Goal: Task Accomplishment & Management: Manage account settings

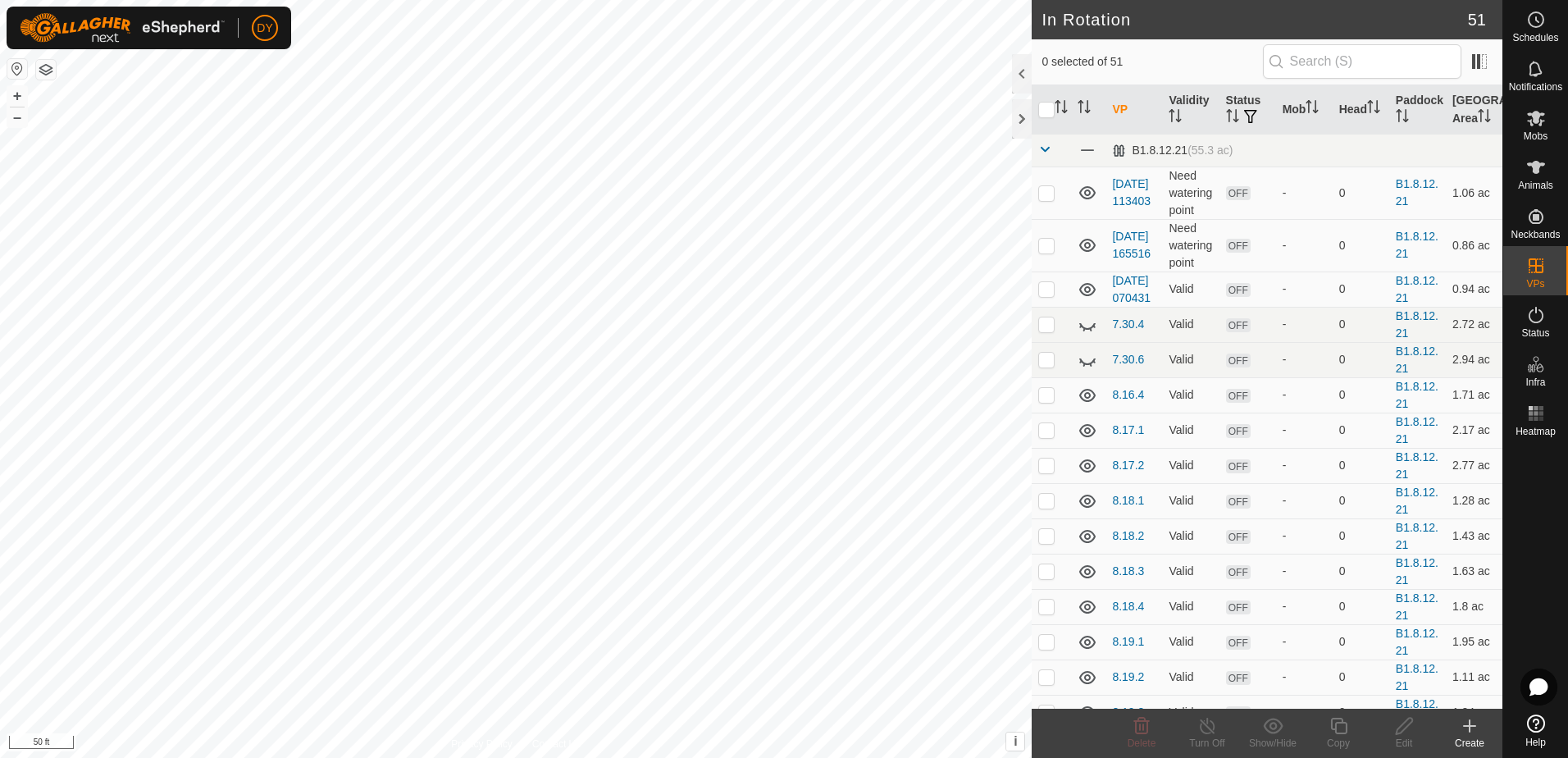
checkbox input "true"
click at [1339, 729] on icon at bounding box center [1339, 726] width 21 height 20
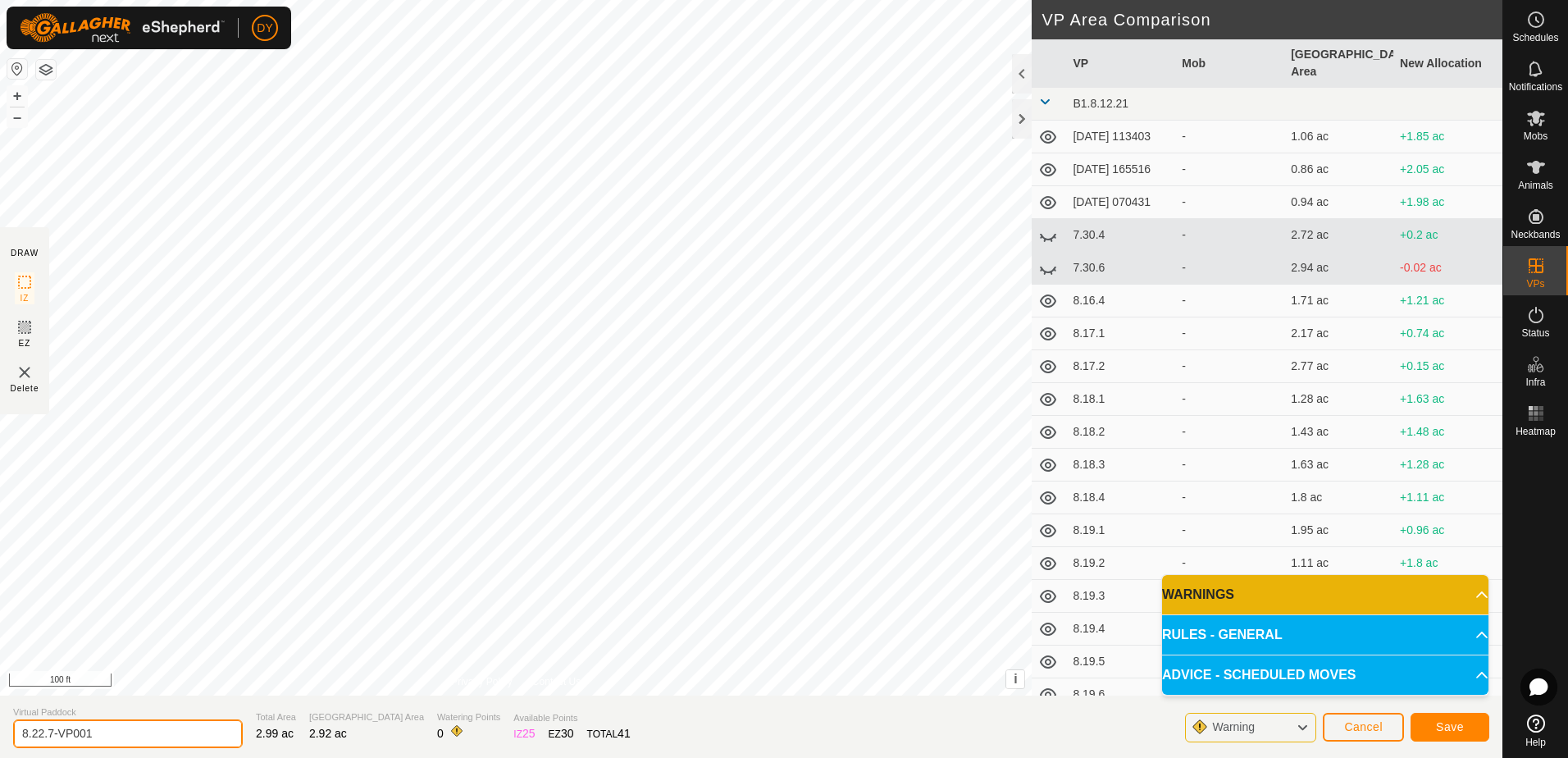
drag, startPoint x: 133, startPoint y: 733, endPoint x: 41, endPoint y: 732, distance: 92.0
click at [41, 732] on input "8.22.7-VP001" at bounding box center [128, 733] width 229 height 29
type input "8.23.1"
click at [1435, 725] on button "Save" at bounding box center [1449, 727] width 79 height 29
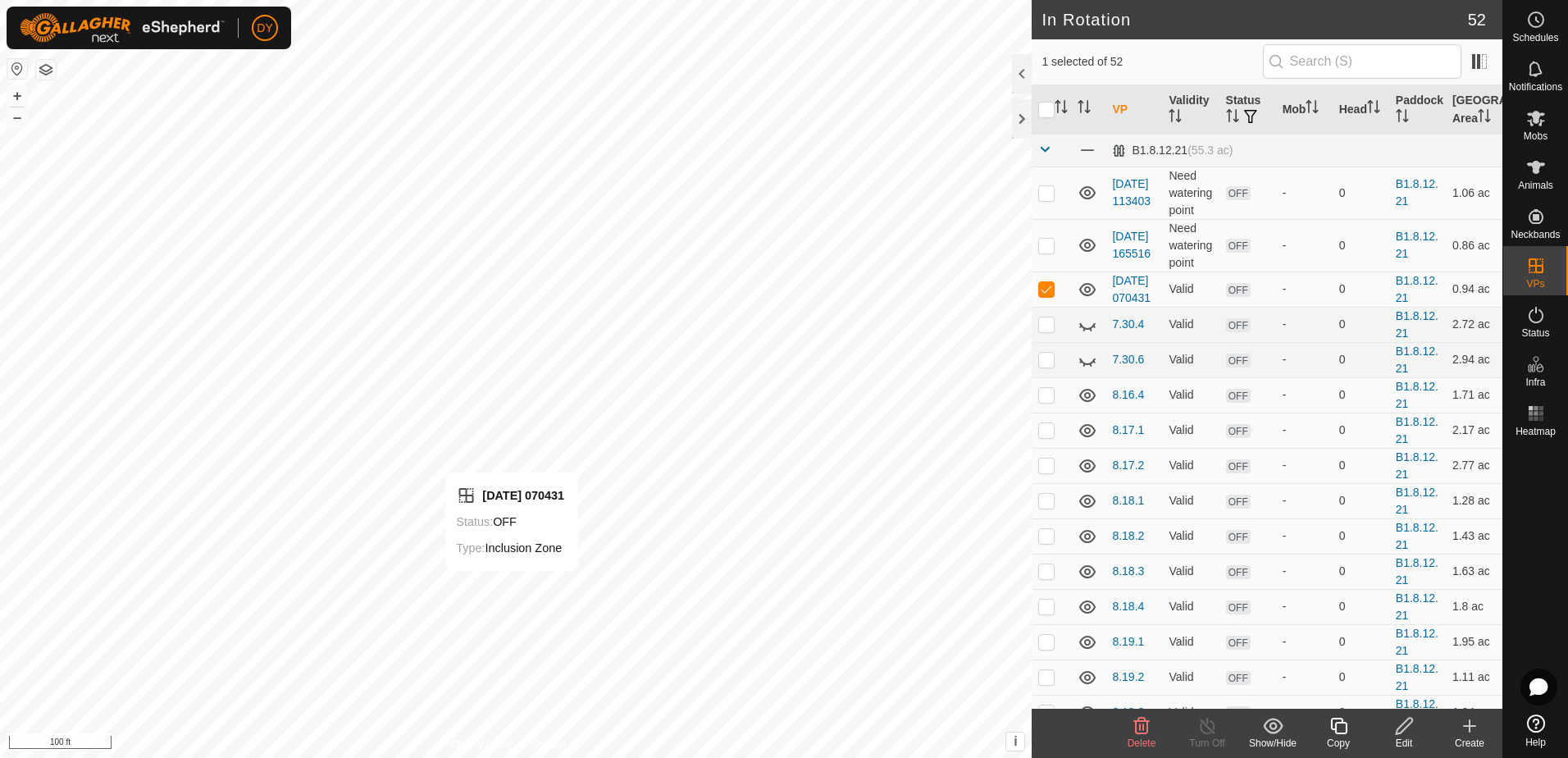
checkbox input "false"
checkbox input "true"
click at [1338, 726] on icon at bounding box center [1339, 726] width 21 height 20
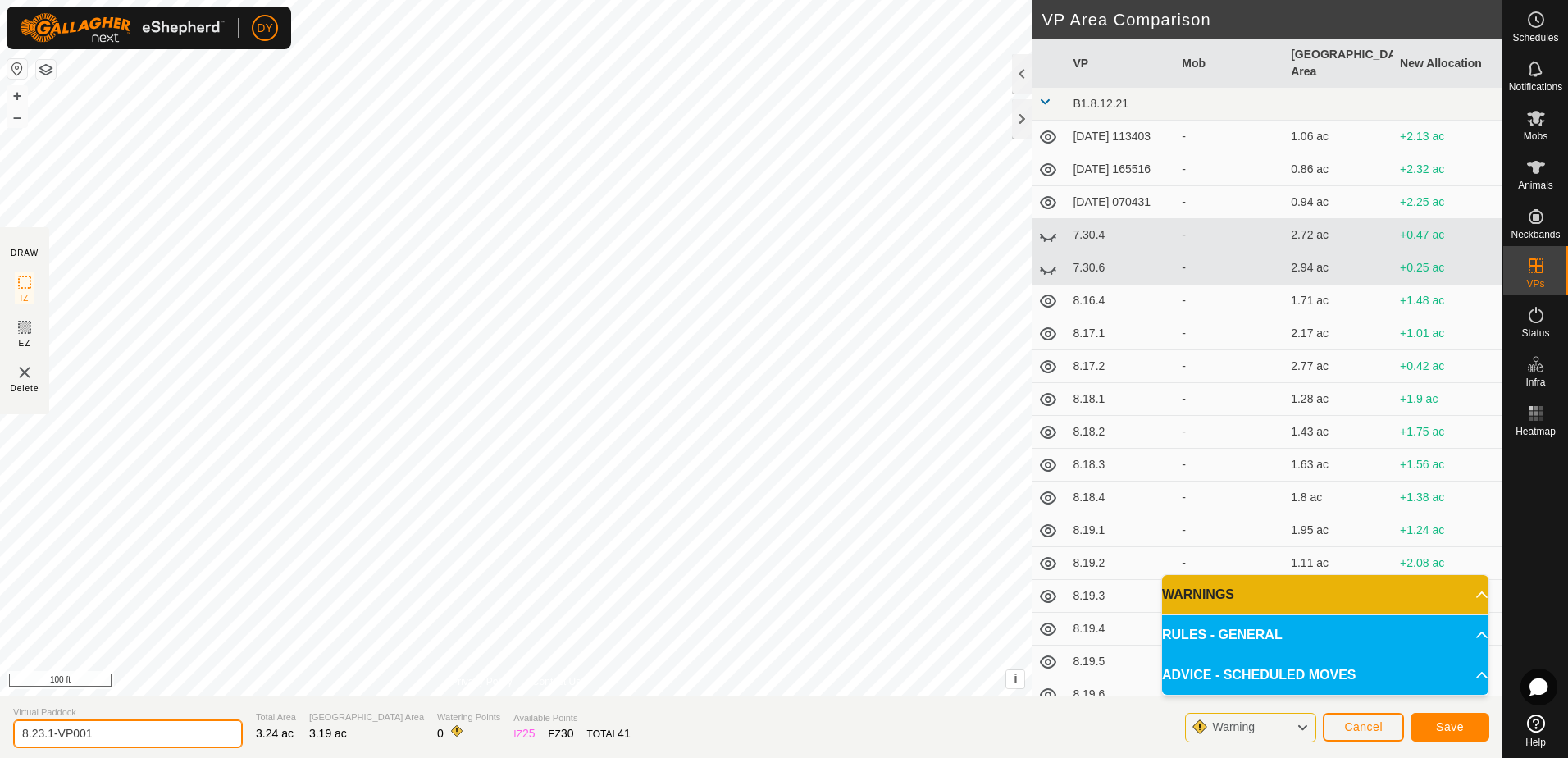
drag, startPoint x: 156, startPoint y: 734, endPoint x: 49, endPoint y: 741, distance: 107.2
click at [49, 741] on input "8.23.1-VP001" at bounding box center [128, 733] width 229 height 29
type input "8.23.2"
click at [1435, 726] on button "Save" at bounding box center [1449, 727] width 79 height 29
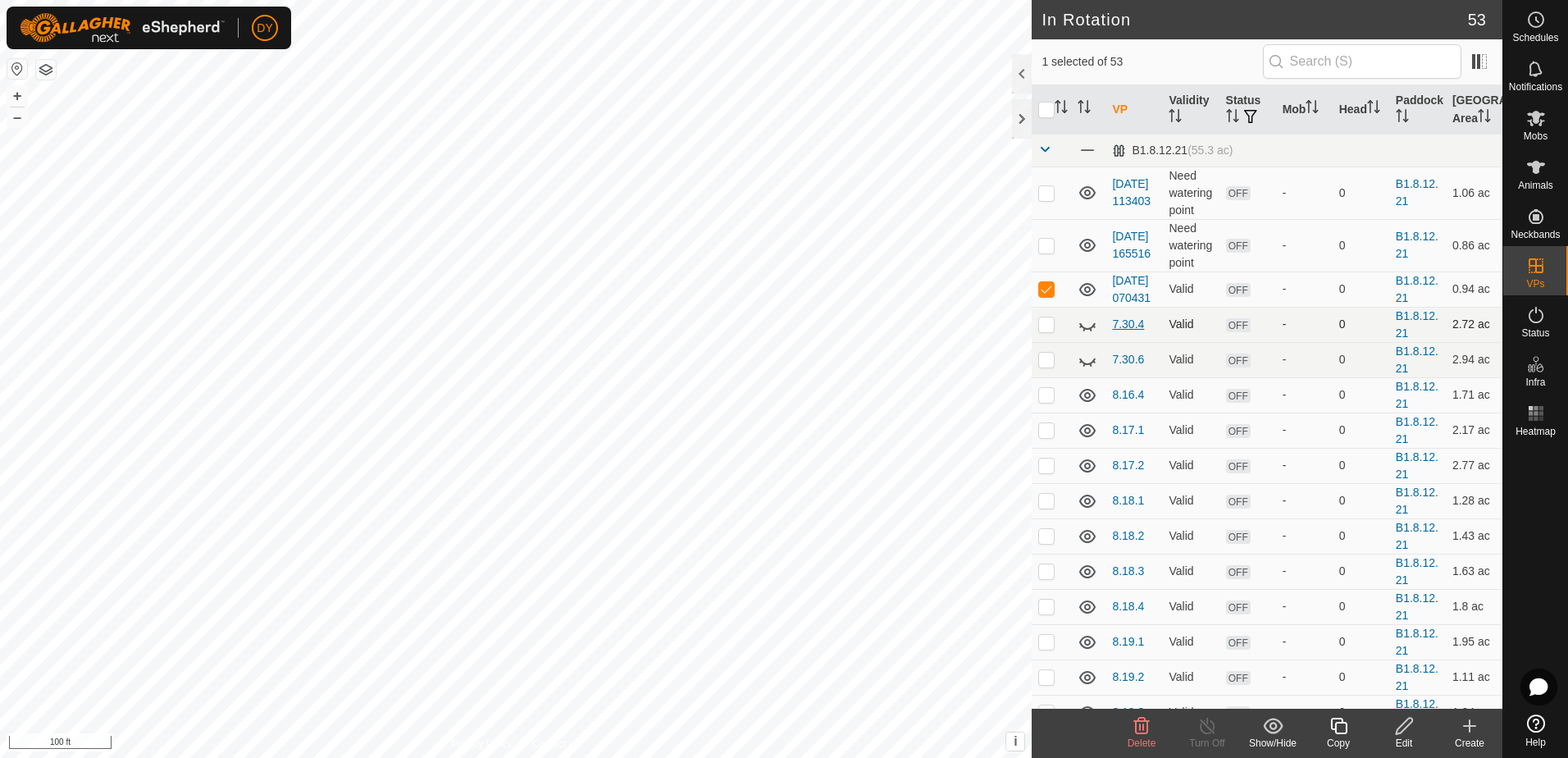
checkbox input "false"
checkbox input "true"
click at [1339, 726] on icon at bounding box center [1339, 726] width 21 height 20
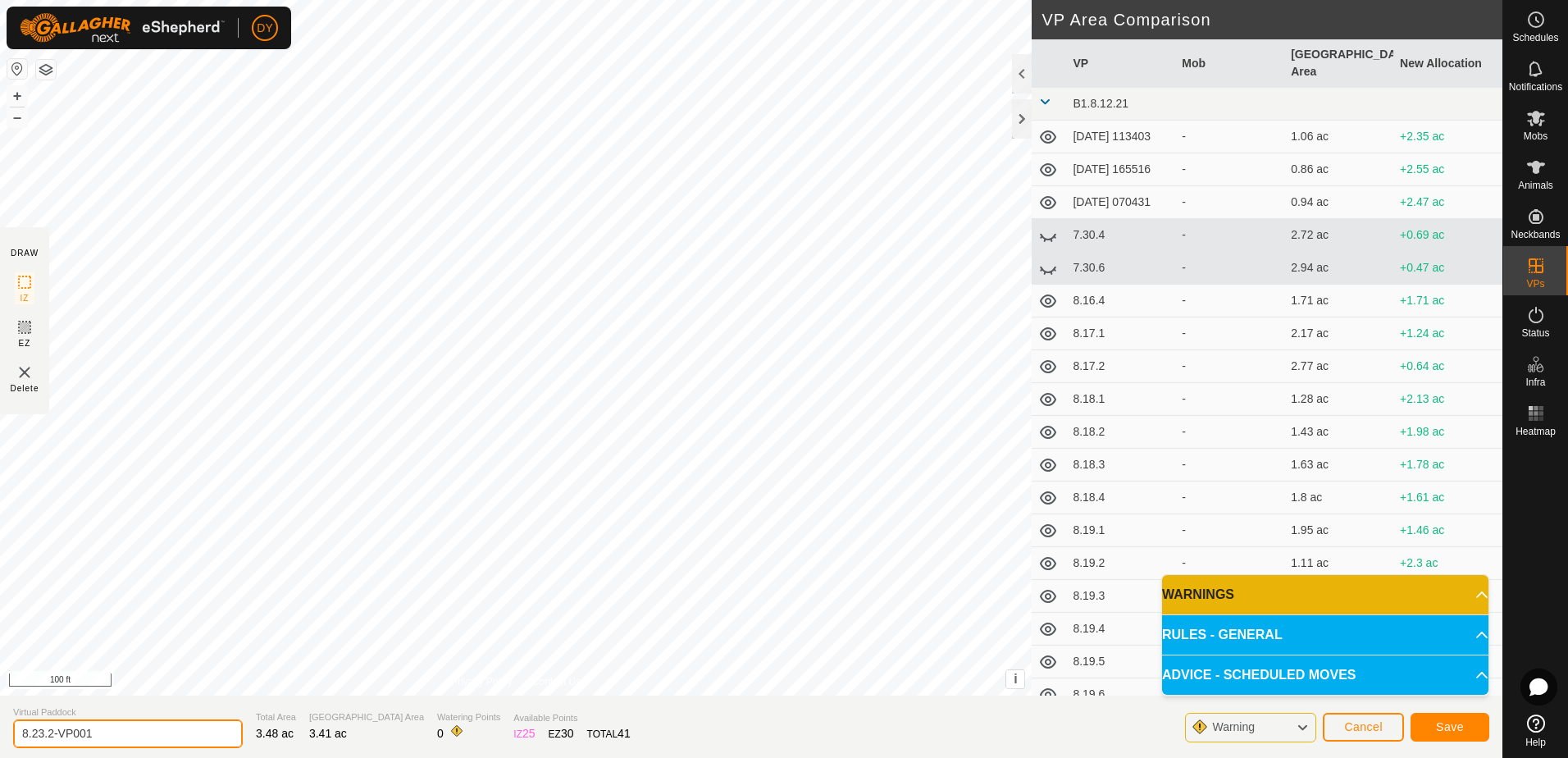
drag, startPoint x: 114, startPoint y: 736, endPoint x: 50, endPoint y: 736, distance: 64.0
click at [50, 736] on input "8.23.2-VP001" at bounding box center [128, 733] width 229 height 29
type input "8.23.3"
click at [1466, 735] on button "Save" at bounding box center [1449, 727] width 79 height 29
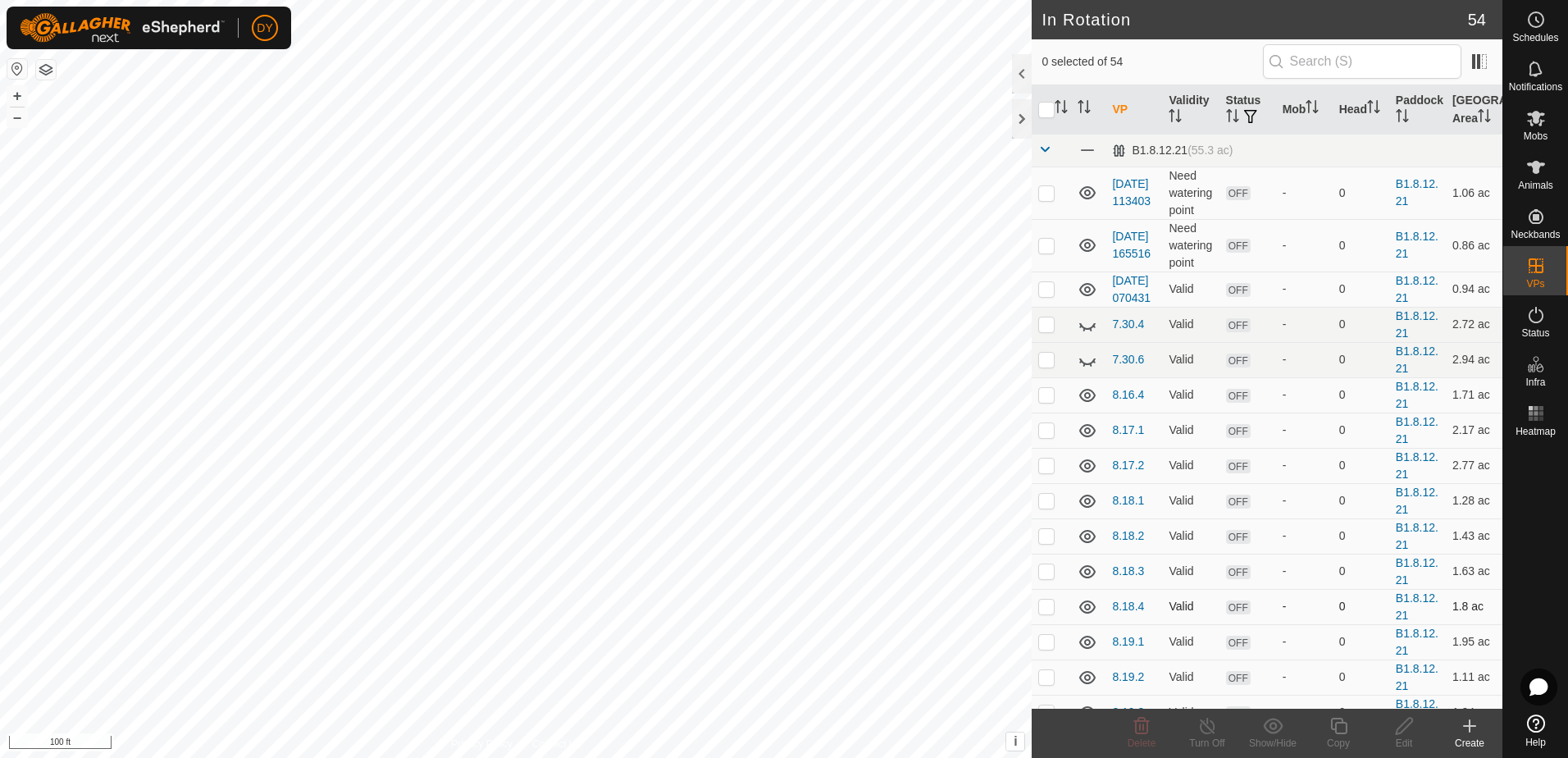
checkbox input "true"
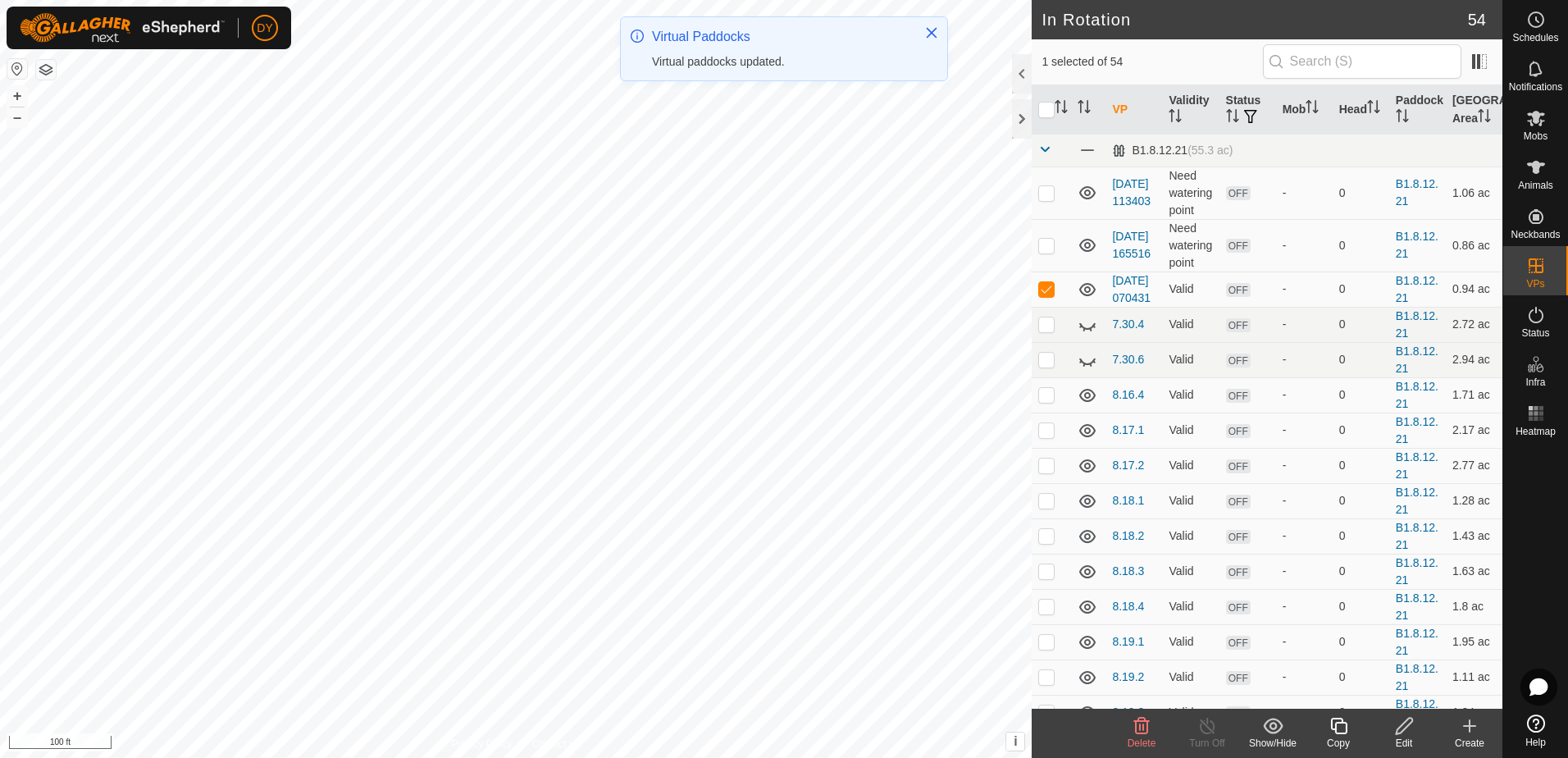
checkbox input "false"
checkbox input "true"
click at [1339, 726] on icon at bounding box center [1339, 726] width 21 height 20
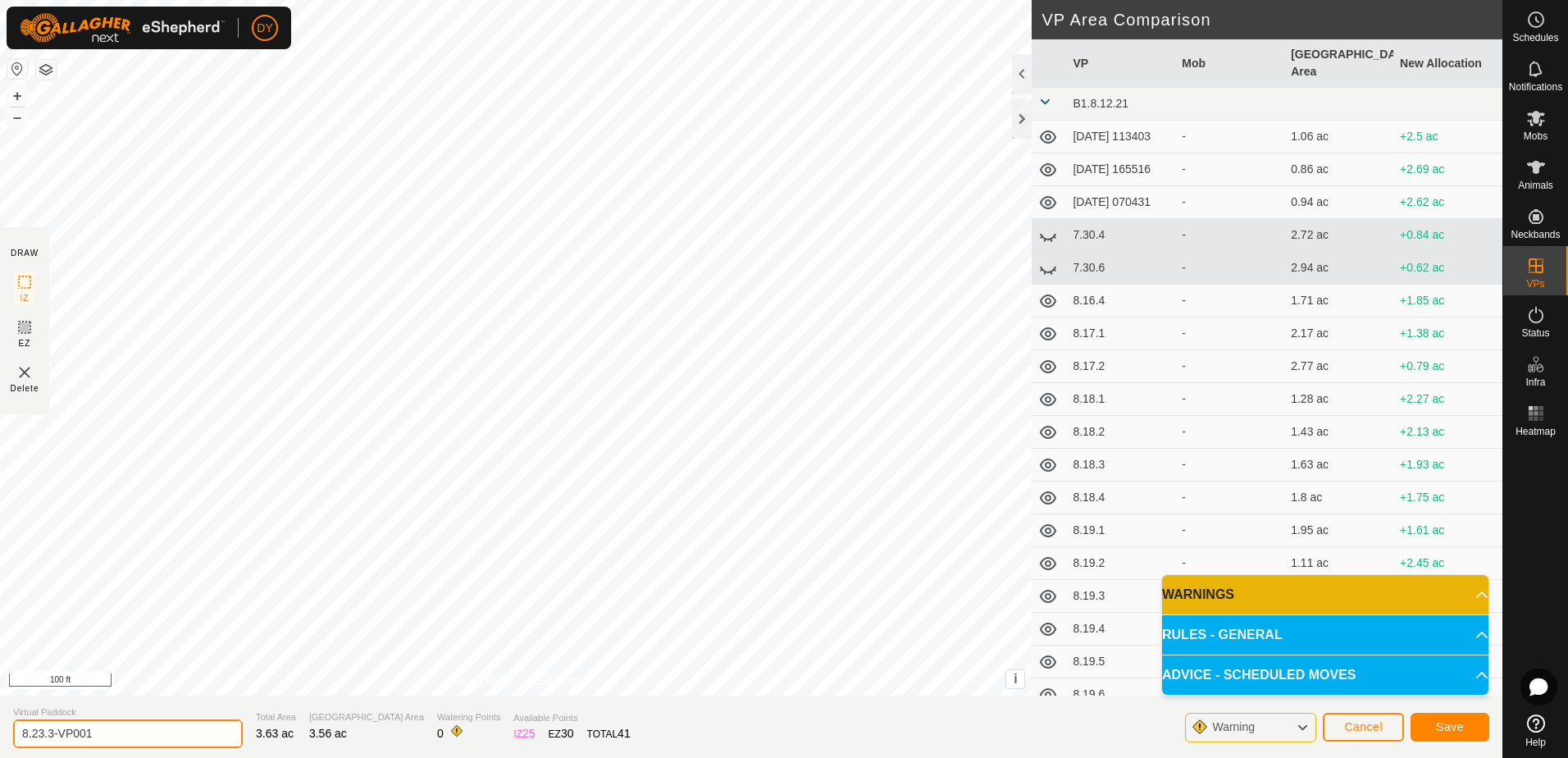
drag, startPoint x: 158, startPoint y: 736, endPoint x: 50, endPoint y: 740, distance: 108.1
click at [50, 740] on input "8.23.3-VP001" at bounding box center [128, 733] width 229 height 29
type input "8.23.4"
click at [1443, 731] on span "Save" at bounding box center [1450, 726] width 28 height 13
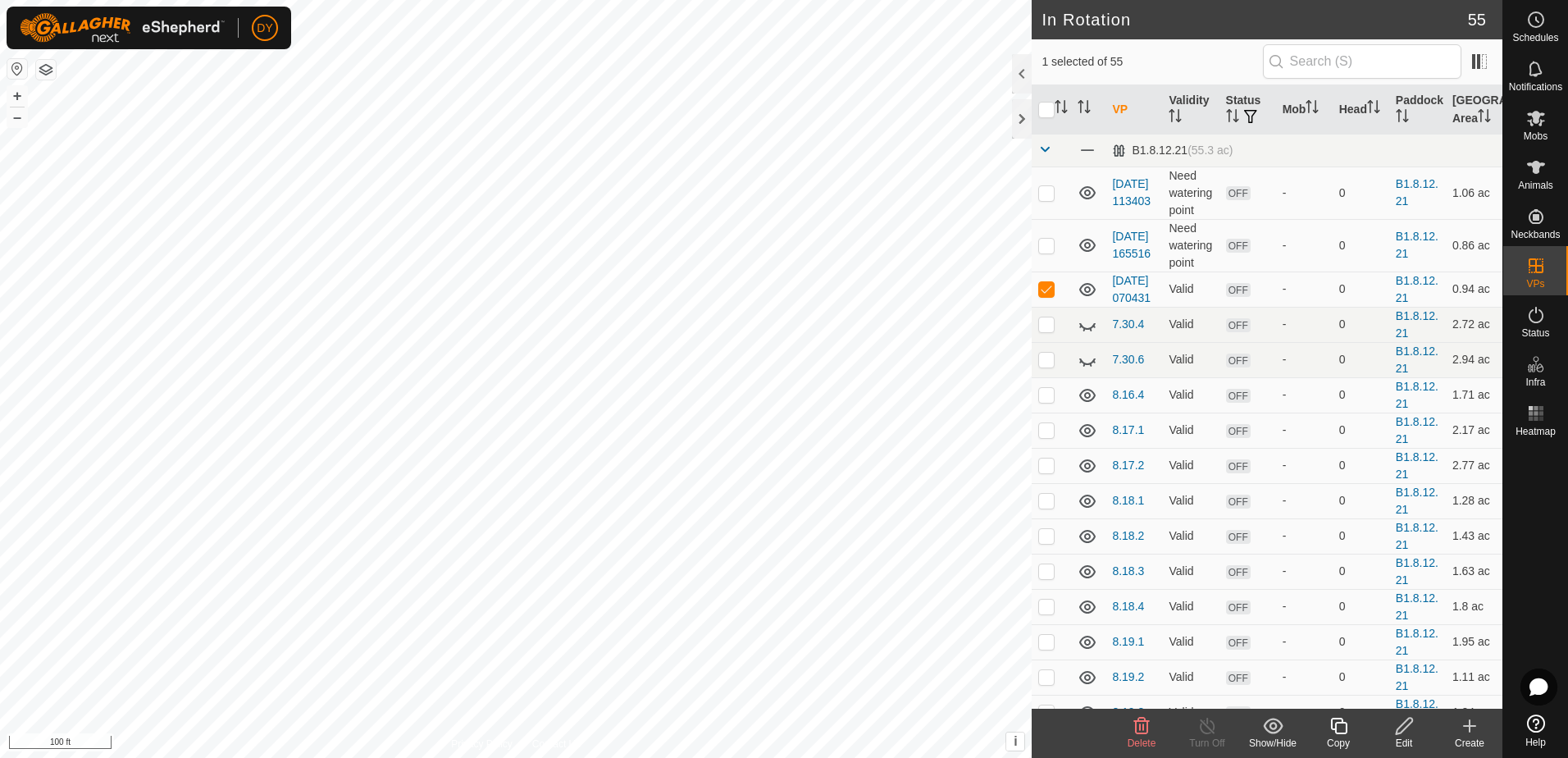
checkbox input "false"
checkbox input "true"
click at [1336, 726] on icon at bounding box center [1339, 726] width 17 height 17
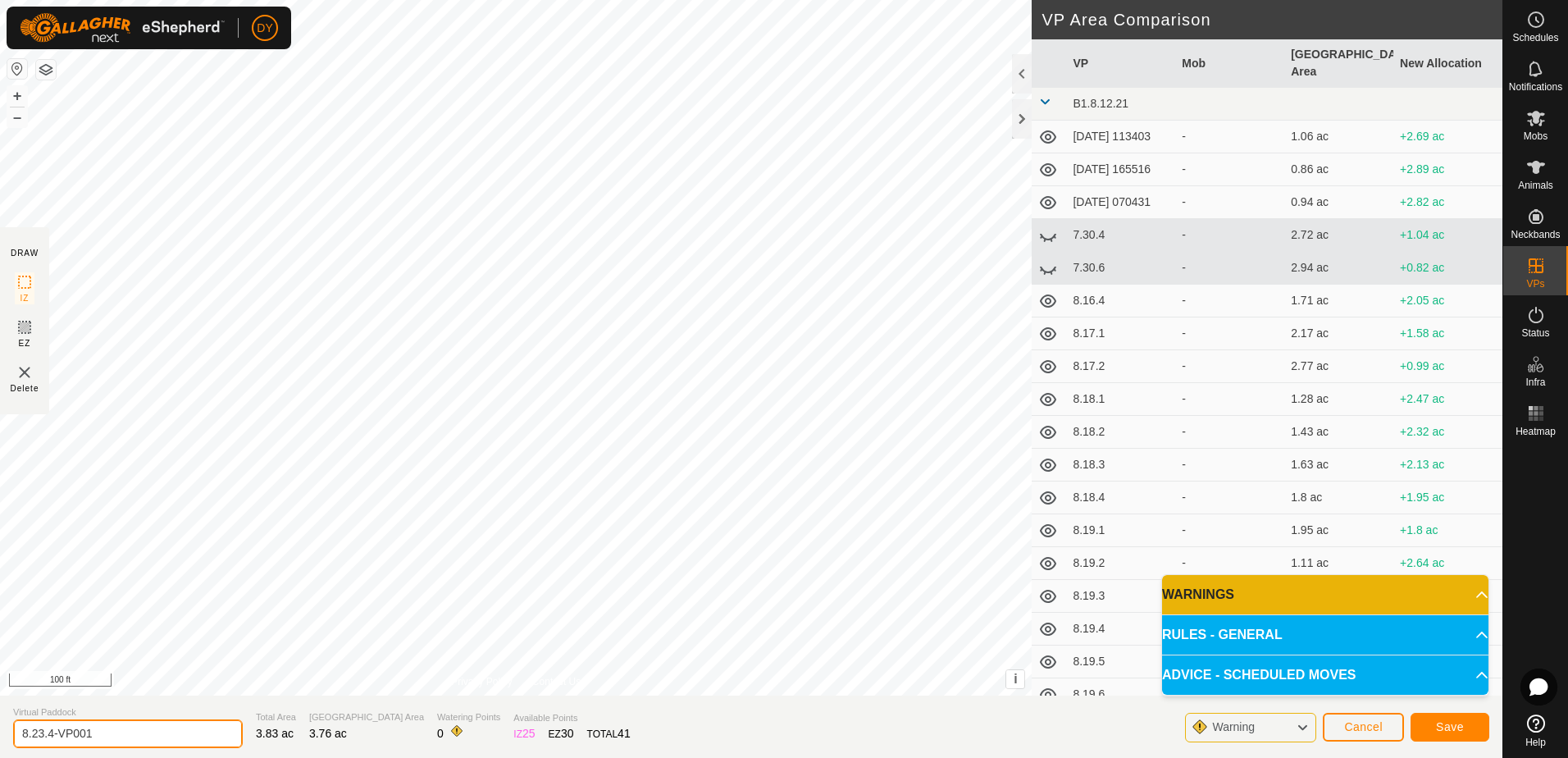
drag, startPoint x: 110, startPoint y: 734, endPoint x: 48, endPoint y: 731, distance: 62.1
click at [48, 731] on input "8.23.4-VP001" at bounding box center [128, 733] width 229 height 29
type input "8.23.5"
click at [1465, 727] on button "Save" at bounding box center [1449, 727] width 79 height 29
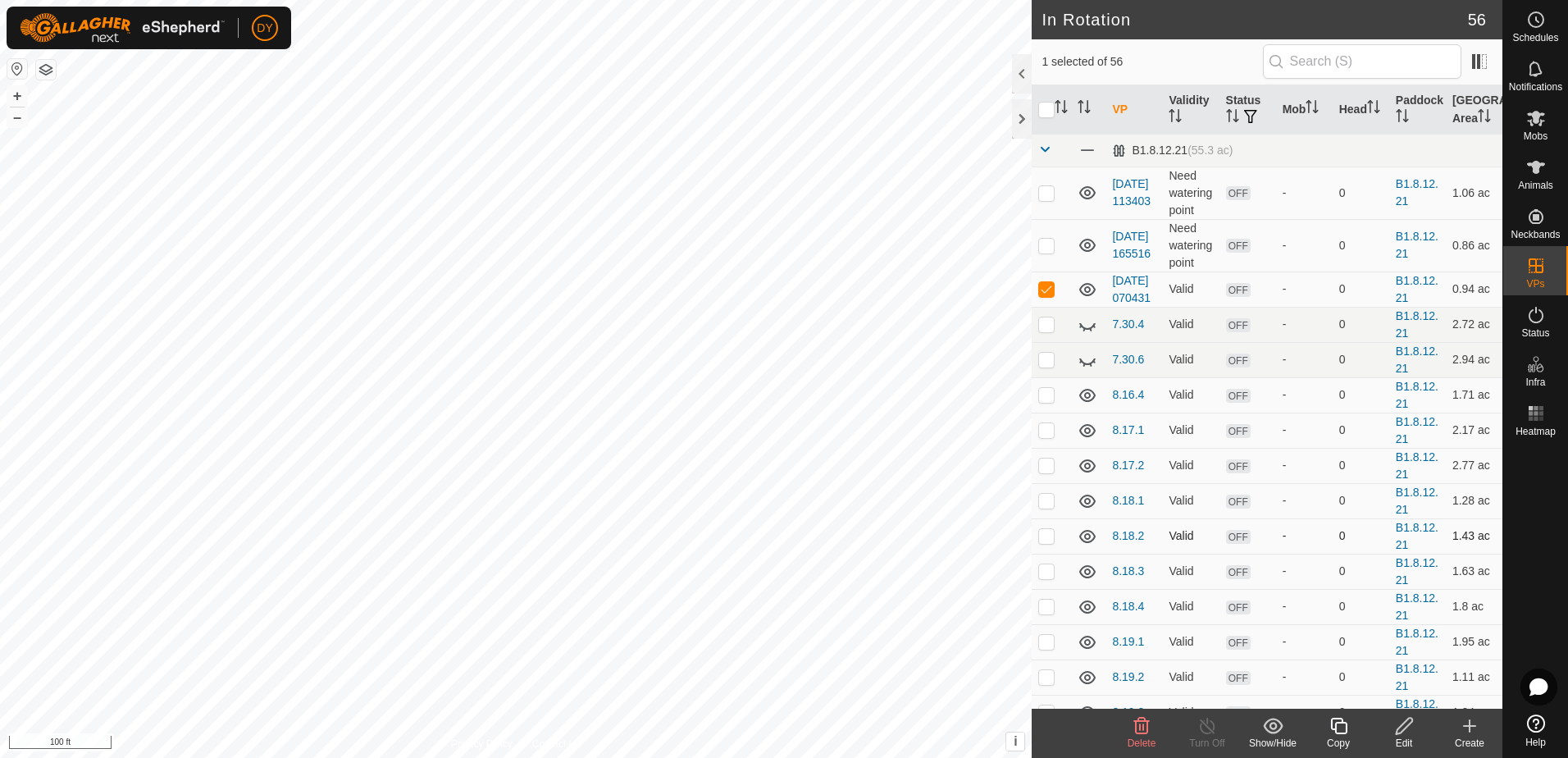
checkbox input "false"
checkbox input "true"
click at [1337, 726] on icon at bounding box center [1339, 726] width 21 height 20
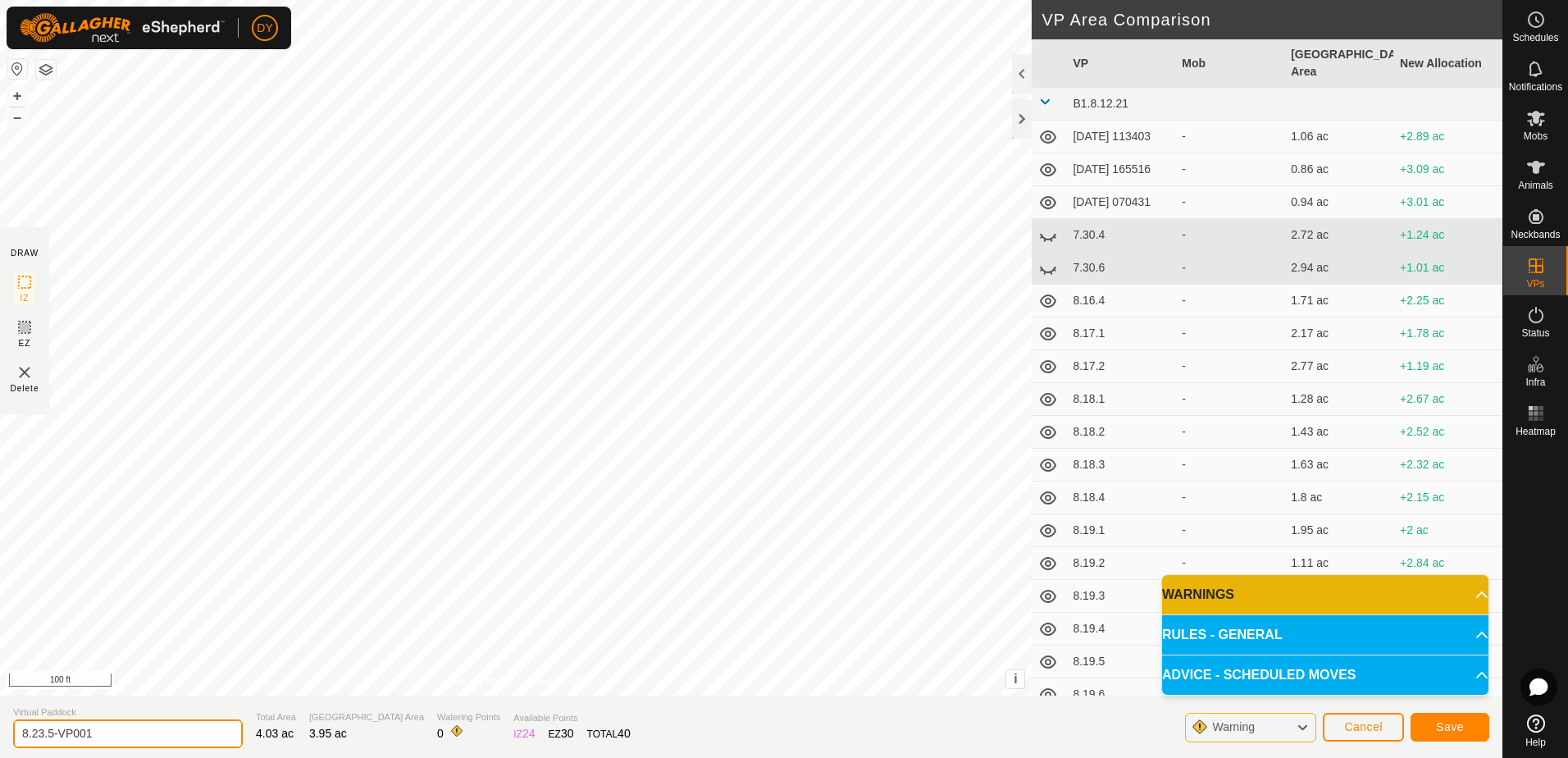
drag, startPoint x: 130, startPoint y: 733, endPoint x: 82, endPoint y: 745, distance: 49.5
click at [47, 735] on input "8.23.5-VP001" at bounding box center [128, 733] width 229 height 29
type input "8.23.6"
click at [1429, 730] on button "Save" at bounding box center [1449, 727] width 79 height 29
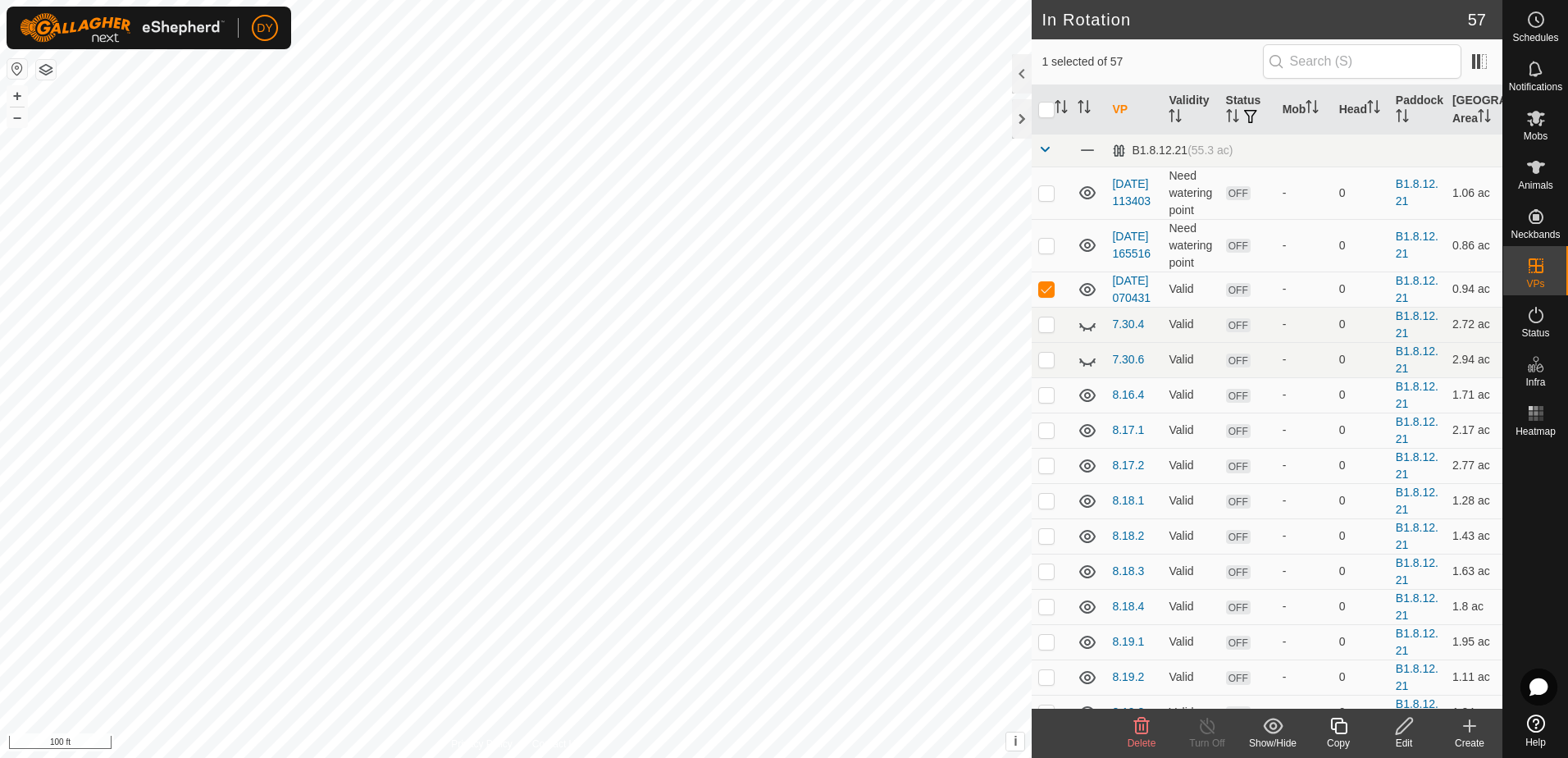
checkbox input "false"
checkbox input "true"
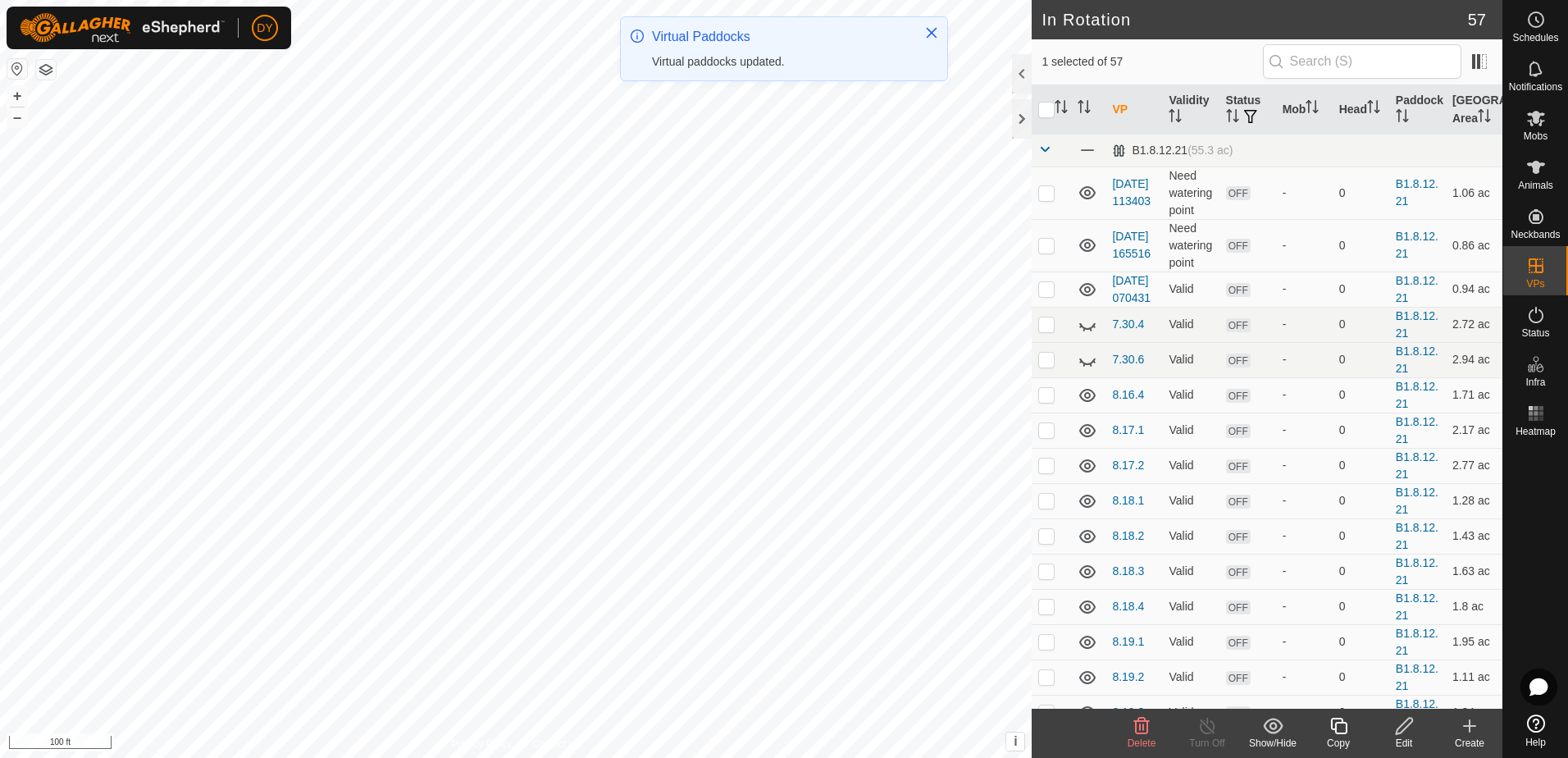
click at [1405, 726] on icon at bounding box center [1404, 726] width 21 height 20
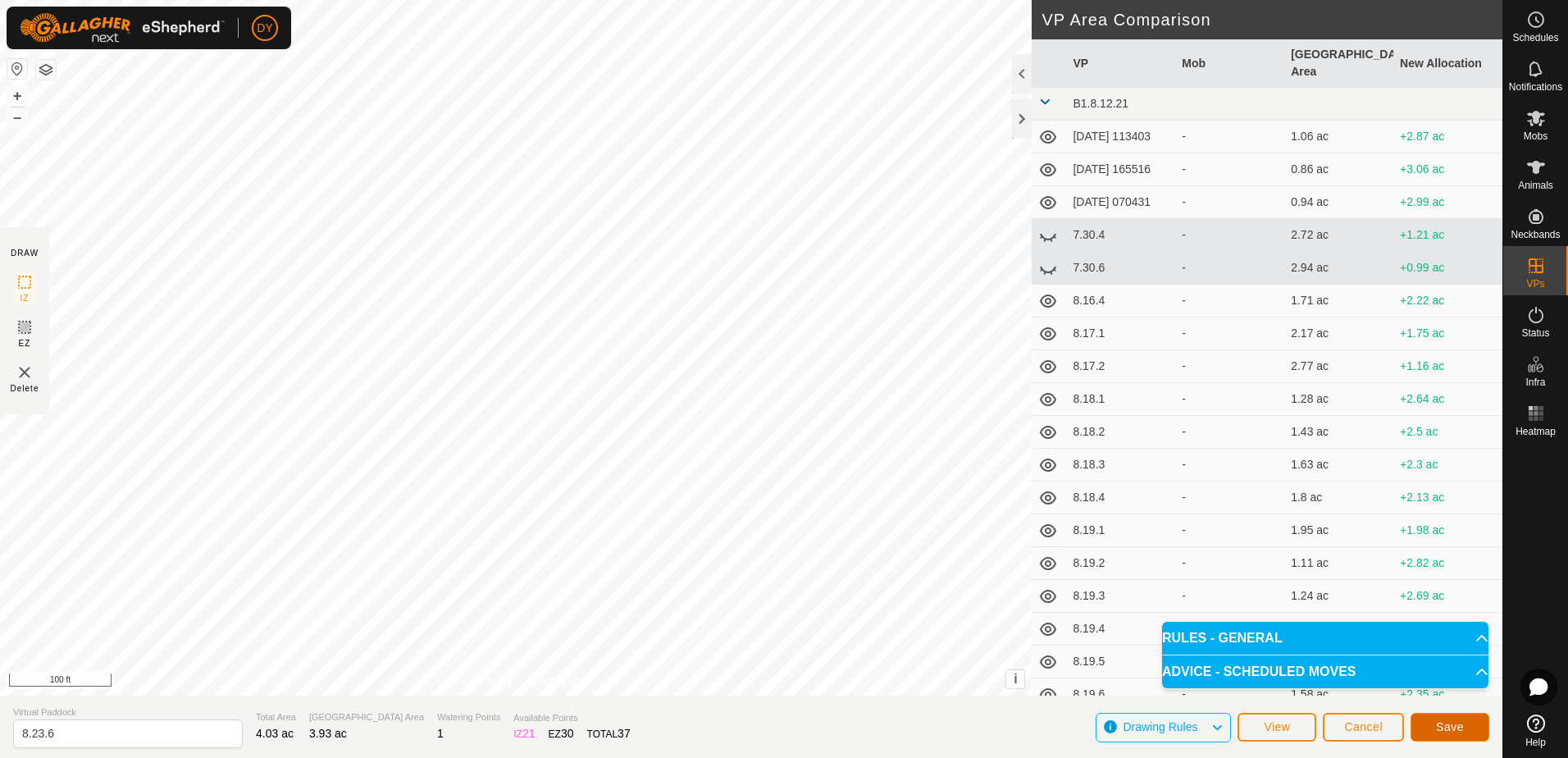
click at [1440, 726] on span "Save" at bounding box center [1450, 726] width 28 height 13
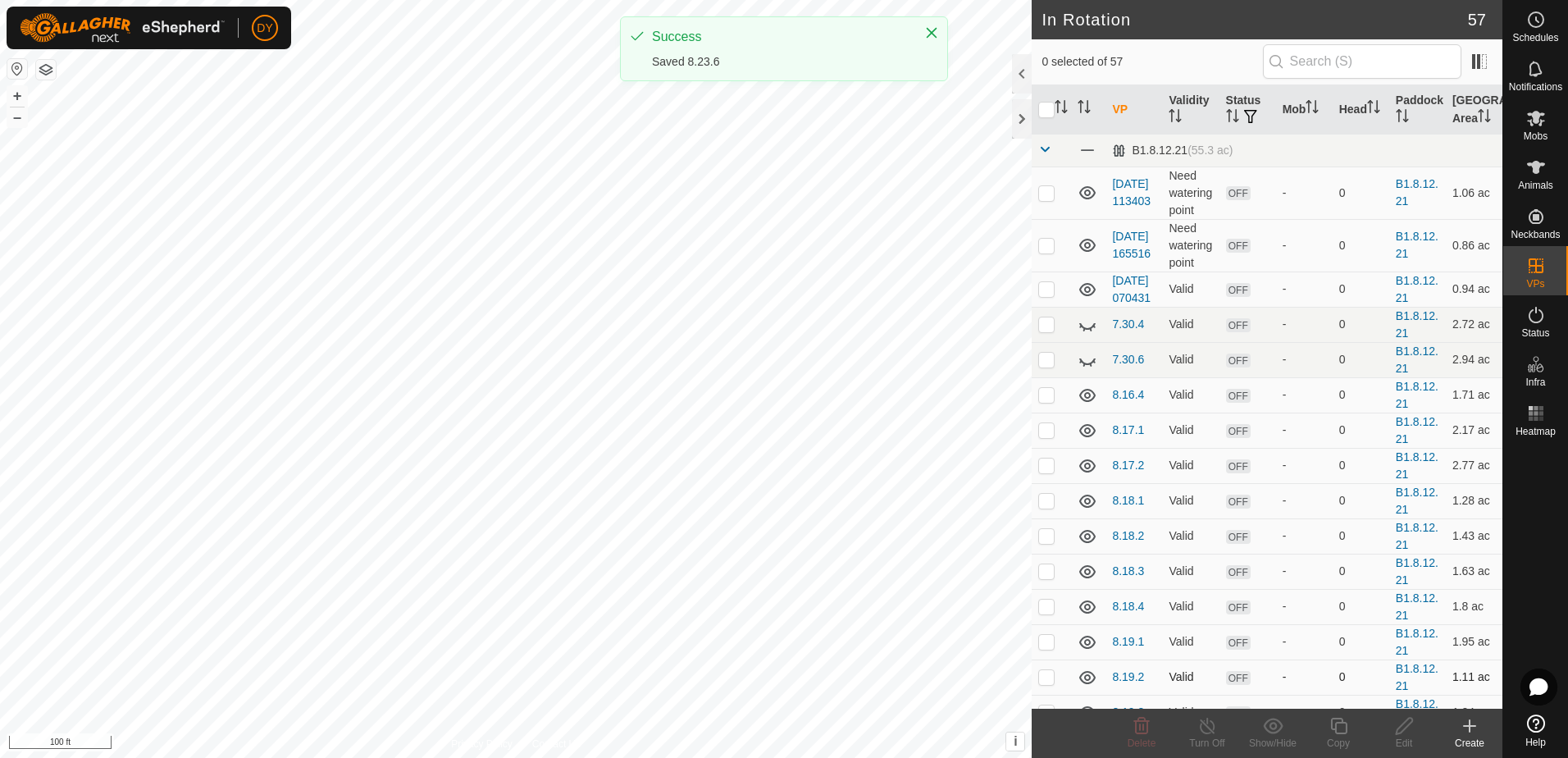
checkbox input "true"
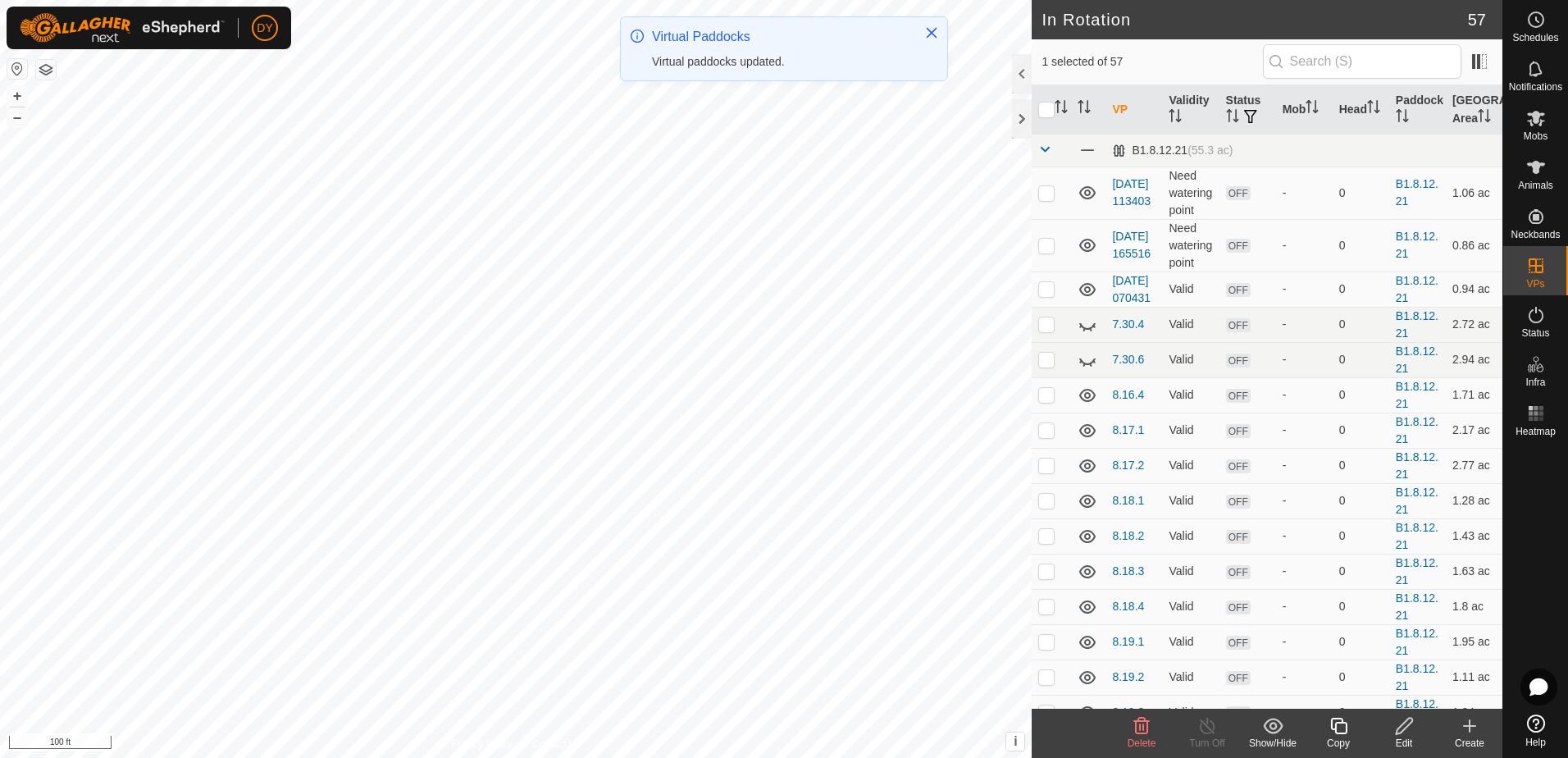
click at [1338, 727] on icon at bounding box center [1339, 726] width 21 height 20
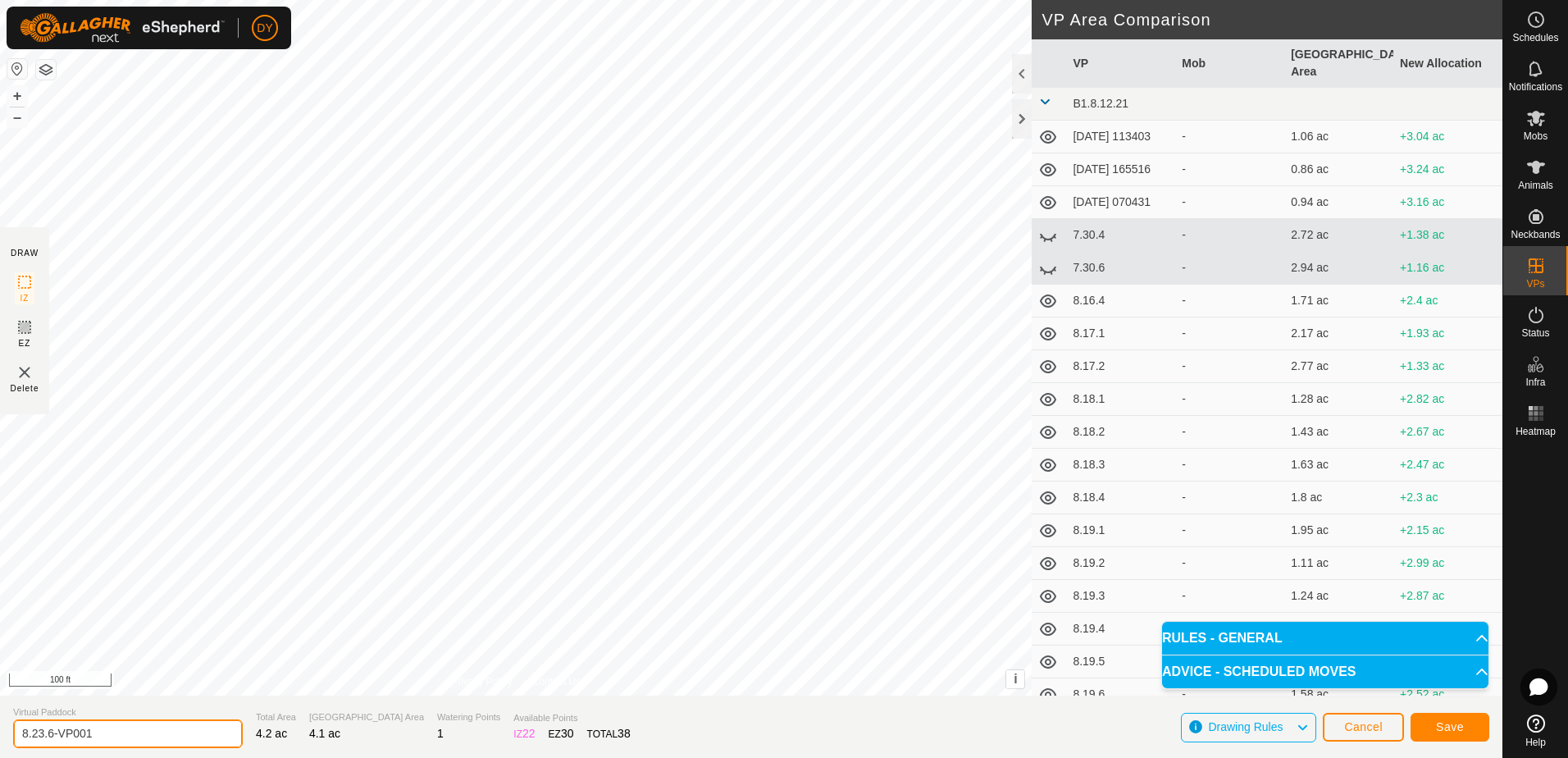
drag, startPoint x: 111, startPoint y: 734, endPoint x: 50, endPoint y: 727, distance: 61.4
click at [50, 727] on input "8.23.6-VP001" at bounding box center [128, 733] width 229 height 29
type input "8.23.7"
click at [1452, 724] on span "Save" at bounding box center [1450, 726] width 28 height 13
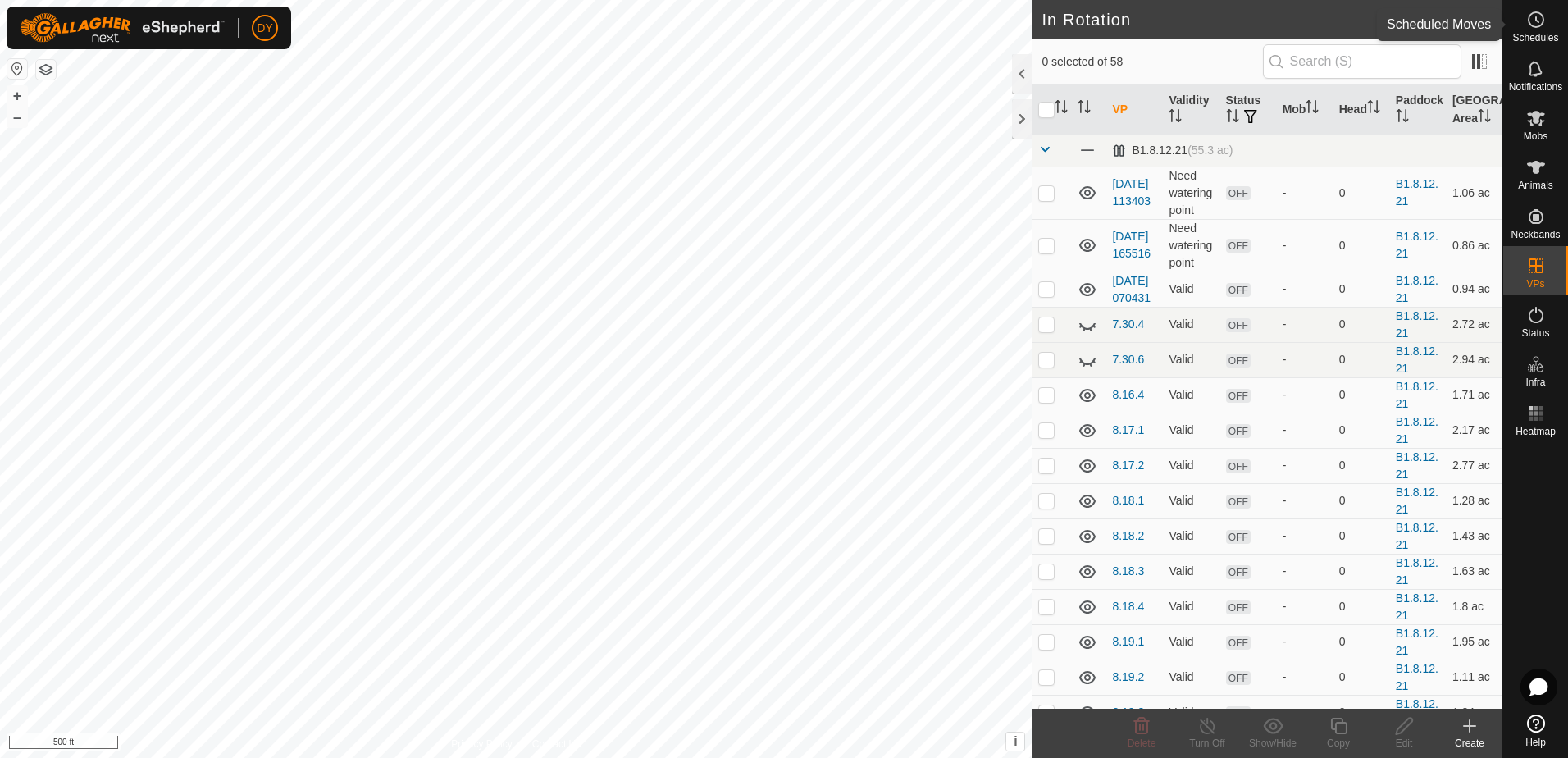
click at [1532, 18] on icon at bounding box center [1536, 20] width 20 height 20
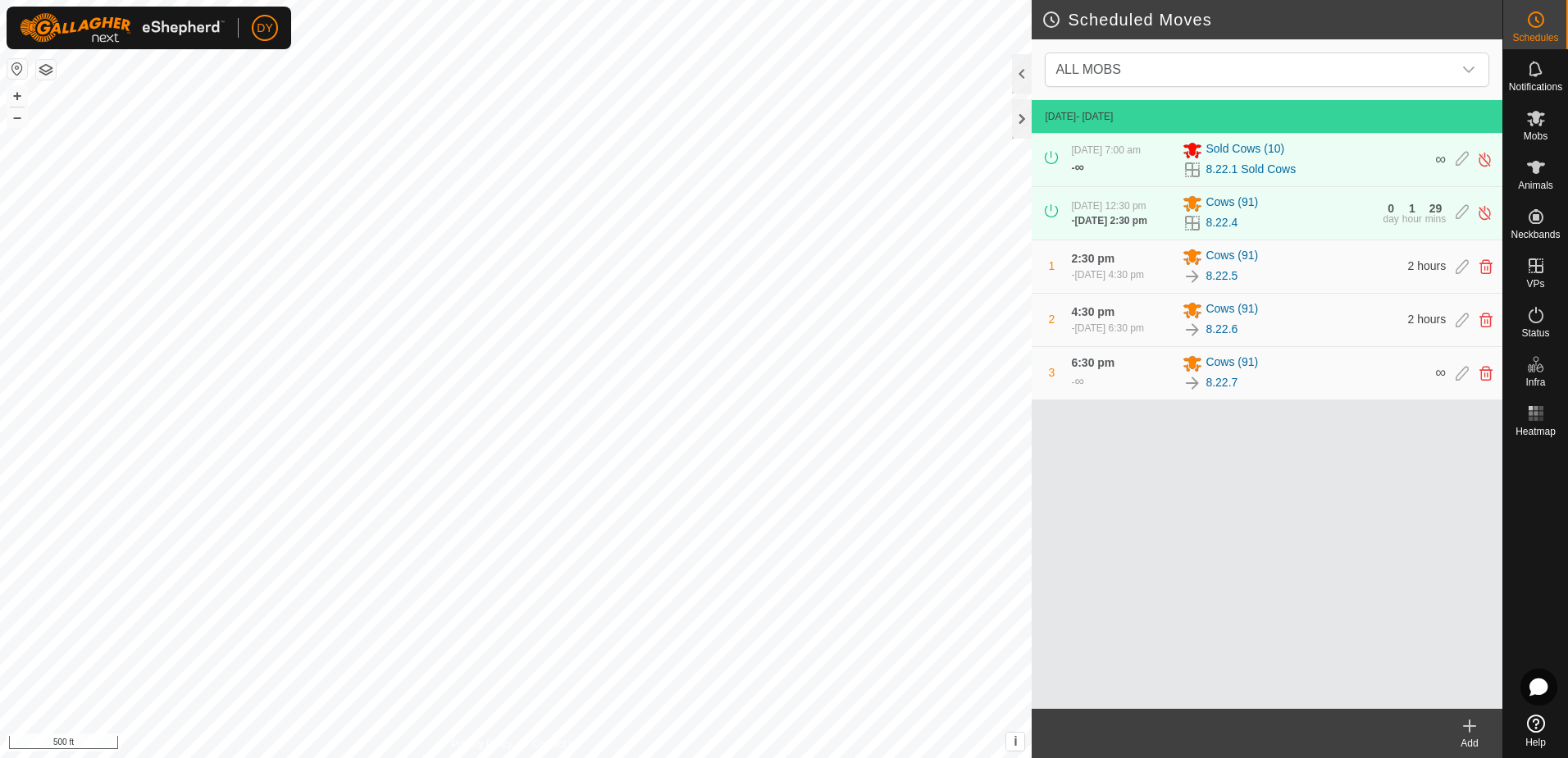
click at [1472, 731] on icon at bounding box center [1470, 726] width 20 height 20
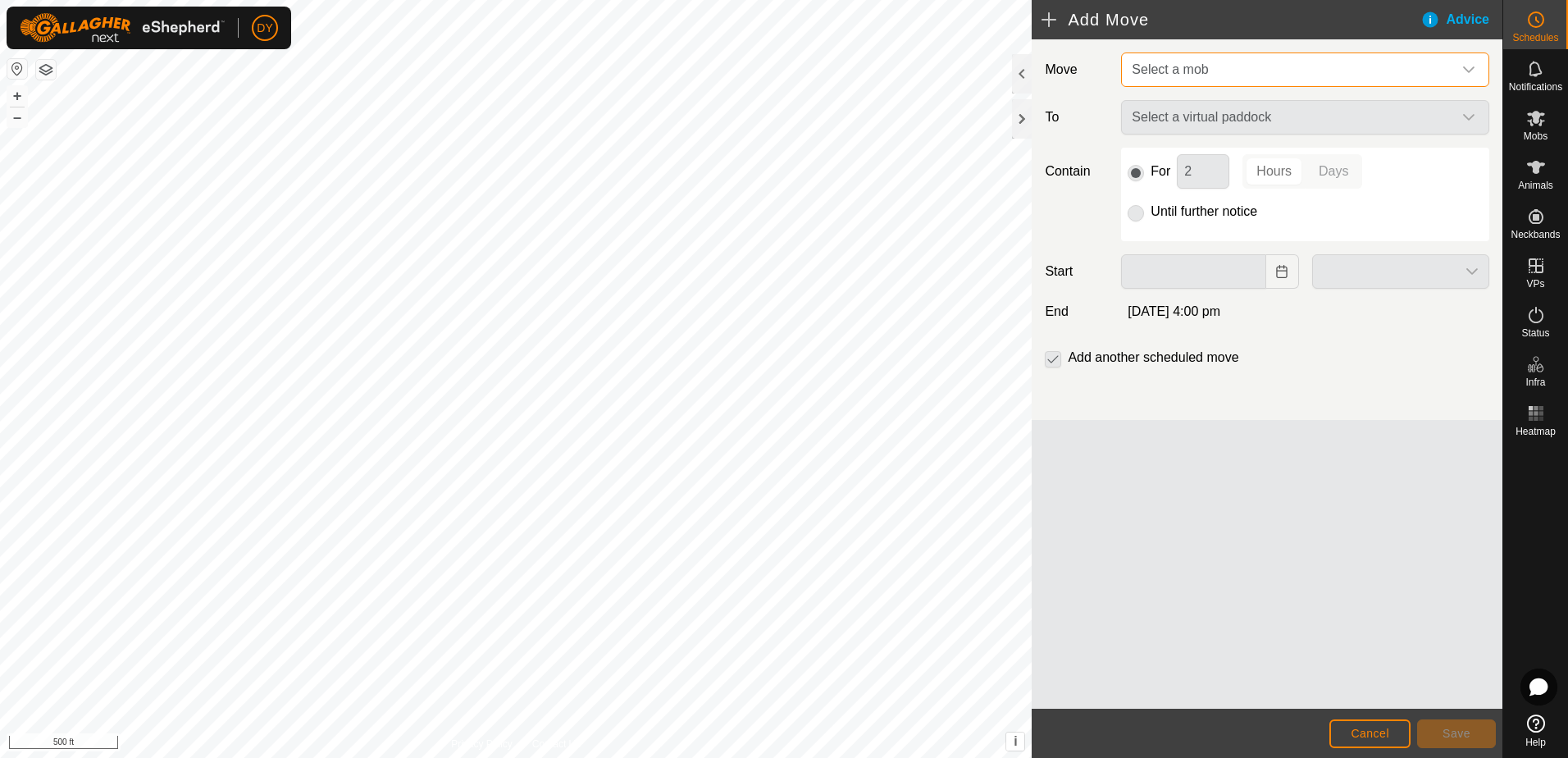
click at [1209, 71] on span "Select a mob" at bounding box center [1289, 69] width 327 height 32
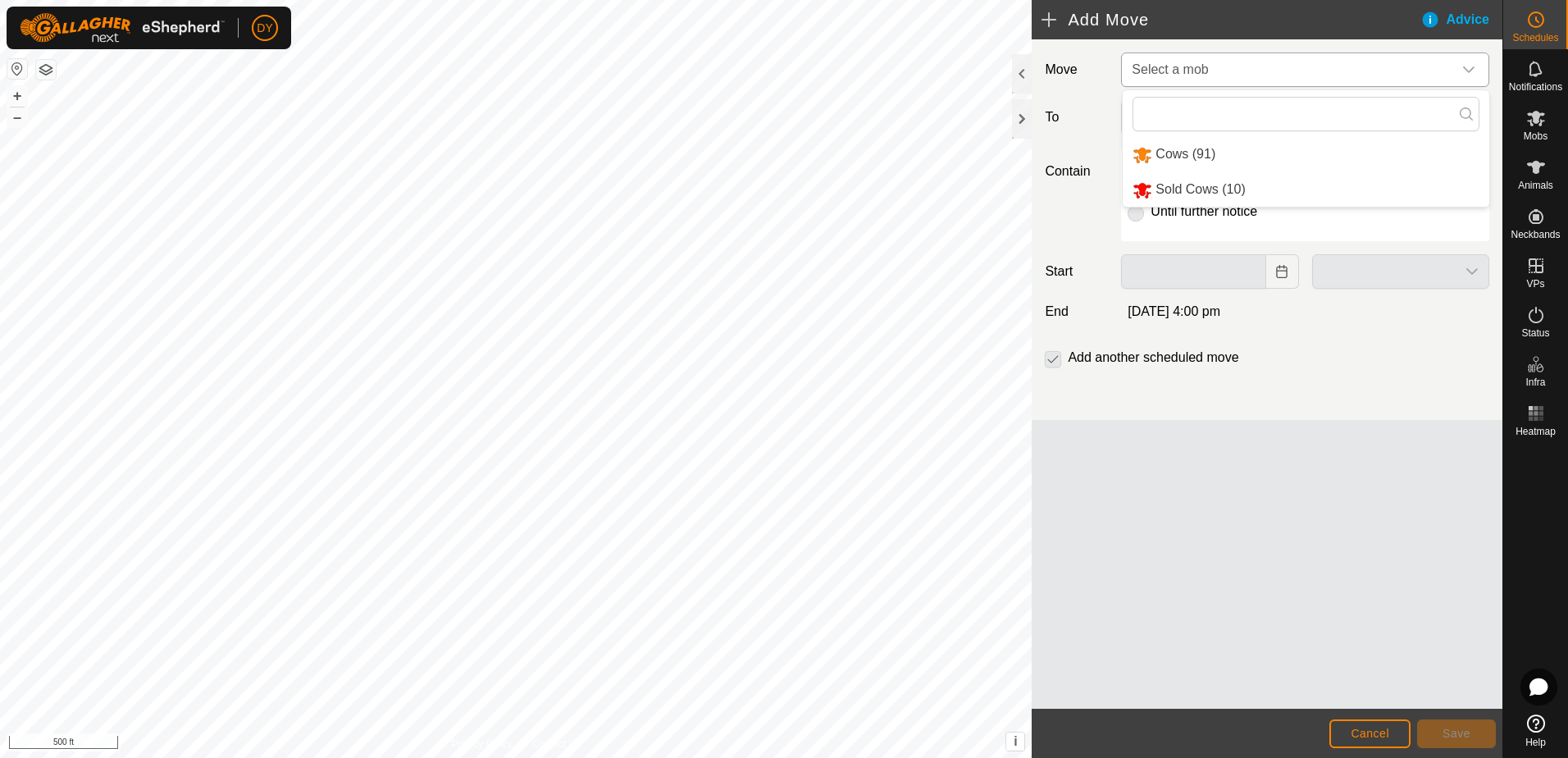
click at [1192, 153] on li "Cows (91)" at bounding box center [1305, 155] width 366 height 33
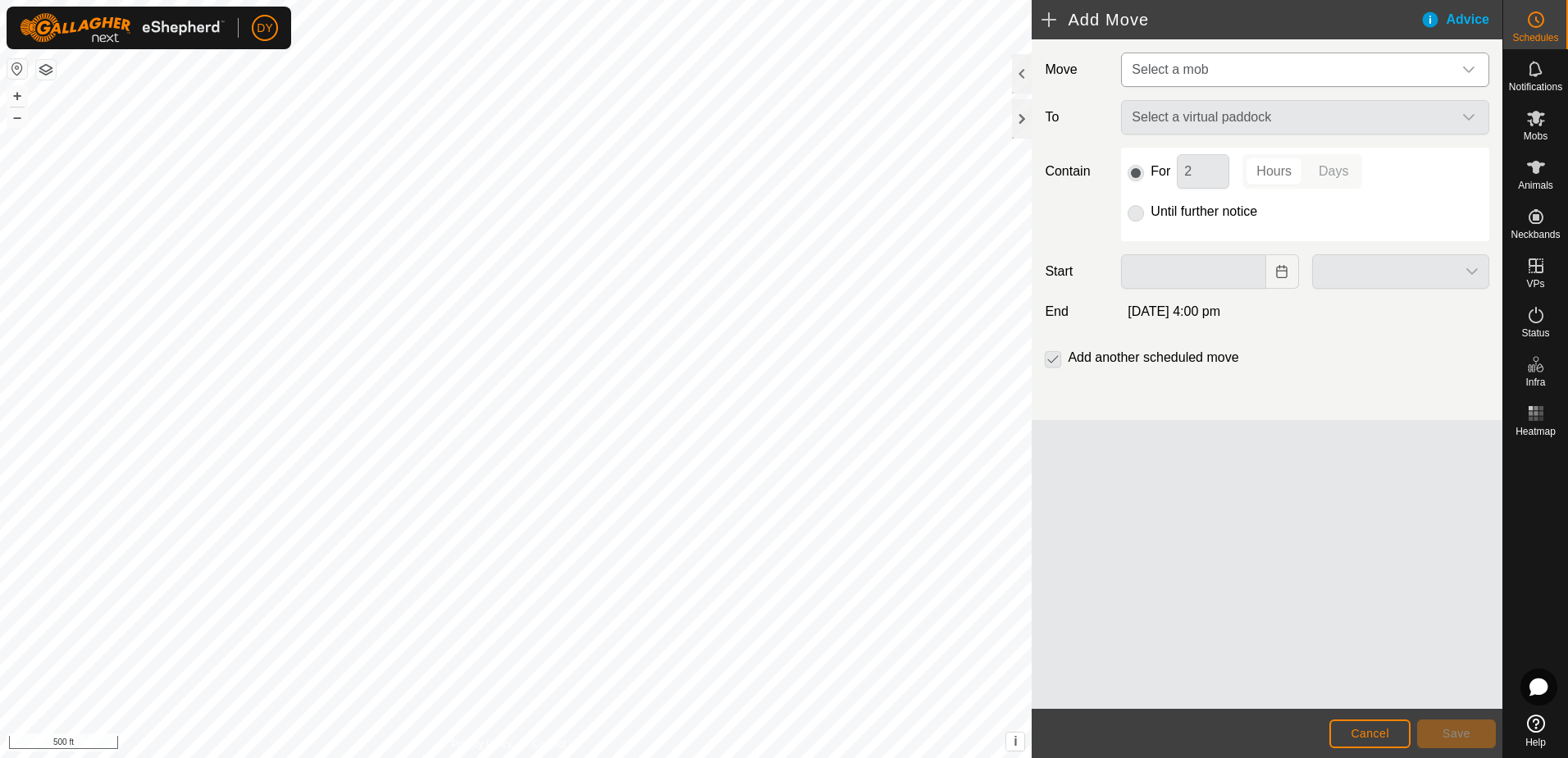
type input "[DATE]"
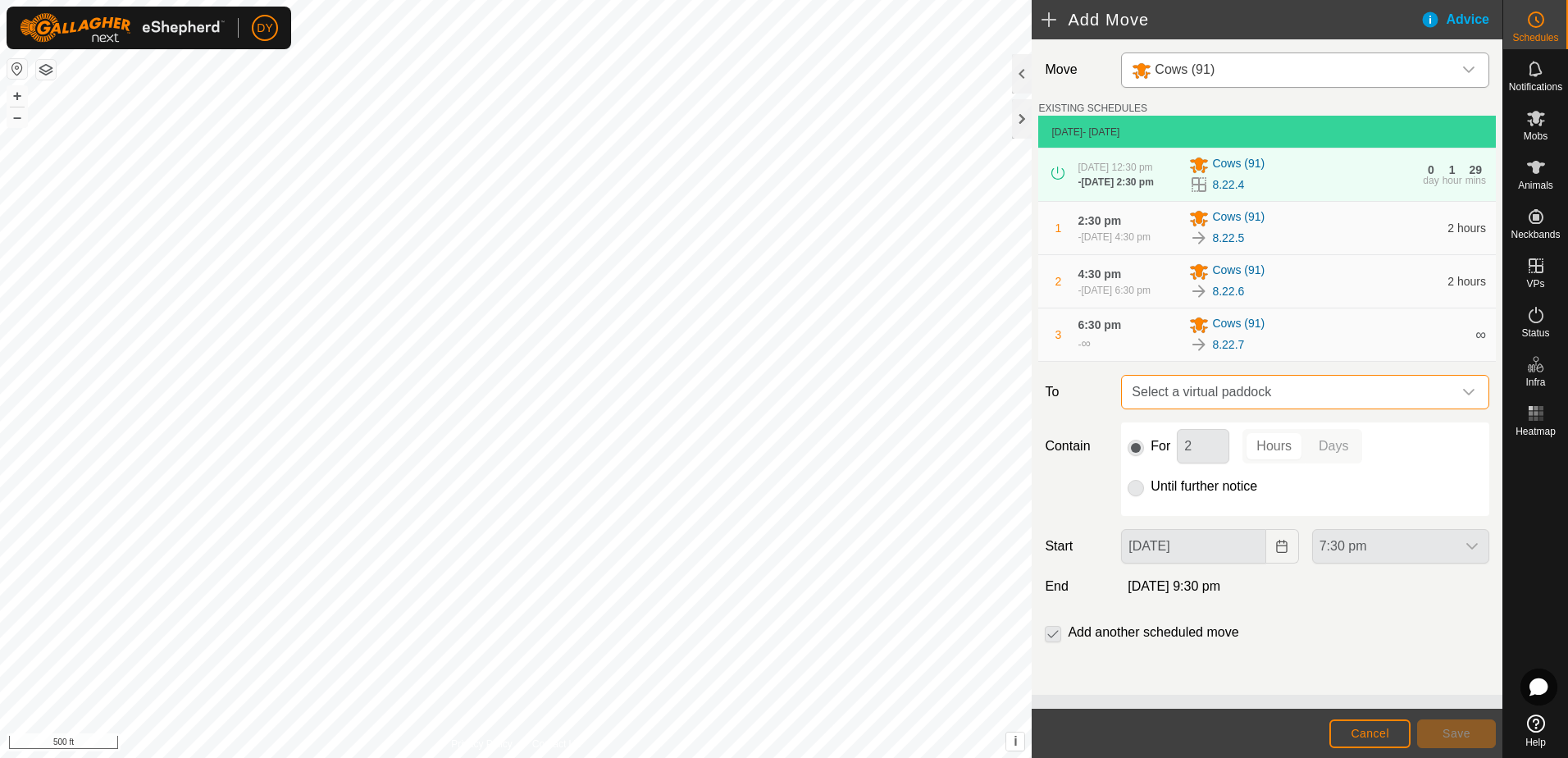
click at [1201, 395] on span "Select a virtual paddock" at bounding box center [1289, 391] width 327 height 32
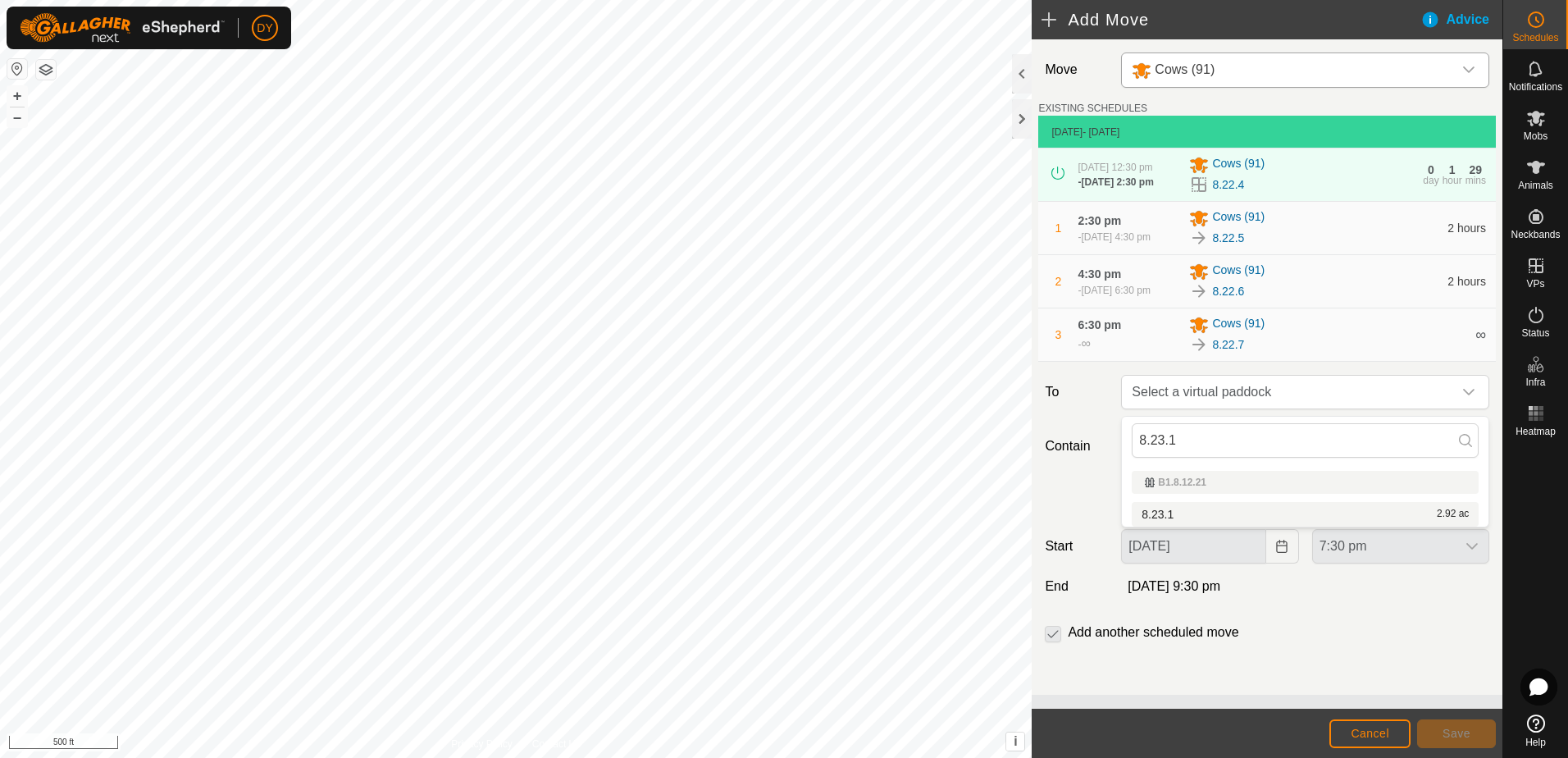
type input "8.23.1"
click at [1189, 510] on li "8.23.1 2.92 ac" at bounding box center [1305, 514] width 347 height 25
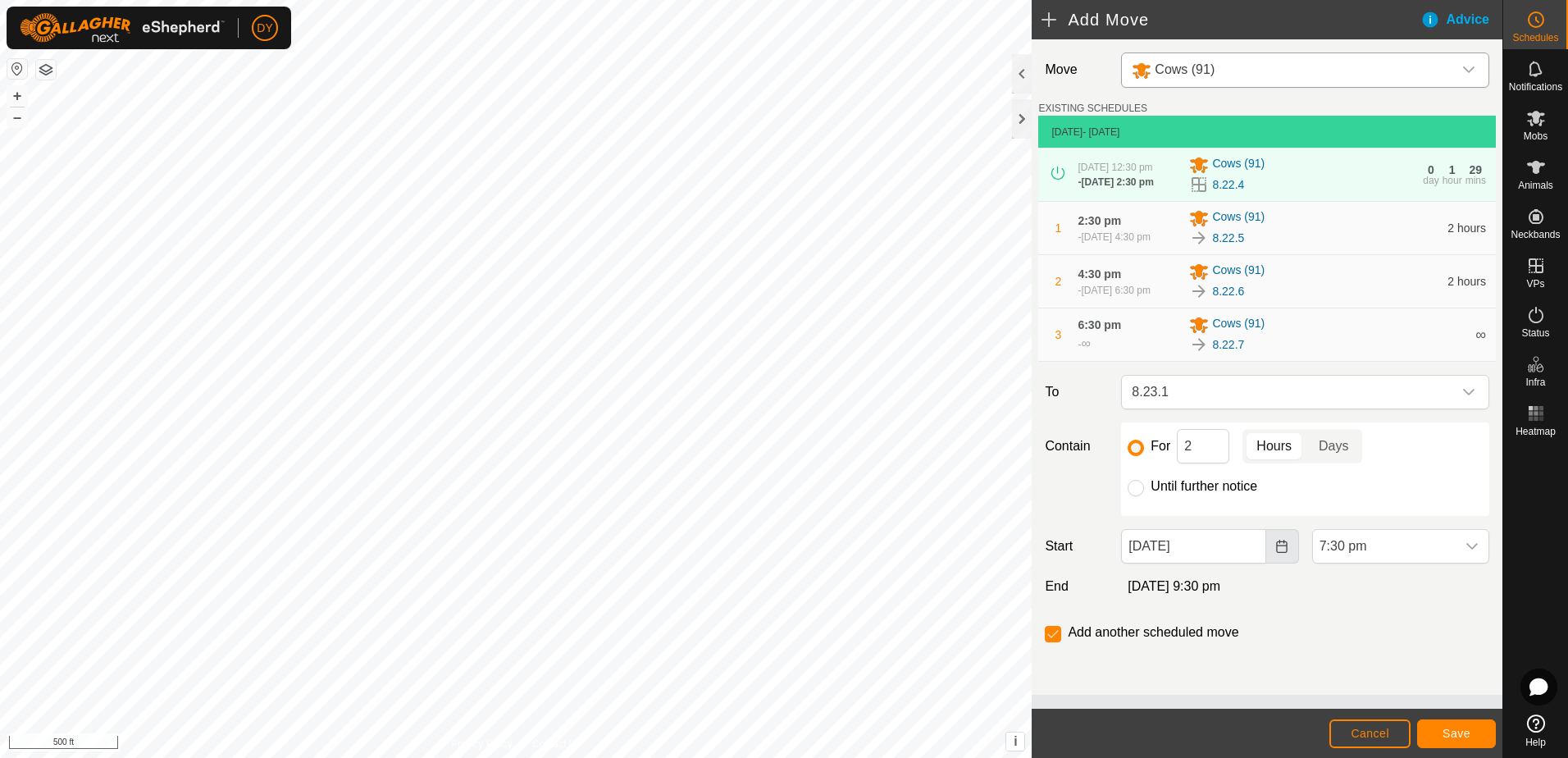
click at [1284, 553] on icon "Choose Date" at bounding box center [1282, 546] width 13 height 13
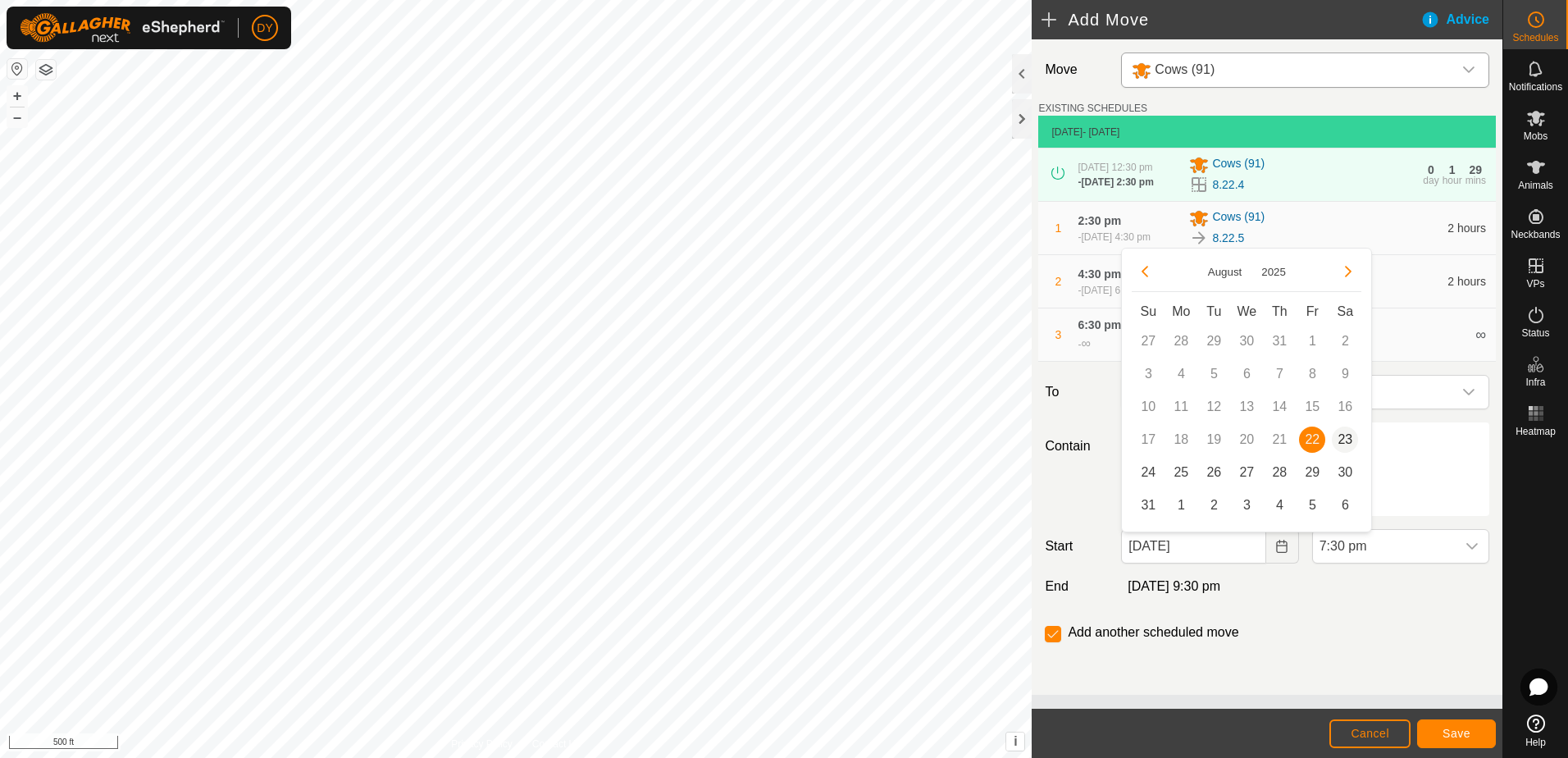
click at [1344, 439] on span "23" at bounding box center [1345, 440] width 27 height 27
type input "[DATE]"
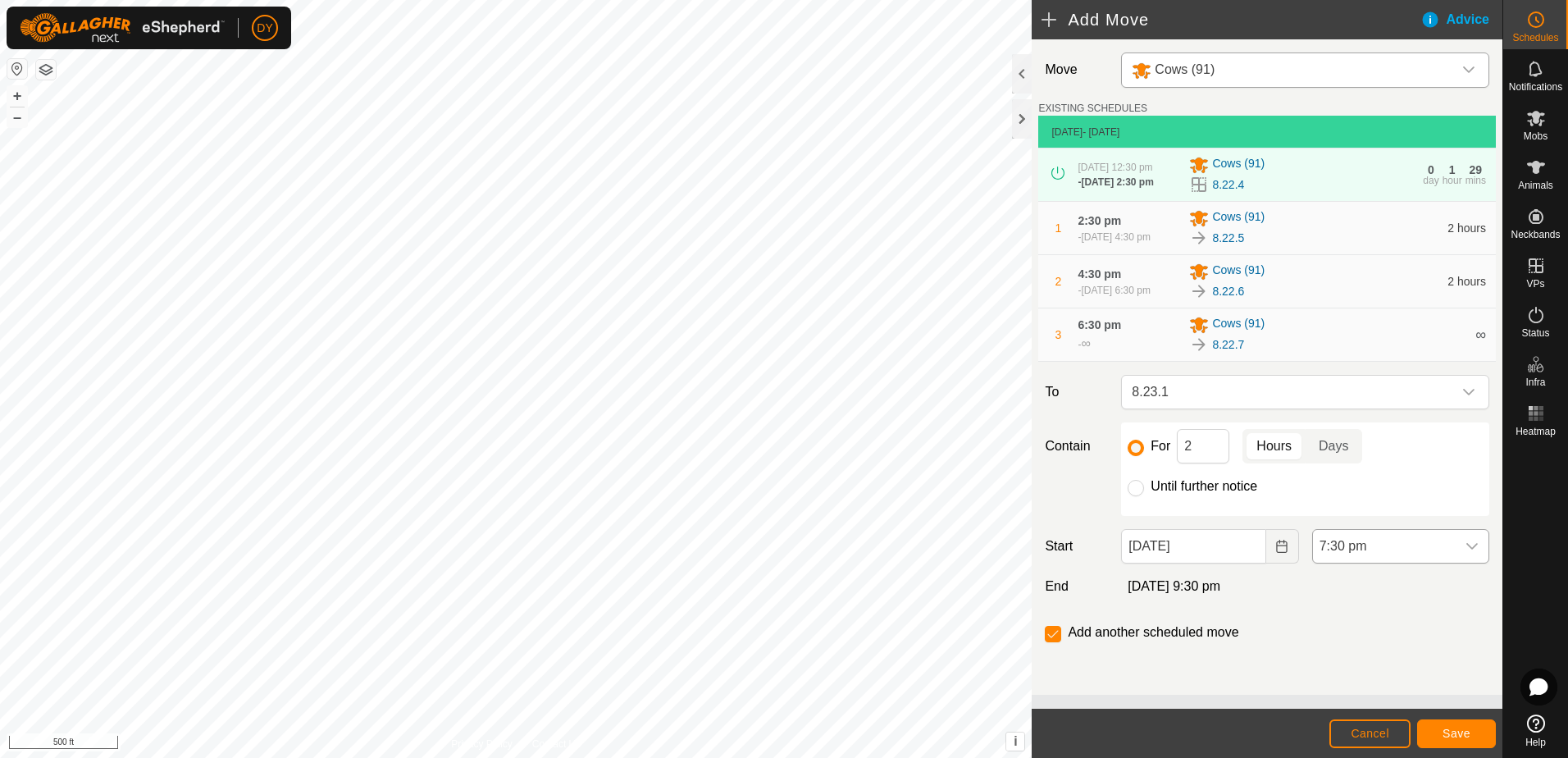
click at [1477, 545] on icon "dropdown trigger" at bounding box center [1472, 546] width 13 height 13
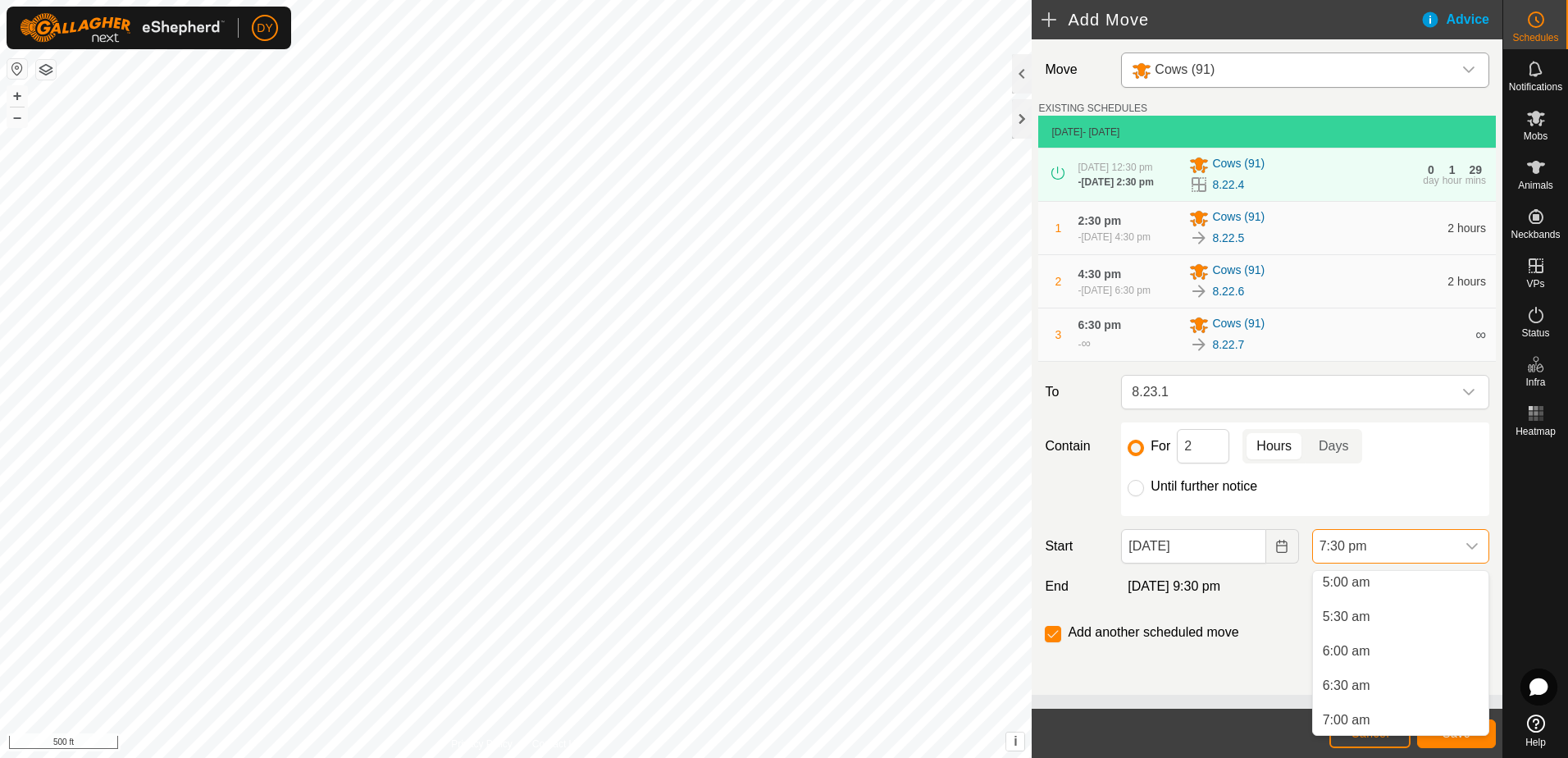
scroll to position [303, 0]
click at [1352, 647] on li "6:30 am" at bounding box center [1400, 648] width 175 height 32
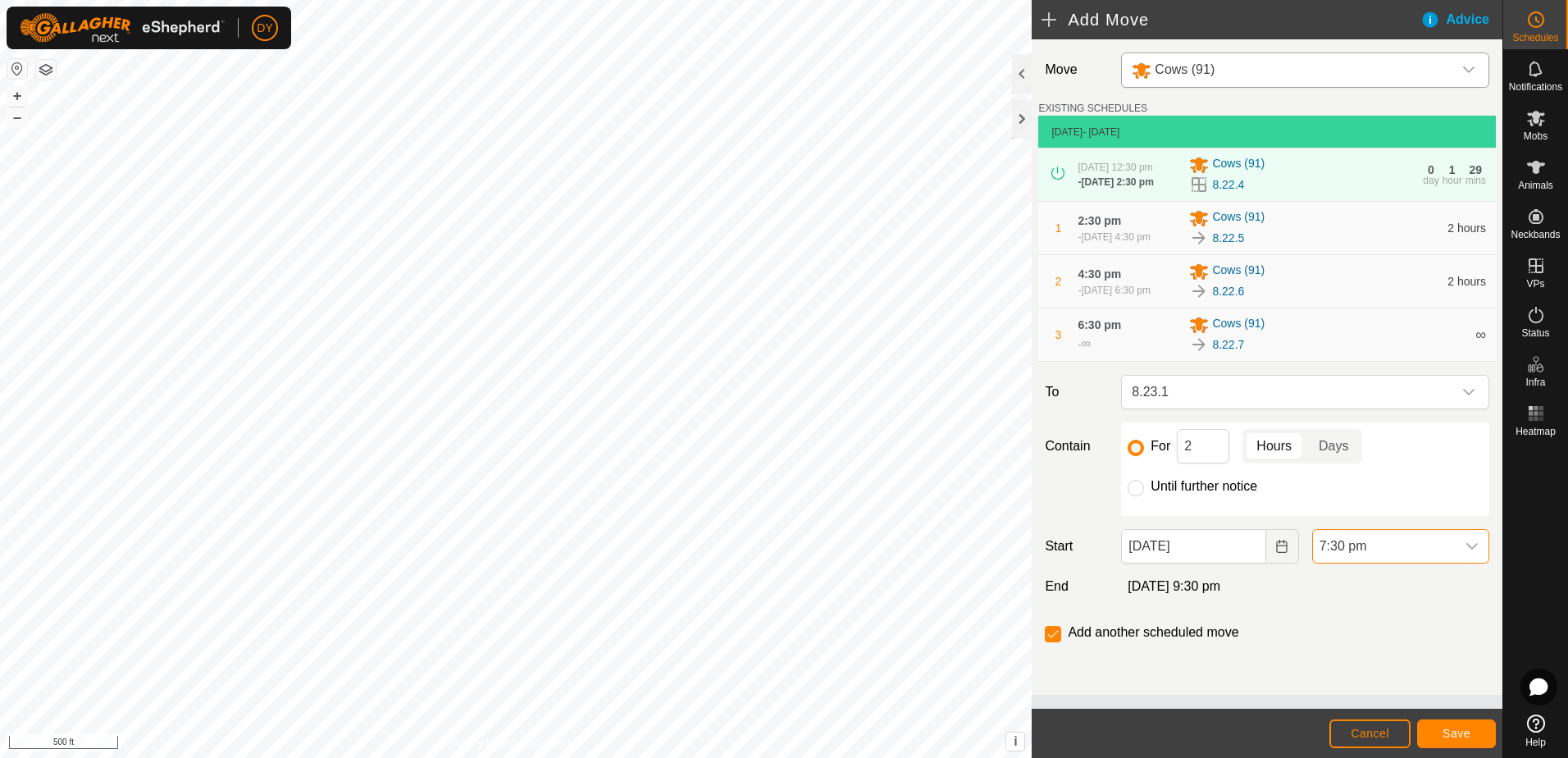
scroll to position [1213, 0]
click at [1448, 731] on span "Save" at bounding box center [1457, 733] width 28 height 13
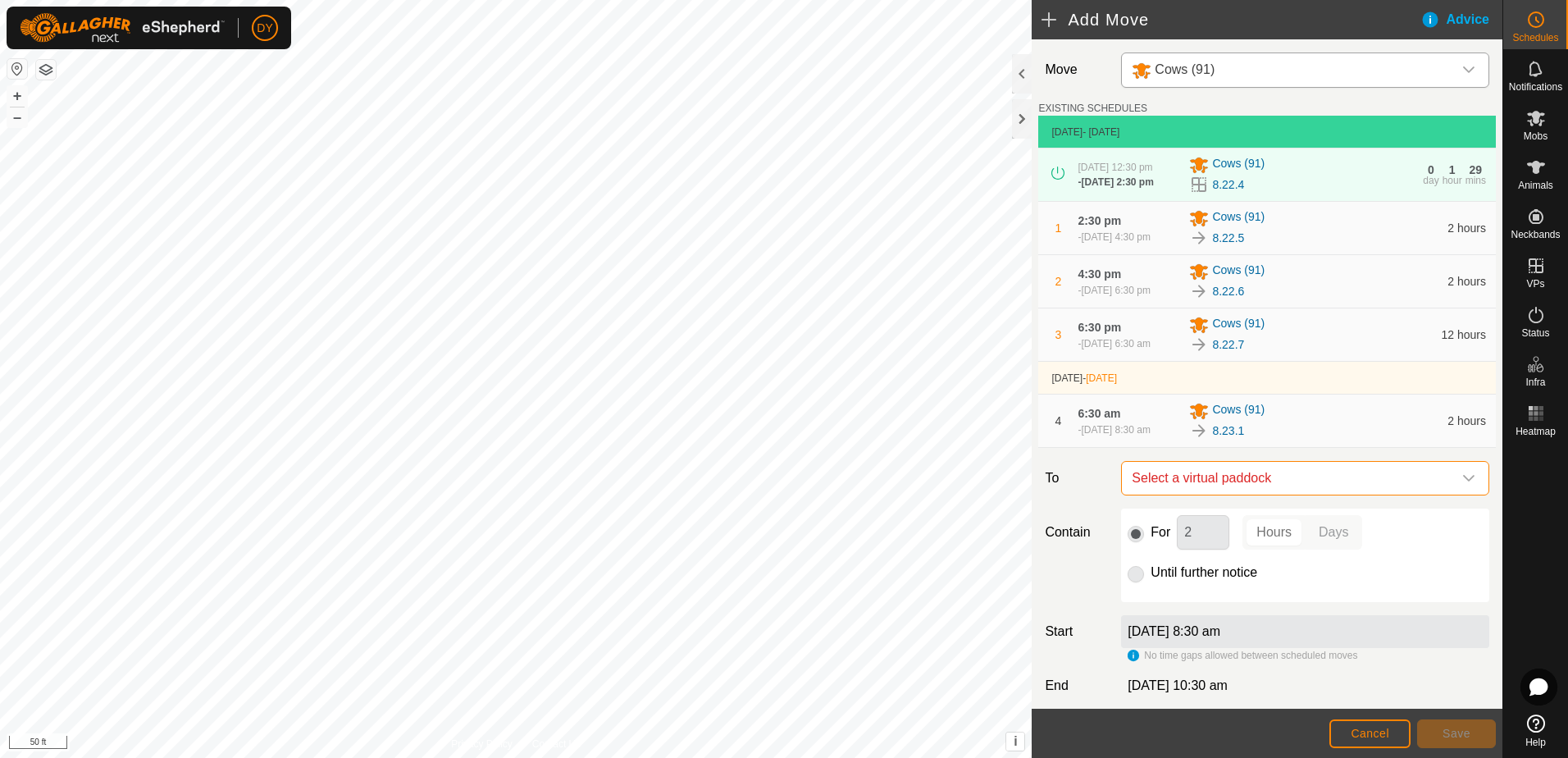
drag, startPoint x: 1155, startPoint y: 480, endPoint x: 1138, endPoint y: 473, distance: 18.4
click at [1145, 476] on span "Select a virtual paddock" at bounding box center [1289, 478] width 327 height 32
type input "8.23.2"
click at [1182, 596] on li "8.23.2 3.19 ac" at bounding box center [1298, 601] width 337 height 25
click at [1427, 728] on button "Save" at bounding box center [1456, 733] width 79 height 29
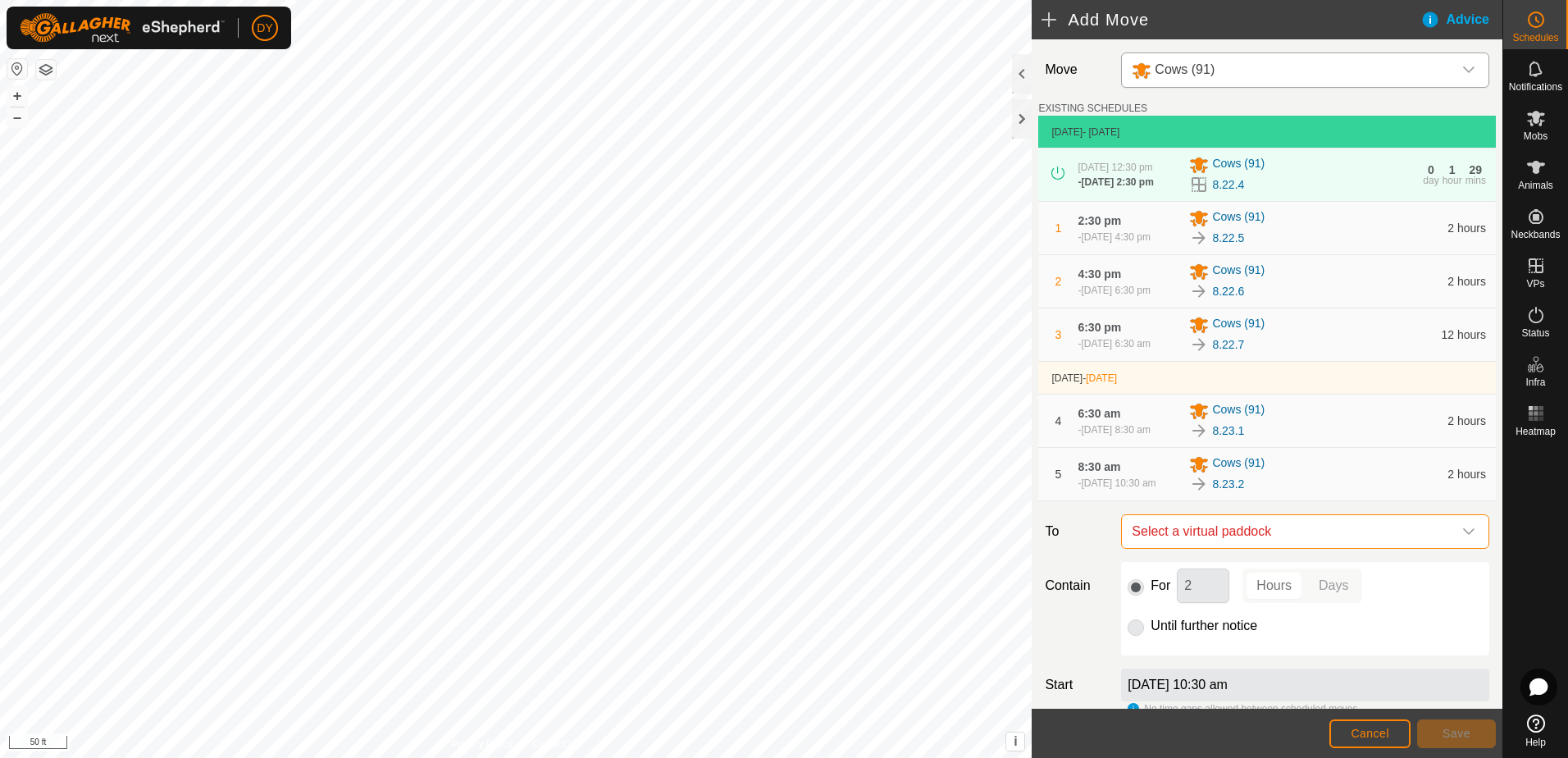
click at [1226, 541] on span "Select a virtual paddock" at bounding box center [1289, 531] width 327 height 32
type input "8.23.3"
click at [1165, 661] on li "8.23.3 3.41 ac" at bounding box center [1298, 662] width 337 height 25
click at [1452, 726] on span "Save" at bounding box center [1457, 733] width 28 height 13
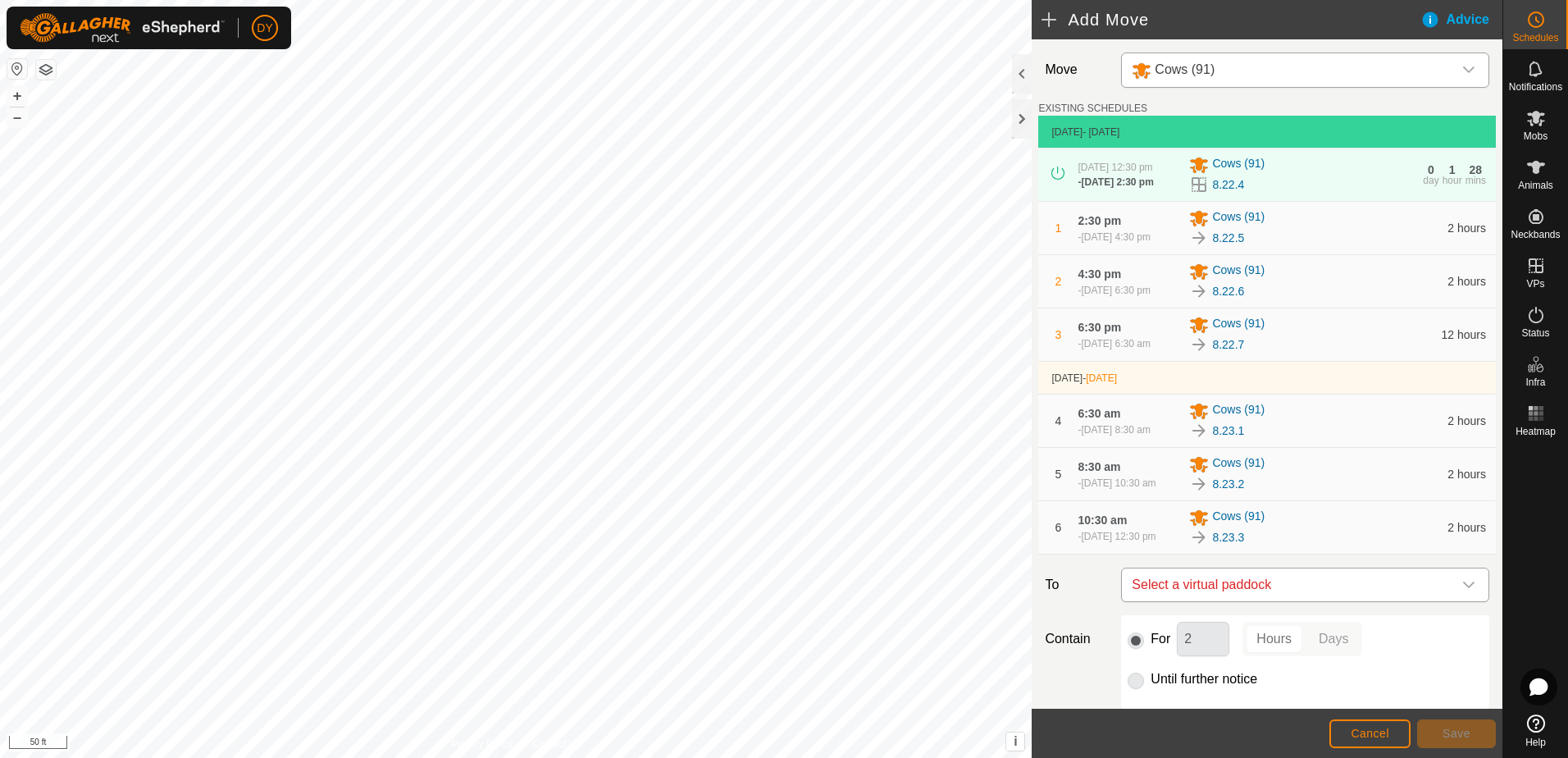
click at [1253, 601] on span "Select a virtual paddock" at bounding box center [1289, 584] width 327 height 32
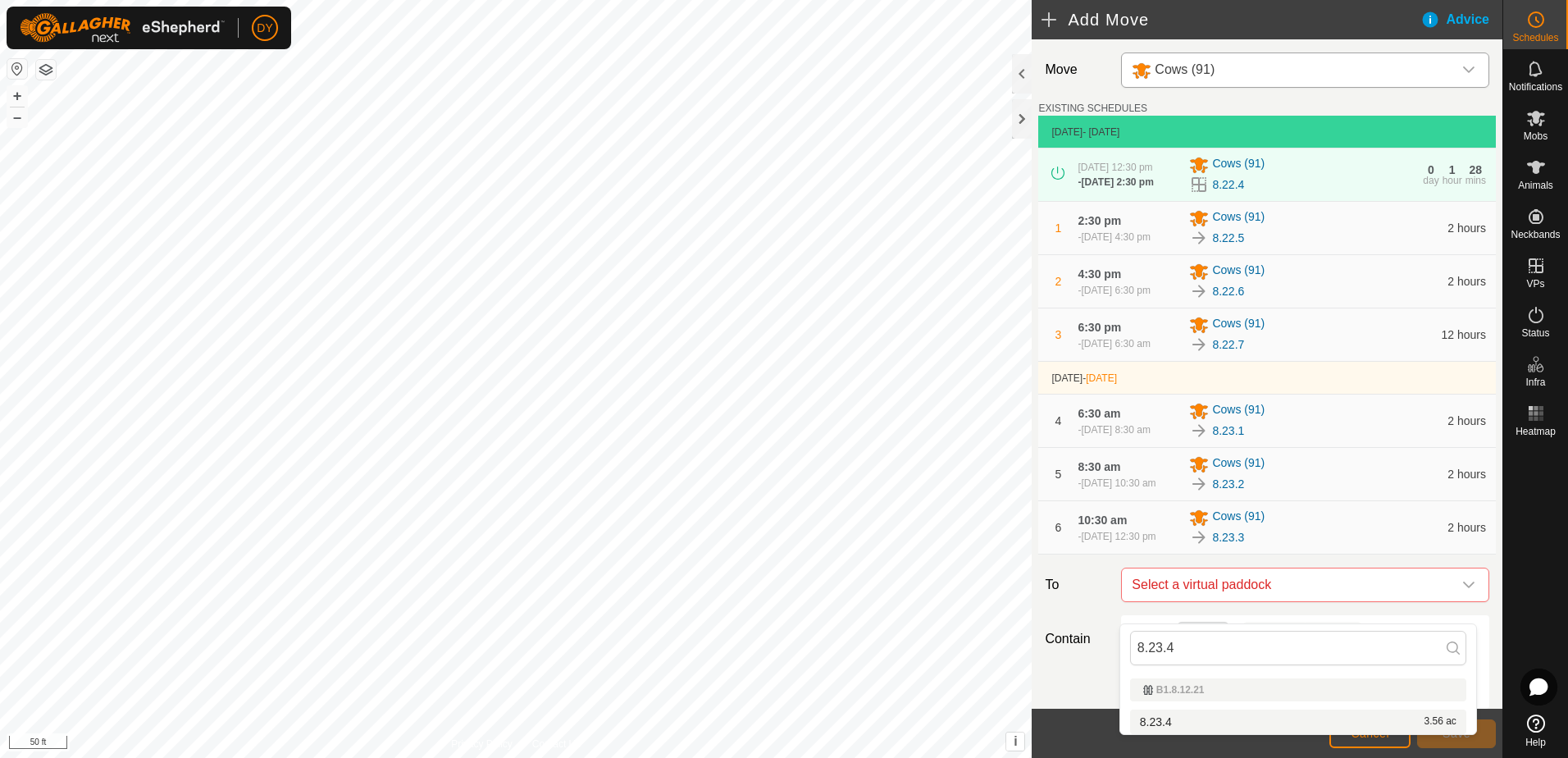
type input "8.23.4"
click at [1176, 720] on li "8.23.4 3.56 ac" at bounding box center [1298, 722] width 337 height 25
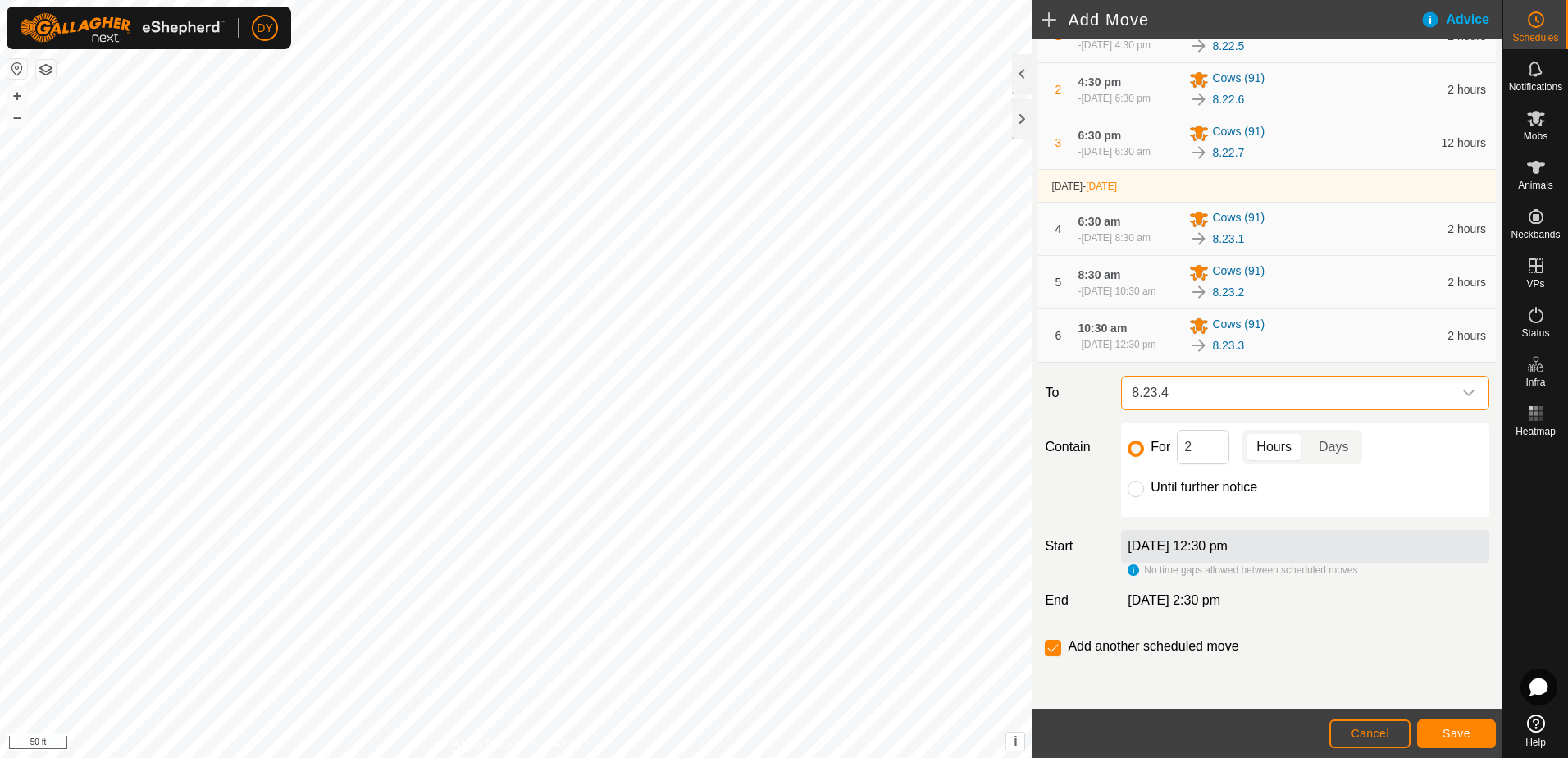
scroll to position [212, 0]
click at [1438, 736] on button "Save" at bounding box center [1456, 733] width 79 height 29
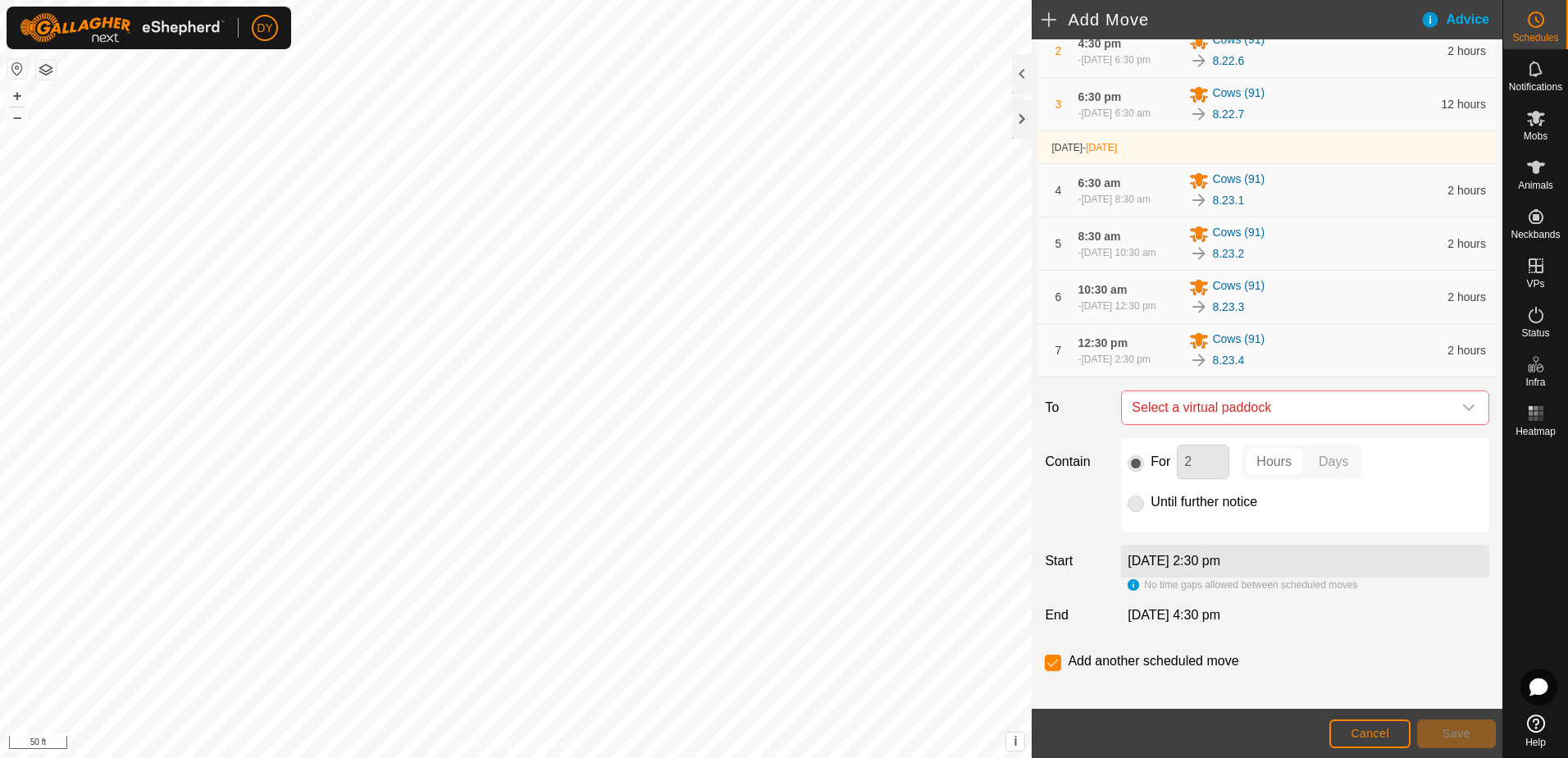
scroll to position [246, 0]
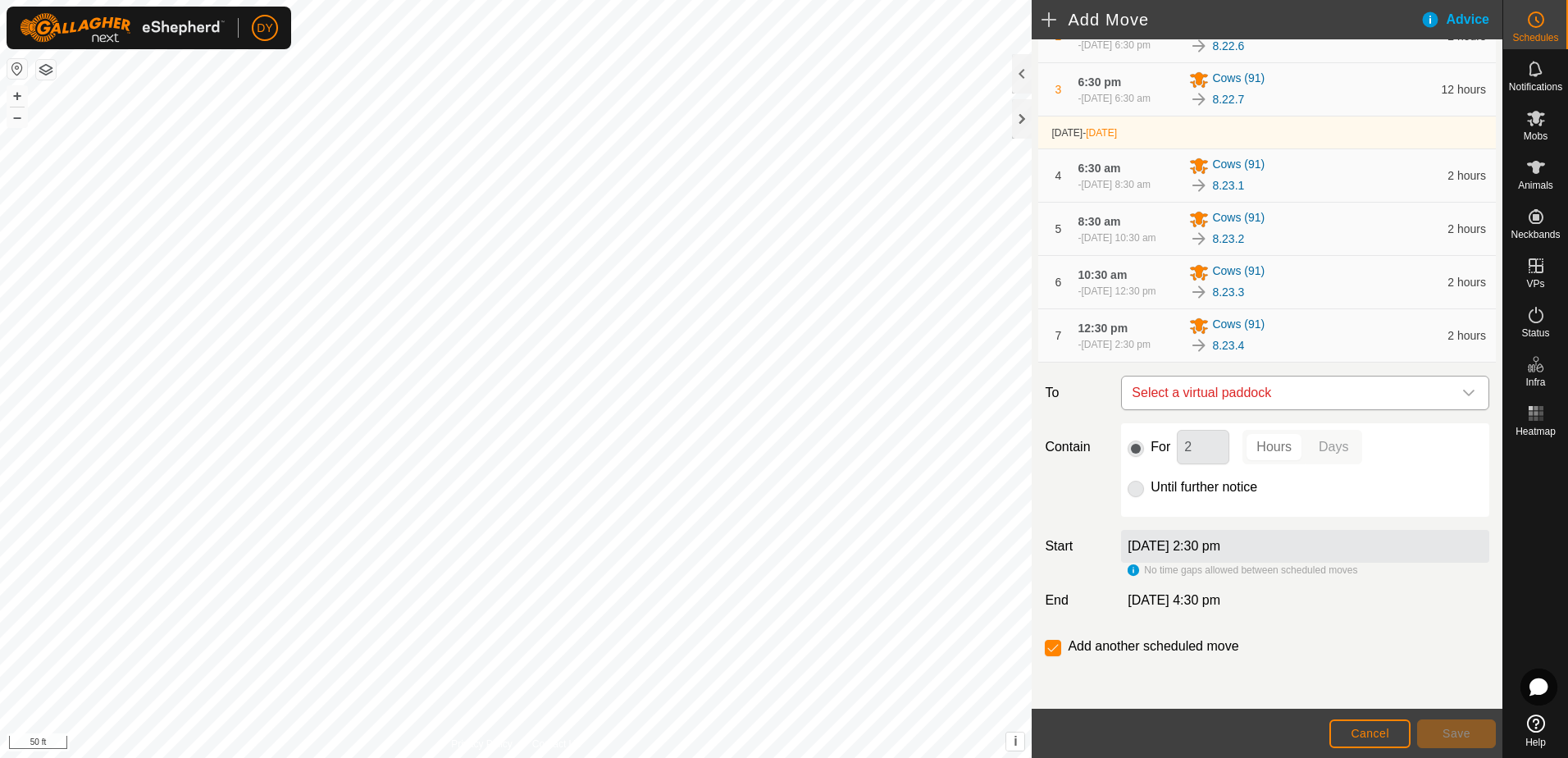
click at [1237, 406] on span "Select a virtual paddock" at bounding box center [1289, 392] width 327 height 32
type input "8.23.5"
click at [1184, 530] on li "8.23.5 3.76 ac" at bounding box center [1298, 529] width 337 height 25
click at [1447, 731] on span "Save" at bounding box center [1457, 733] width 28 height 13
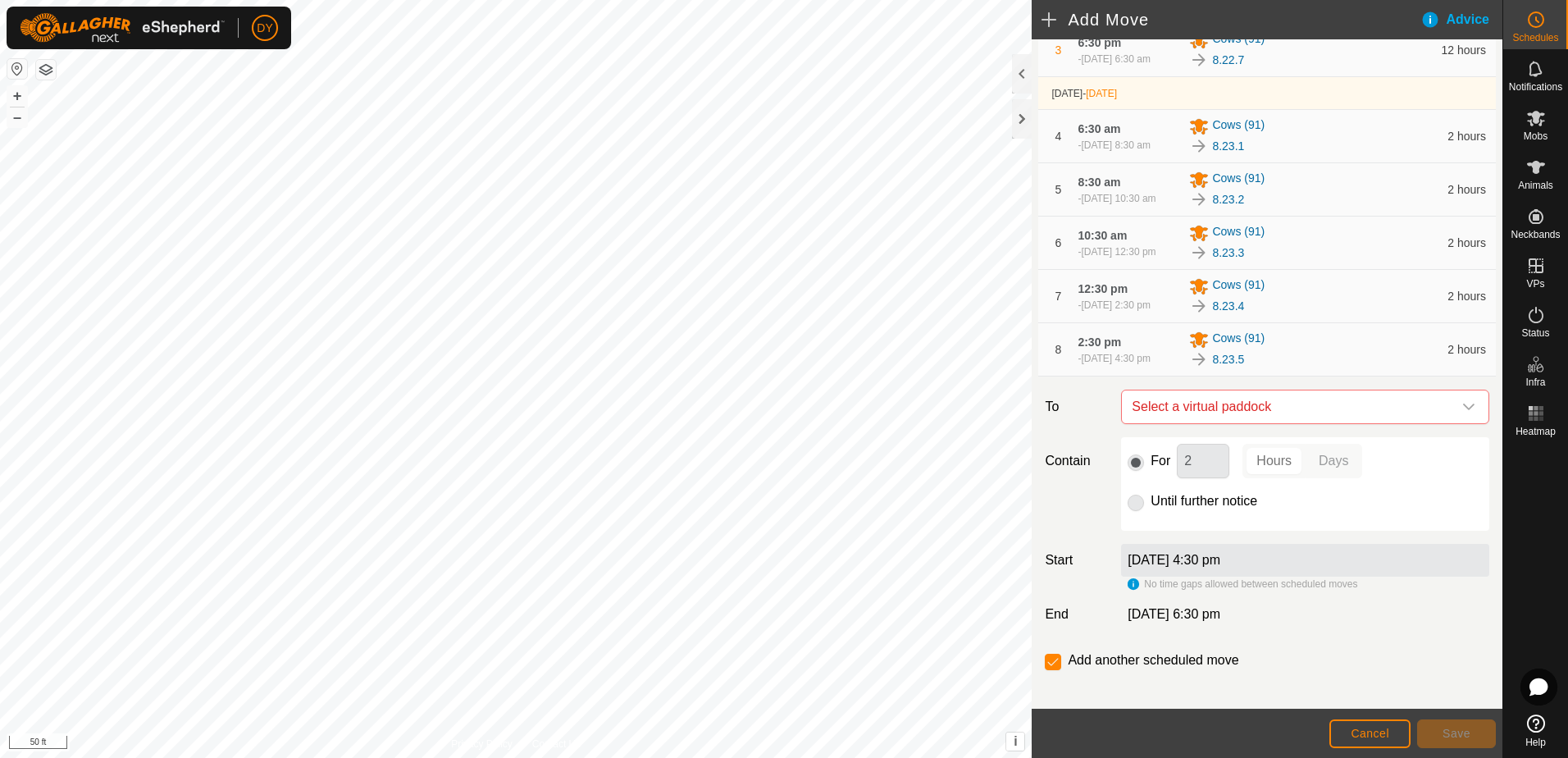
scroll to position [318, 0]
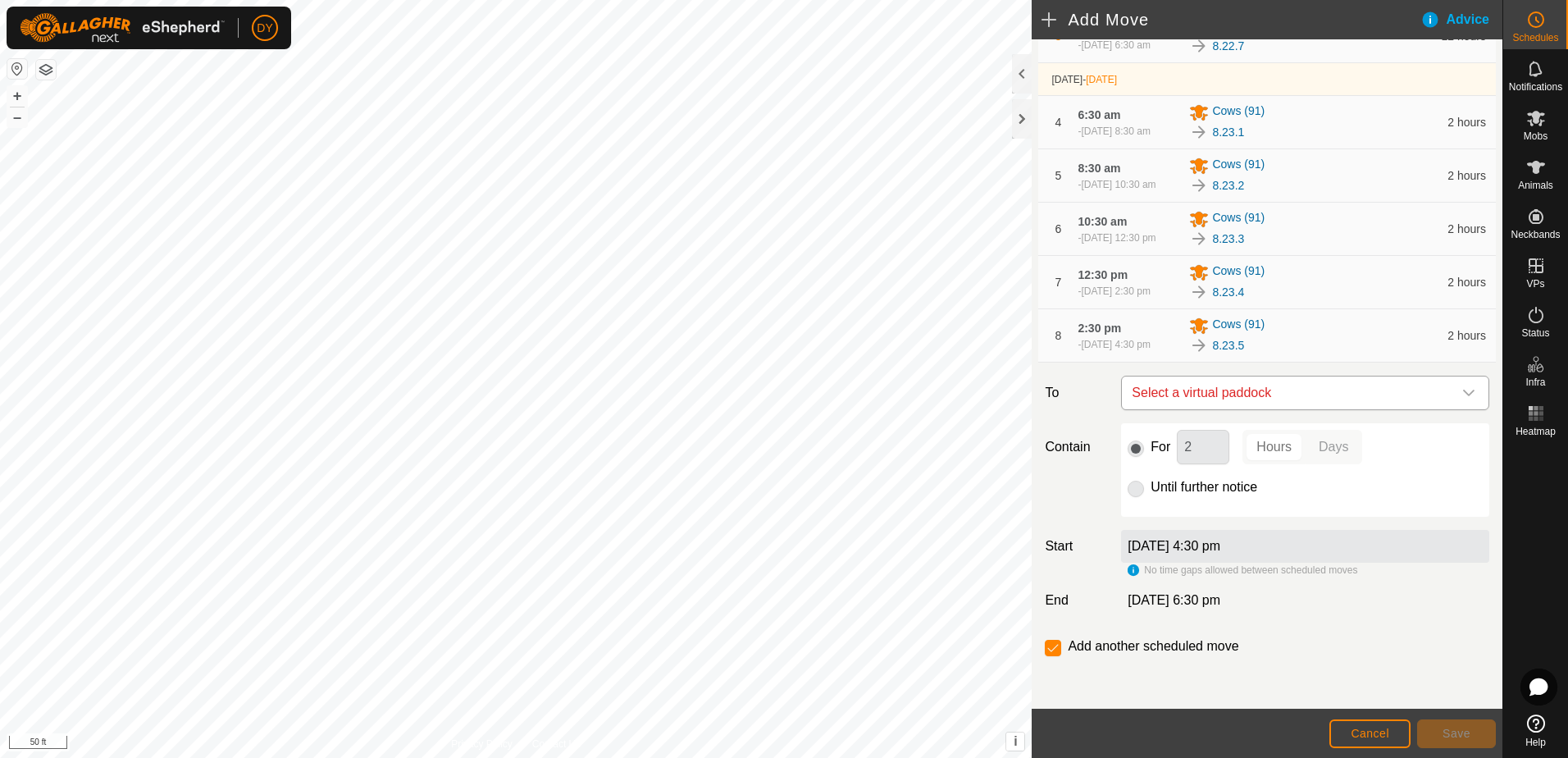
click at [1236, 395] on span "Select a virtual paddock" at bounding box center [1289, 392] width 327 height 32
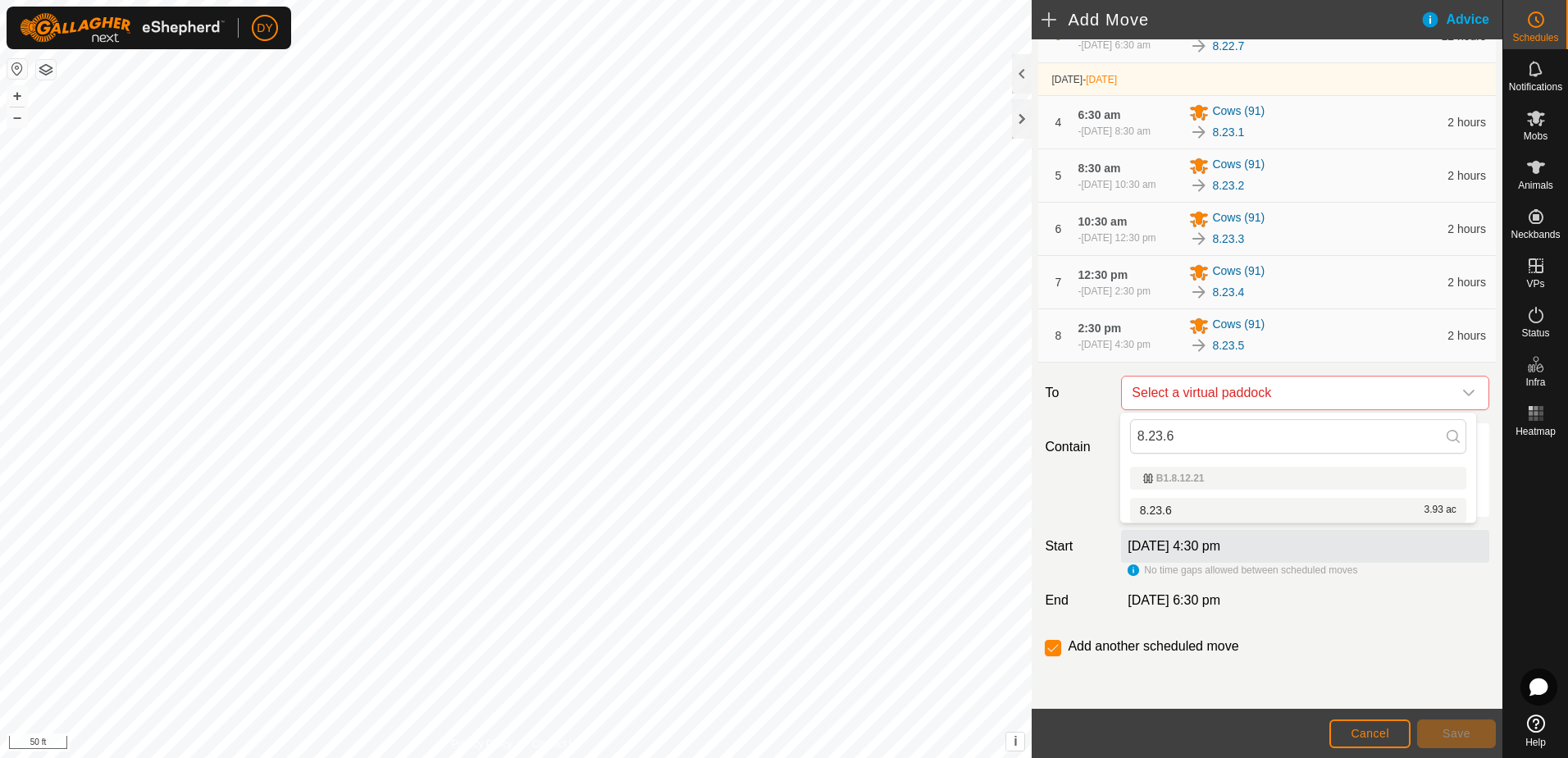
type input "8.23.6"
click at [1160, 510] on li "8.23.6 3.93 ac" at bounding box center [1298, 510] width 337 height 25
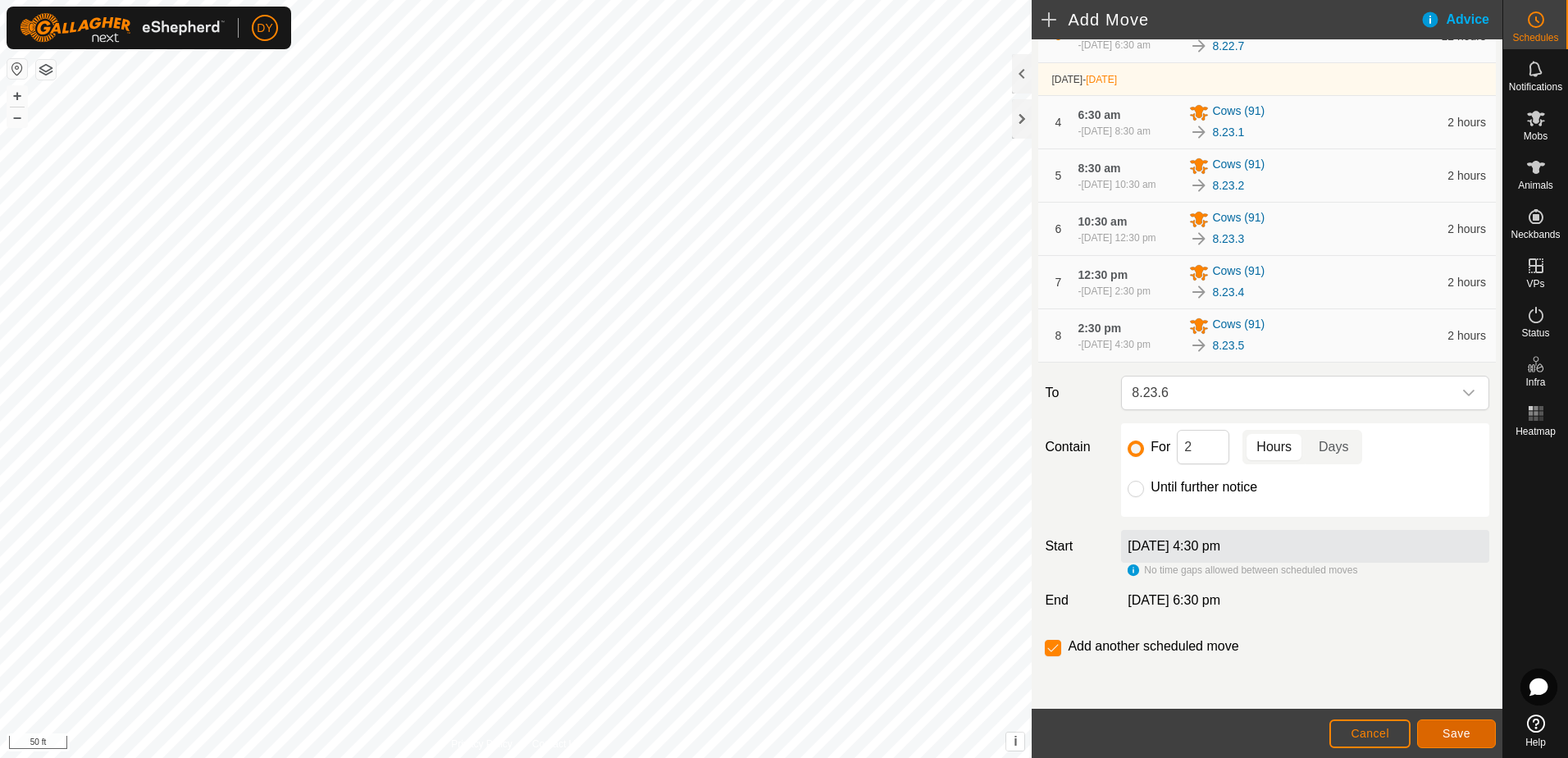
click at [1448, 729] on span "Save" at bounding box center [1457, 733] width 28 height 13
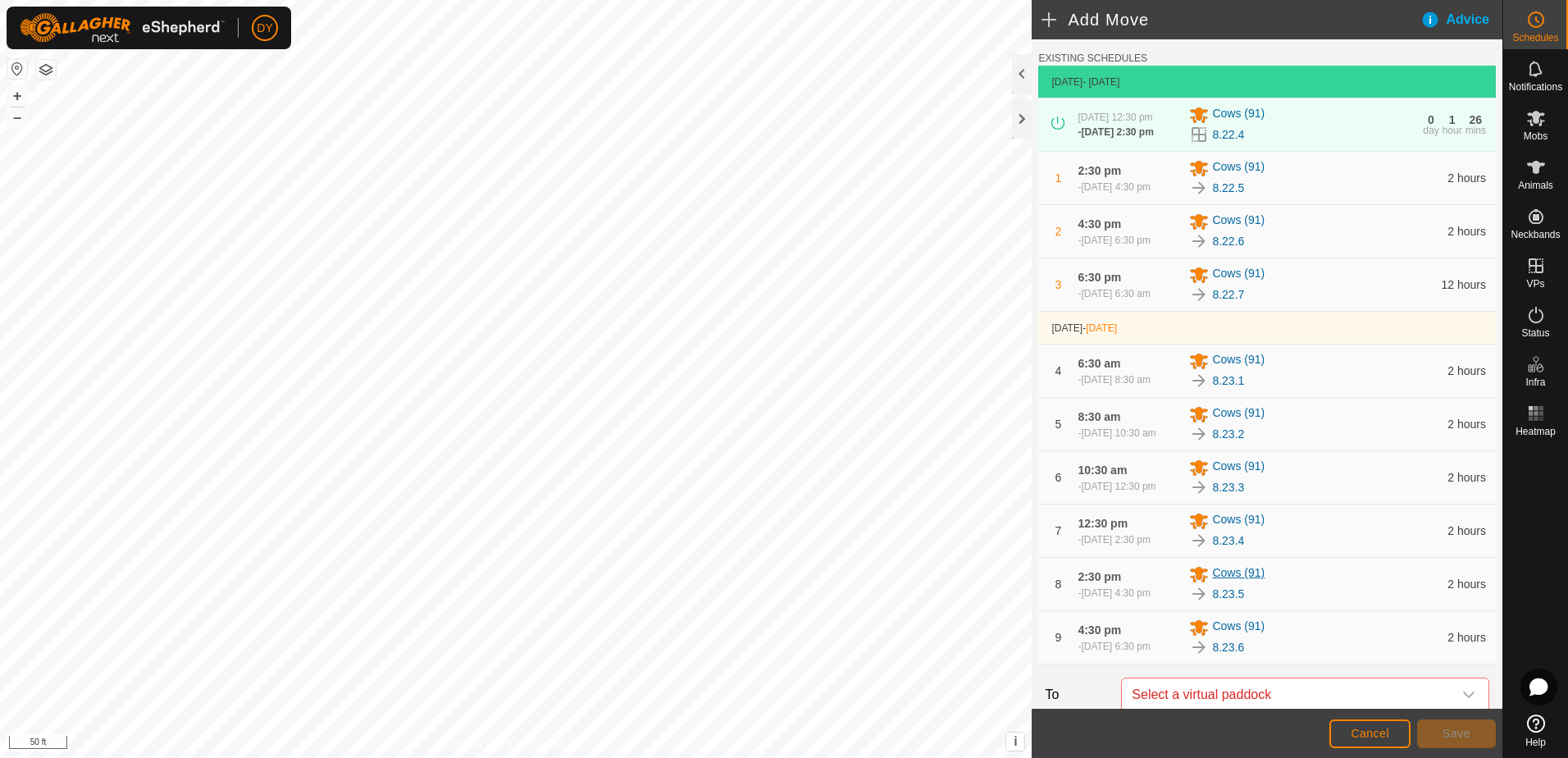
scroll to position [328, 0]
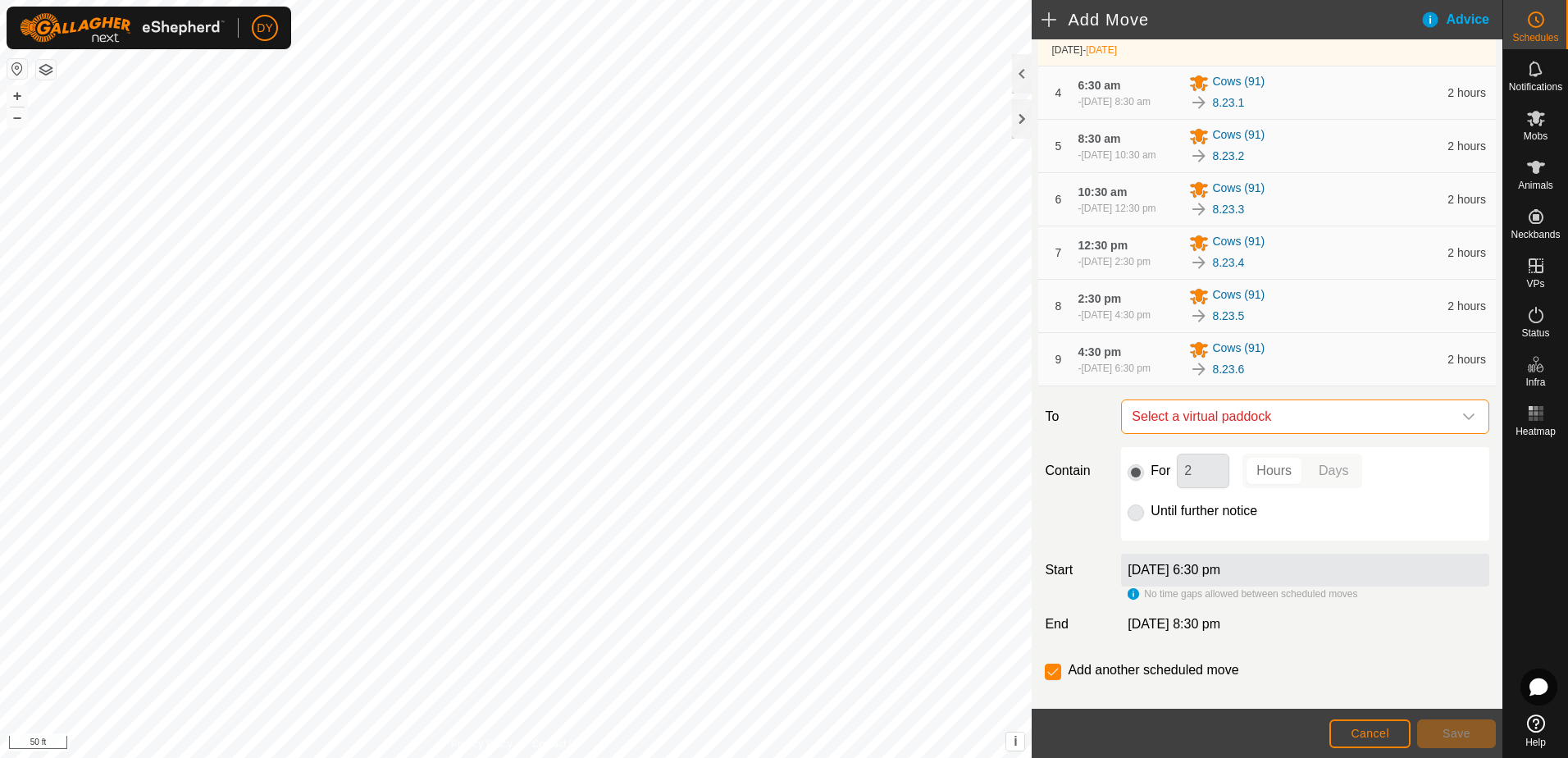
click at [1227, 433] on span "Select a virtual paddock" at bounding box center [1289, 416] width 327 height 32
type input "8.23.7"
click at [1168, 554] on li "8.23.7 4.1 ac" at bounding box center [1298, 554] width 337 height 25
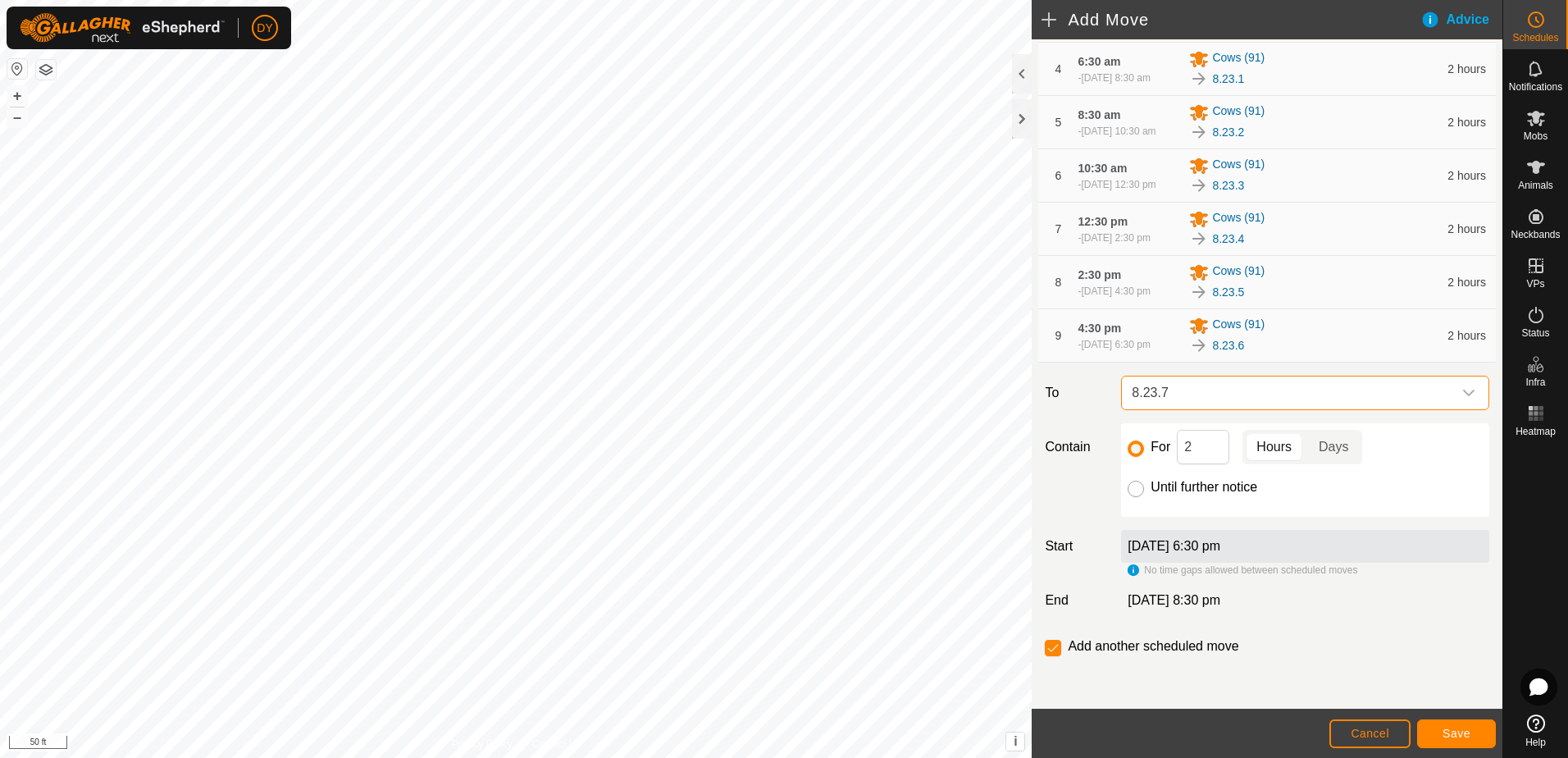
click at [1134, 488] on input "Until further notice" at bounding box center [1136, 489] width 17 height 17
radio input "true"
checkbox input "false"
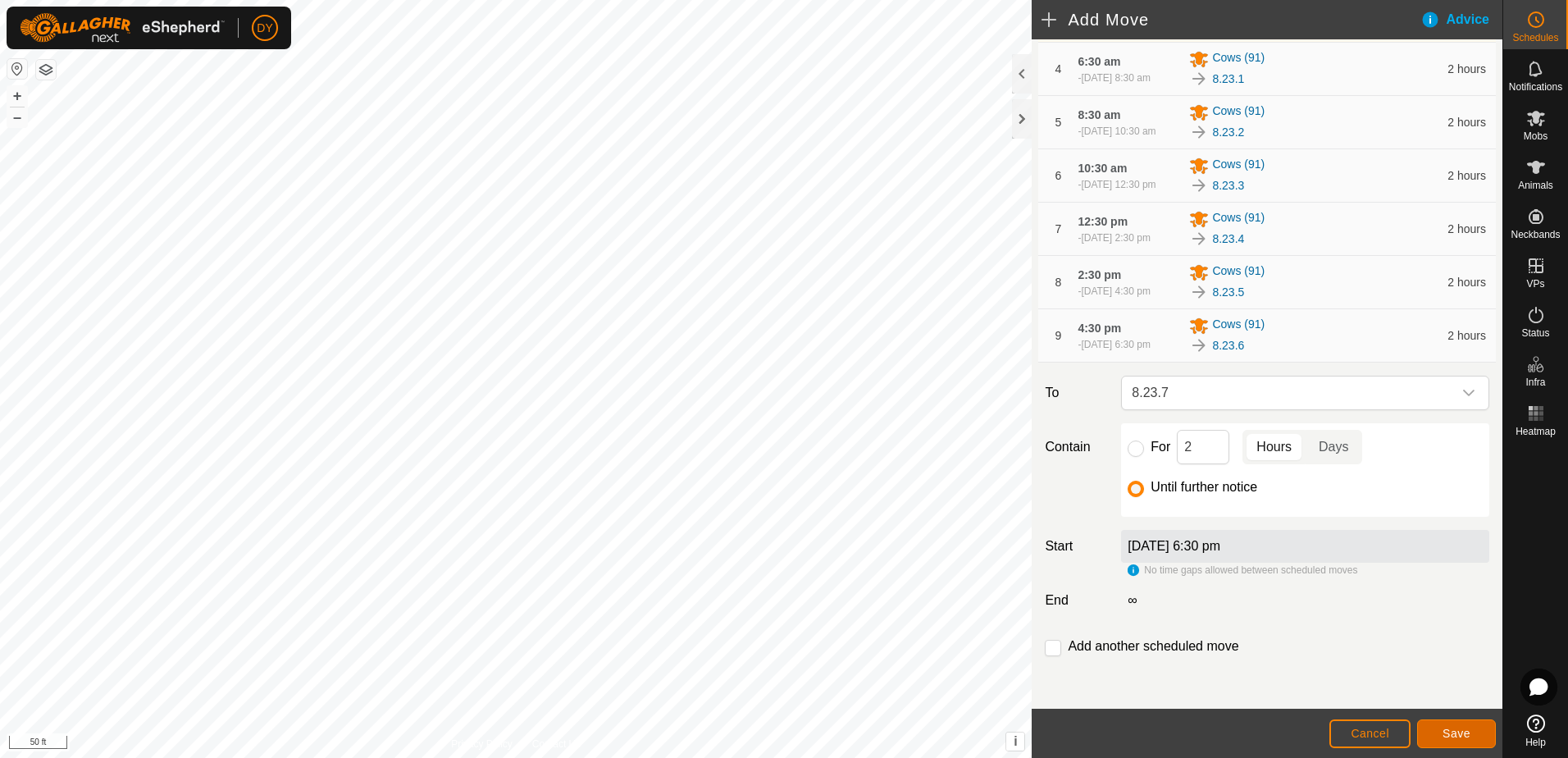
click at [1478, 739] on button "Save" at bounding box center [1456, 733] width 79 height 29
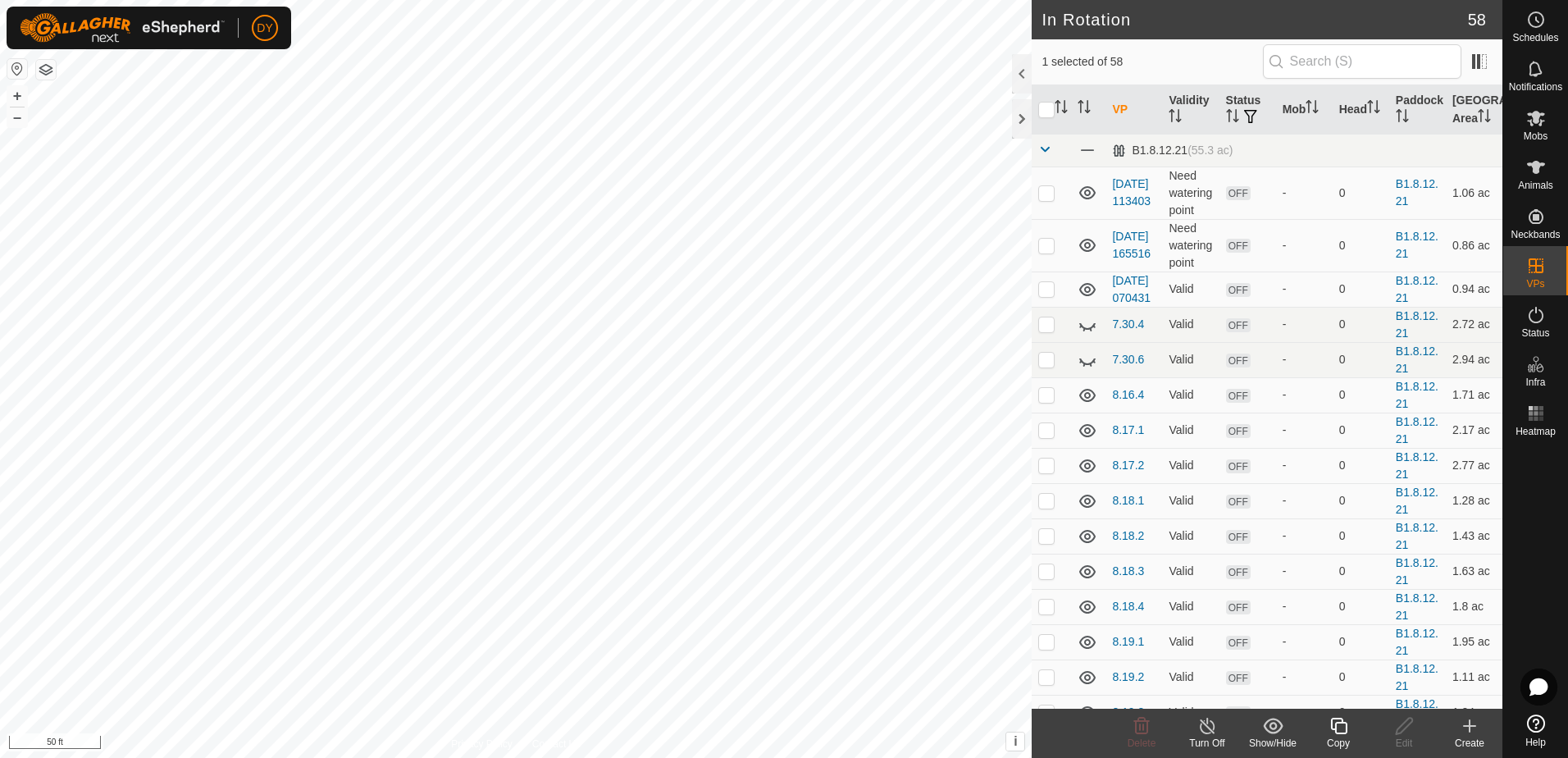
click at [1335, 727] on icon at bounding box center [1339, 726] width 21 height 20
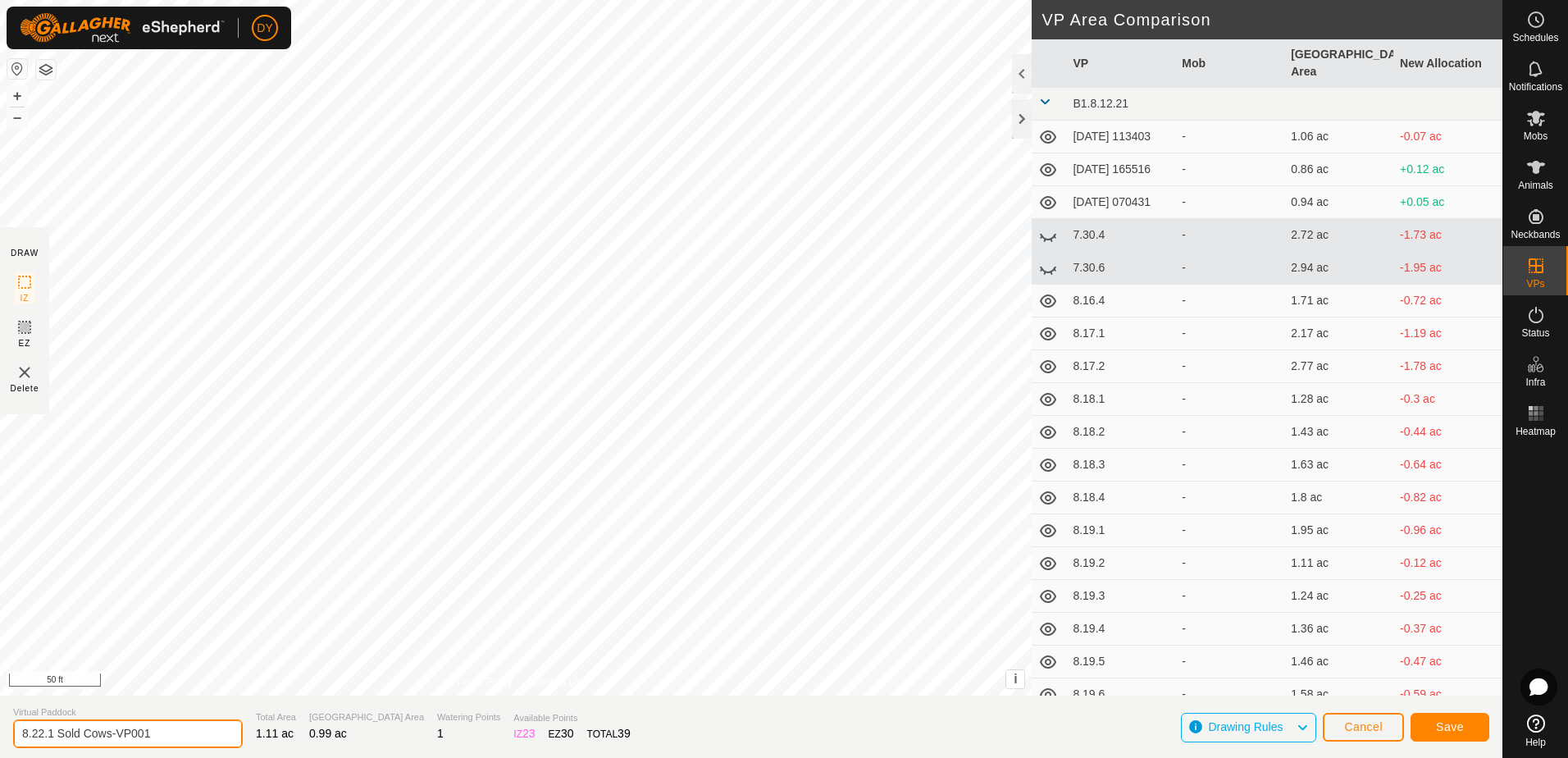
drag, startPoint x: 154, startPoint y: 729, endPoint x: 35, endPoint y: 730, distance: 119.0
click at [35, 730] on input "8.22.1 Sold Cows-VP001" at bounding box center [128, 733] width 229 height 29
type input "8.23.1 Sold Cows"
click at [1418, 730] on button "Save" at bounding box center [1449, 727] width 79 height 29
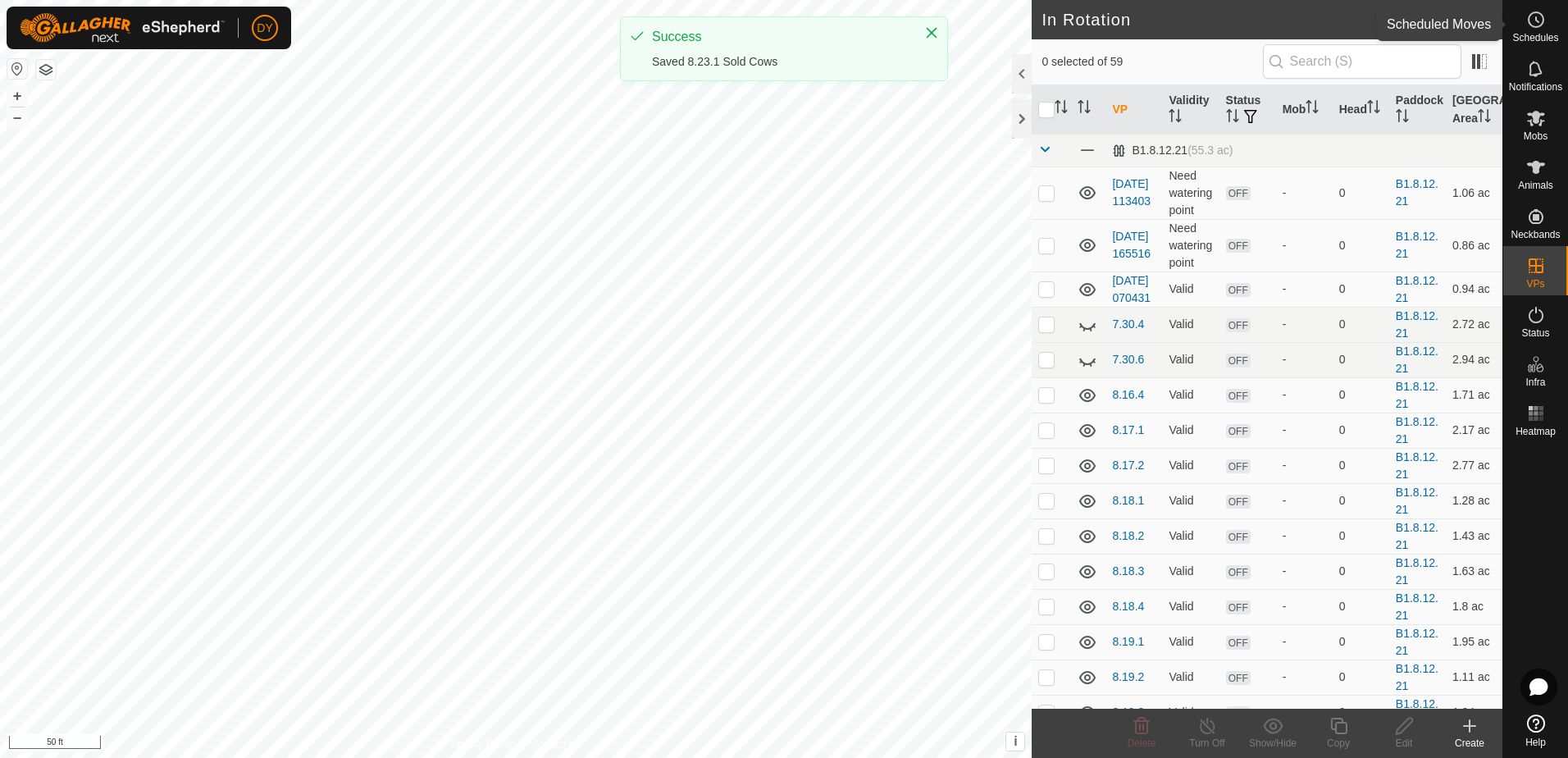
click at [1543, 22] on circle at bounding box center [1536, 20] width 15 height 15
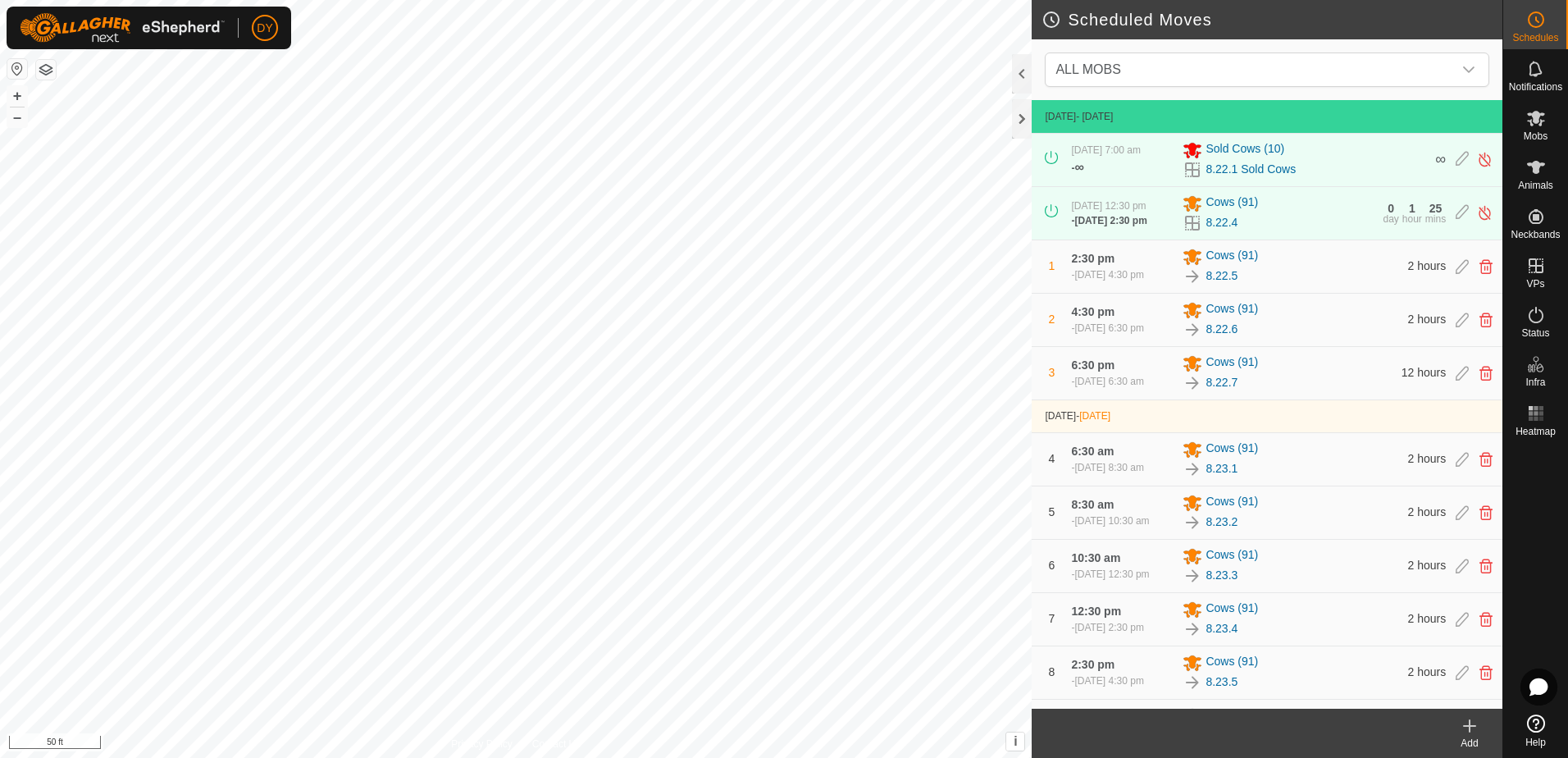
click at [1466, 729] on icon at bounding box center [1470, 726] width 20 height 20
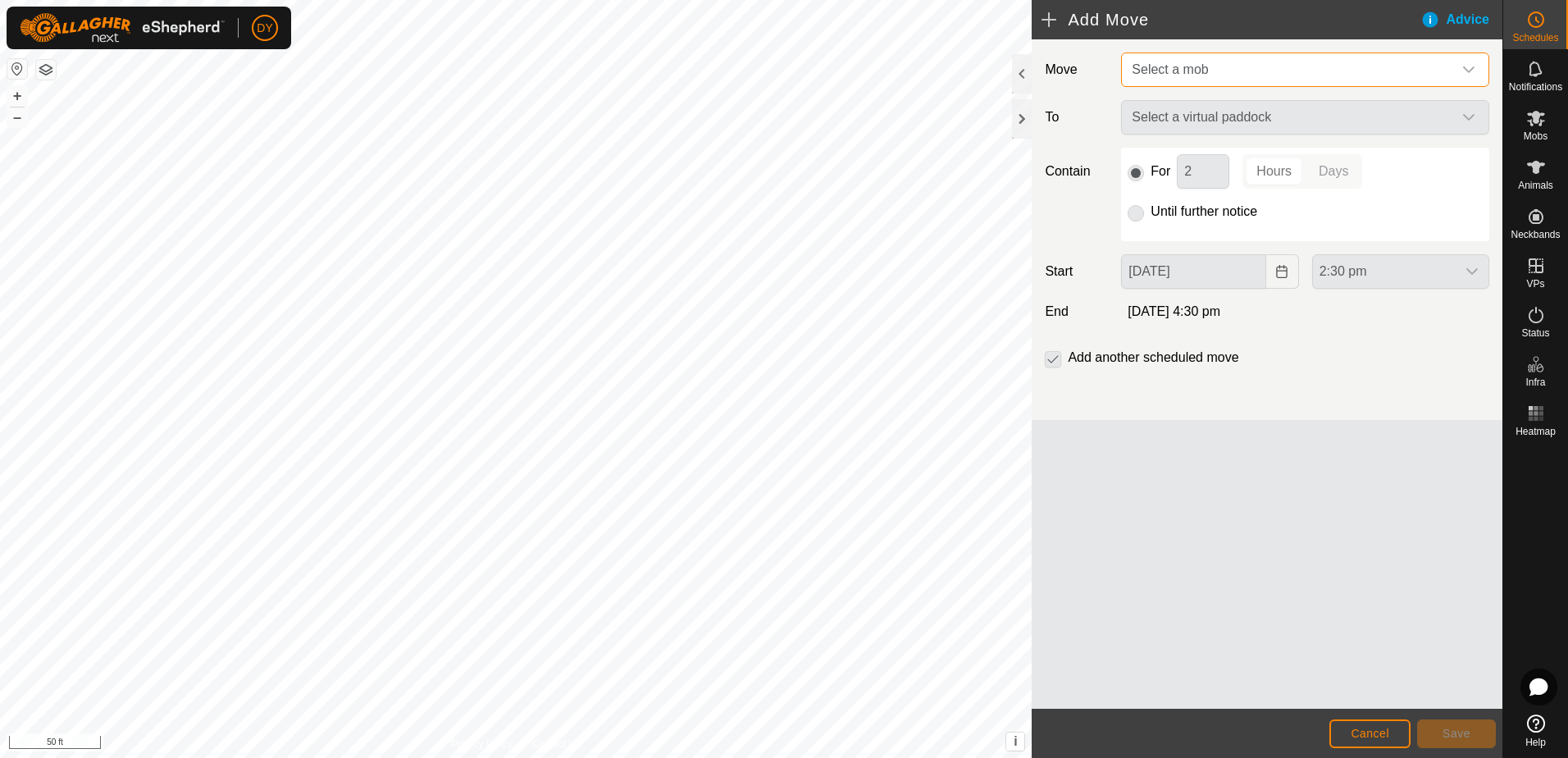
click at [1171, 61] on span "Select a mob" at bounding box center [1289, 69] width 327 height 32
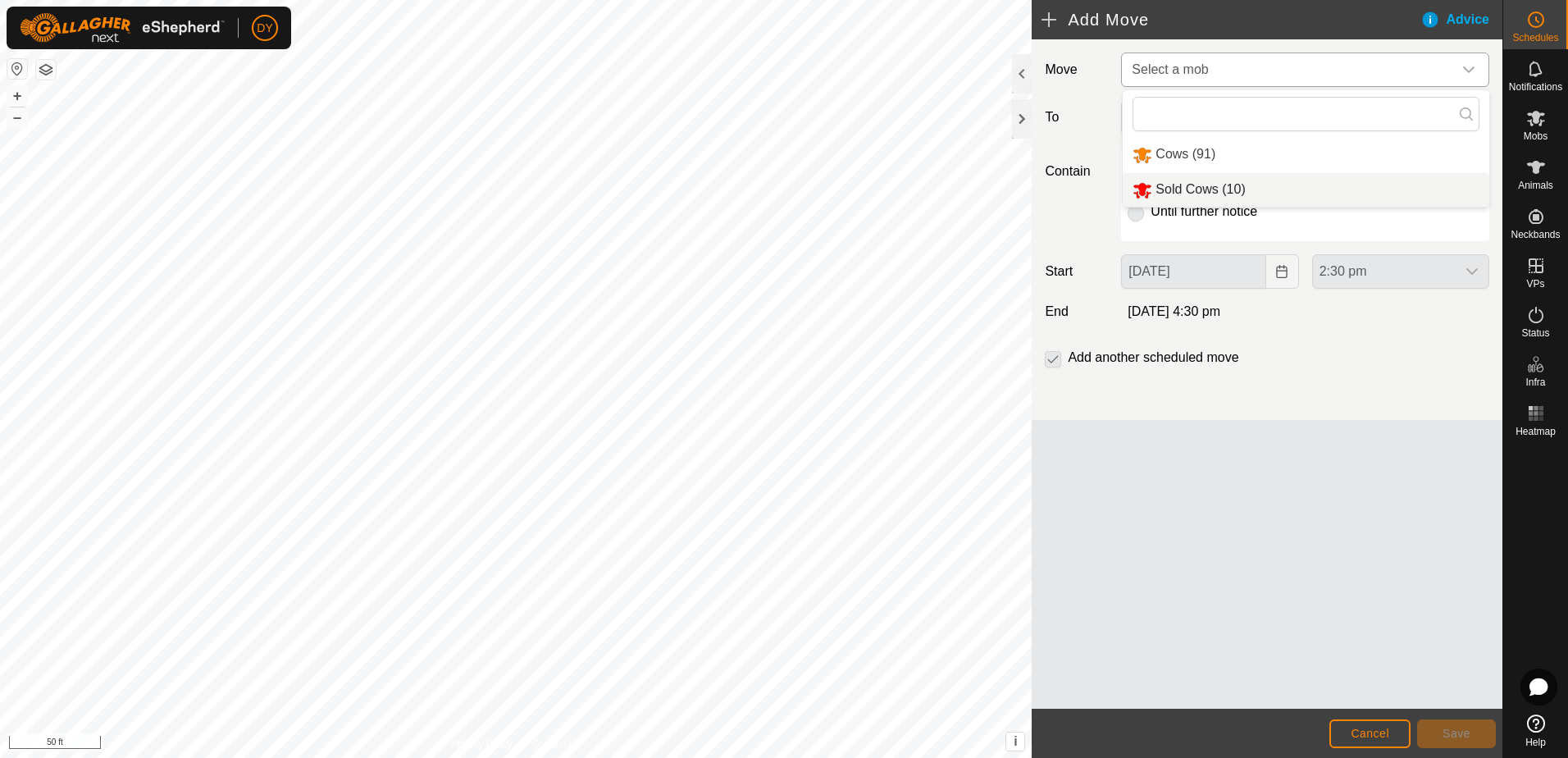
click at [1175, 189] on li "Sold Cows (10)" at bounding box center [1305, 190] width 366 height 33
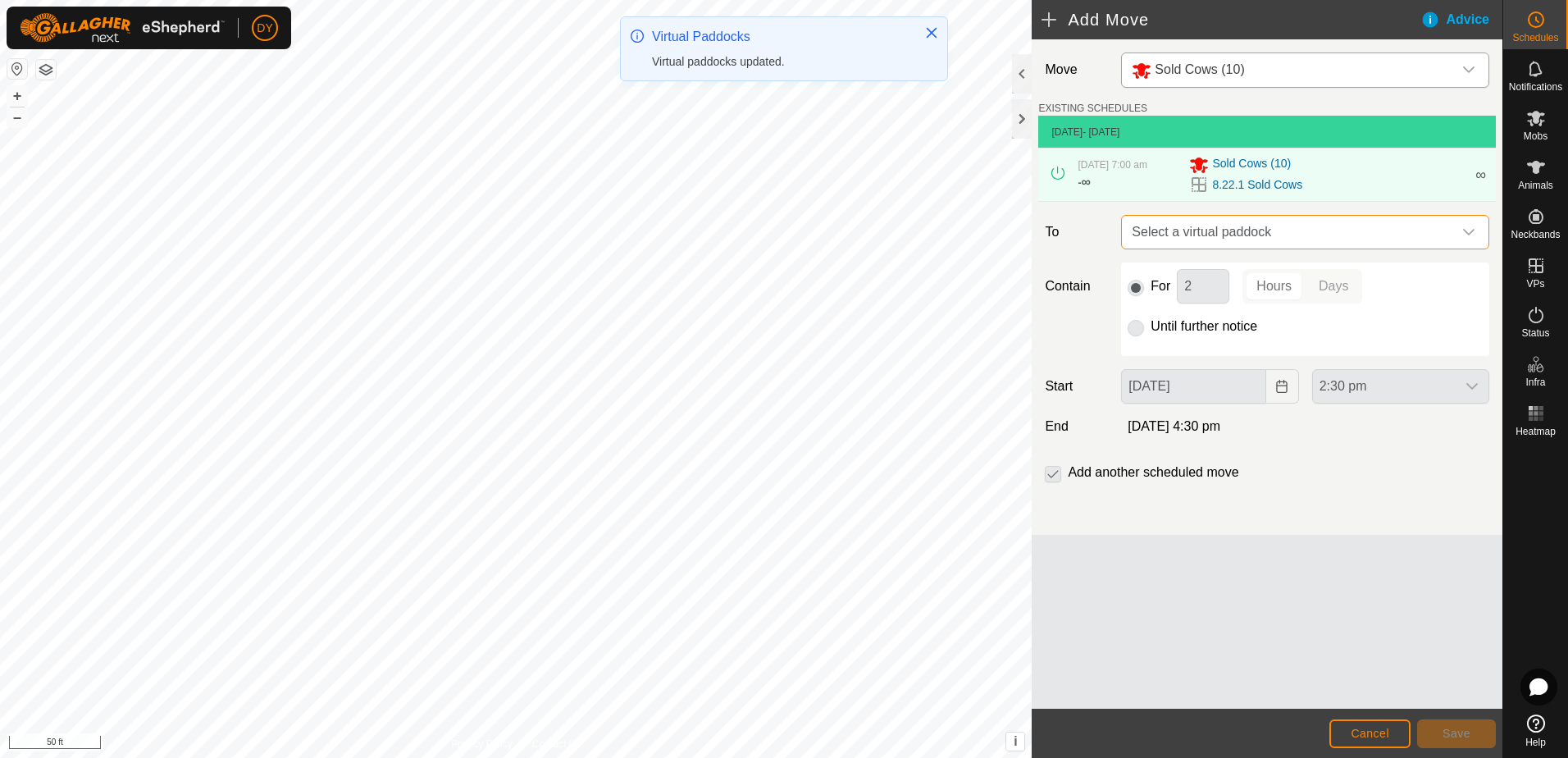
click at [1179, 235] on span "Select a virtual paddock" at bounding box center [1289, 232] width 327 height 32
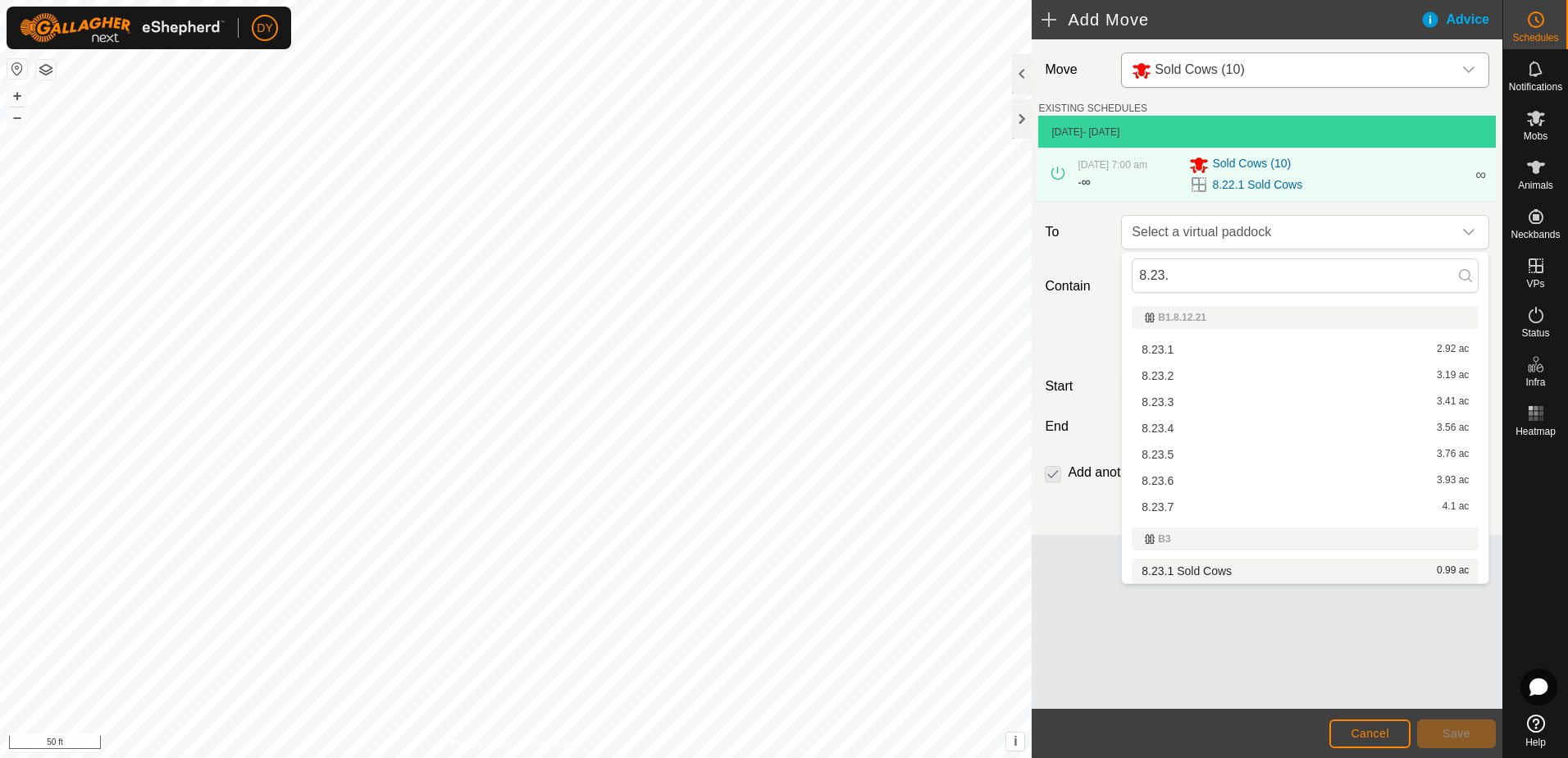
type input "8.23."
click at [1187, 572] on li "8.23.1 Sold Cows 0.99 ac" at bounding box center [1305, 571] width 347 height 25
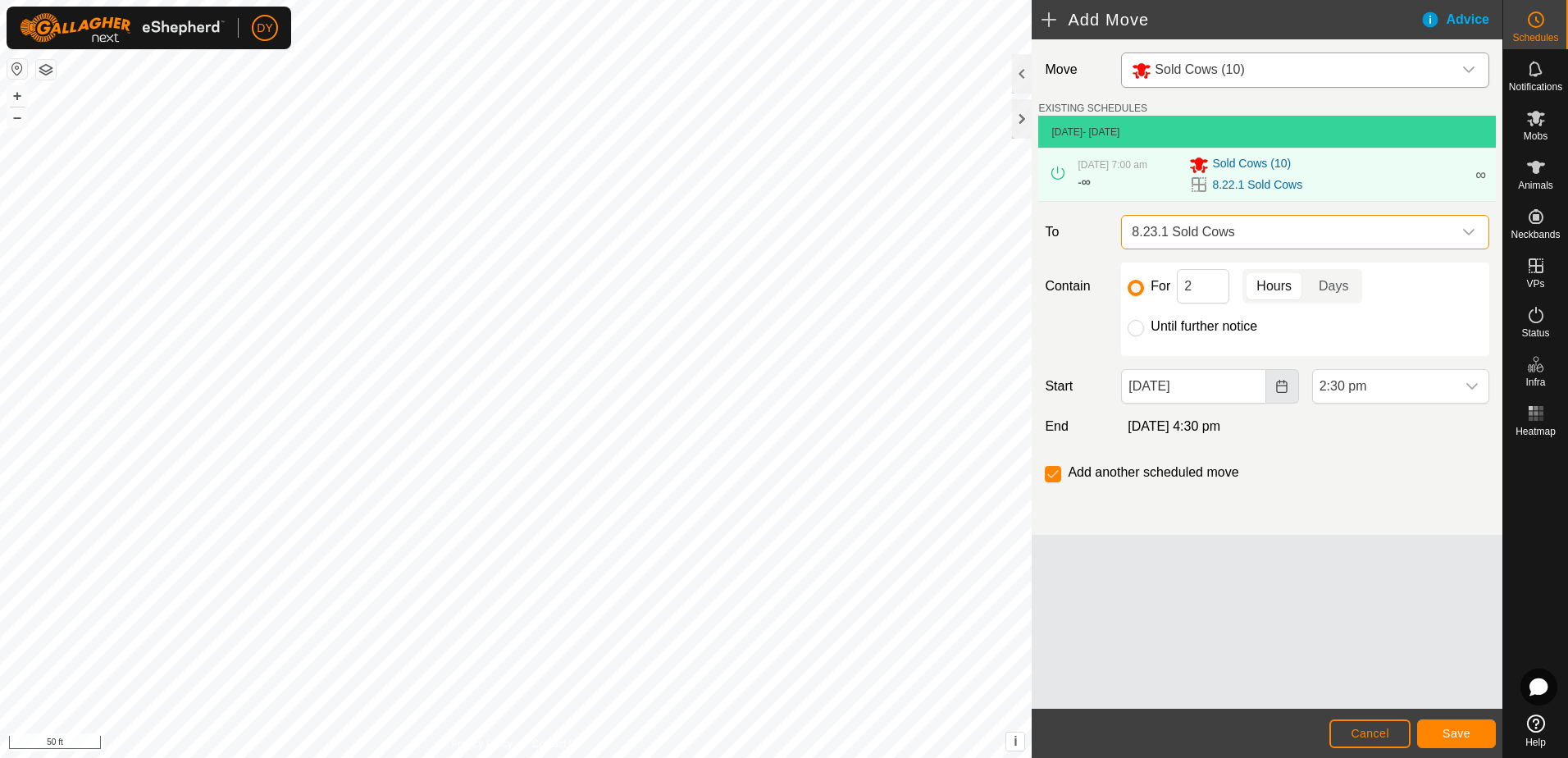
click at [1293, 390] on button "Choose Date" at bounding box center [1282, 386] width 32 height 34
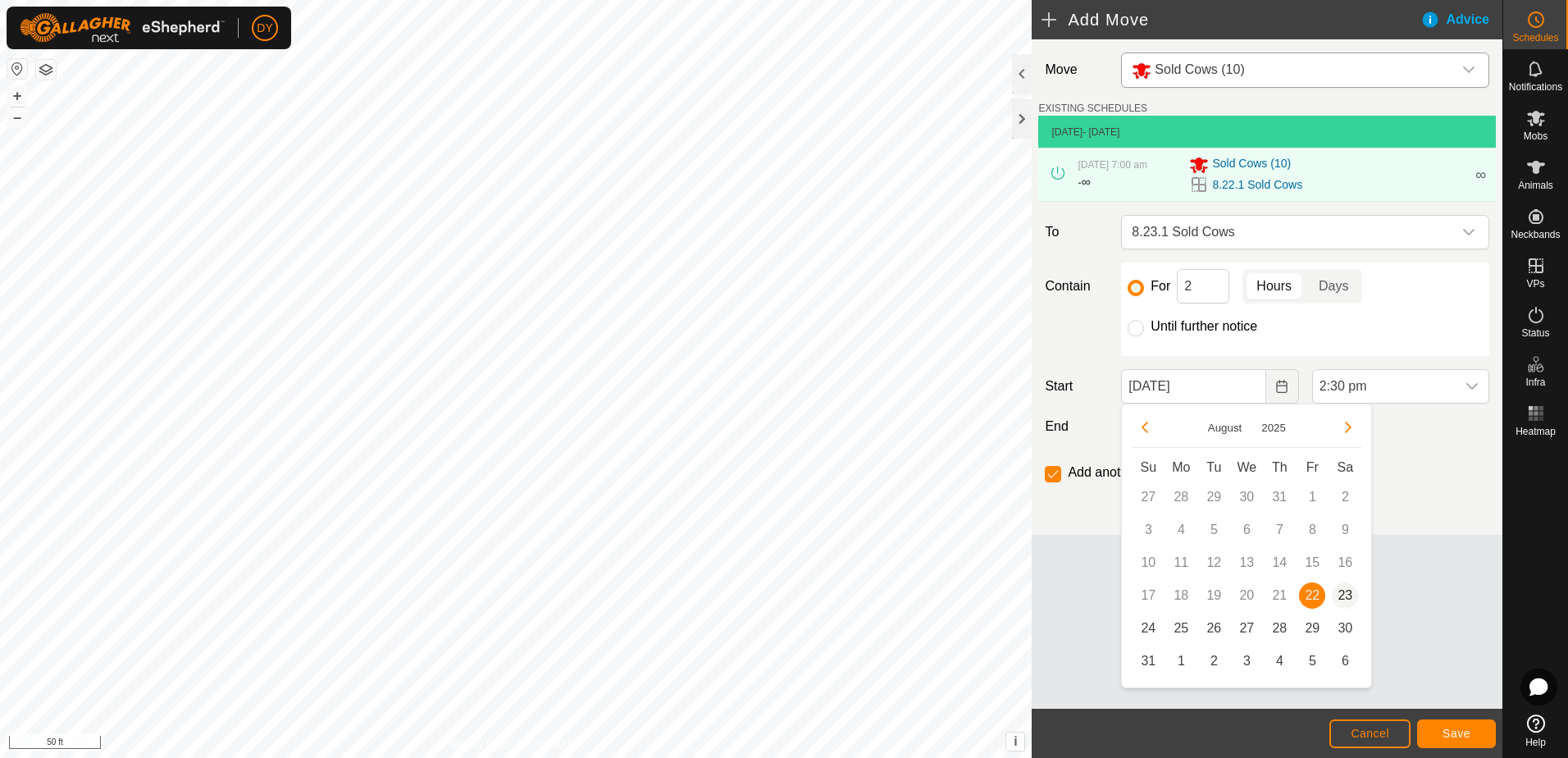
click at [1346, 592] on span "23" at bounding box center [1345, 596] width 27 height 27
type input "[DATE]"
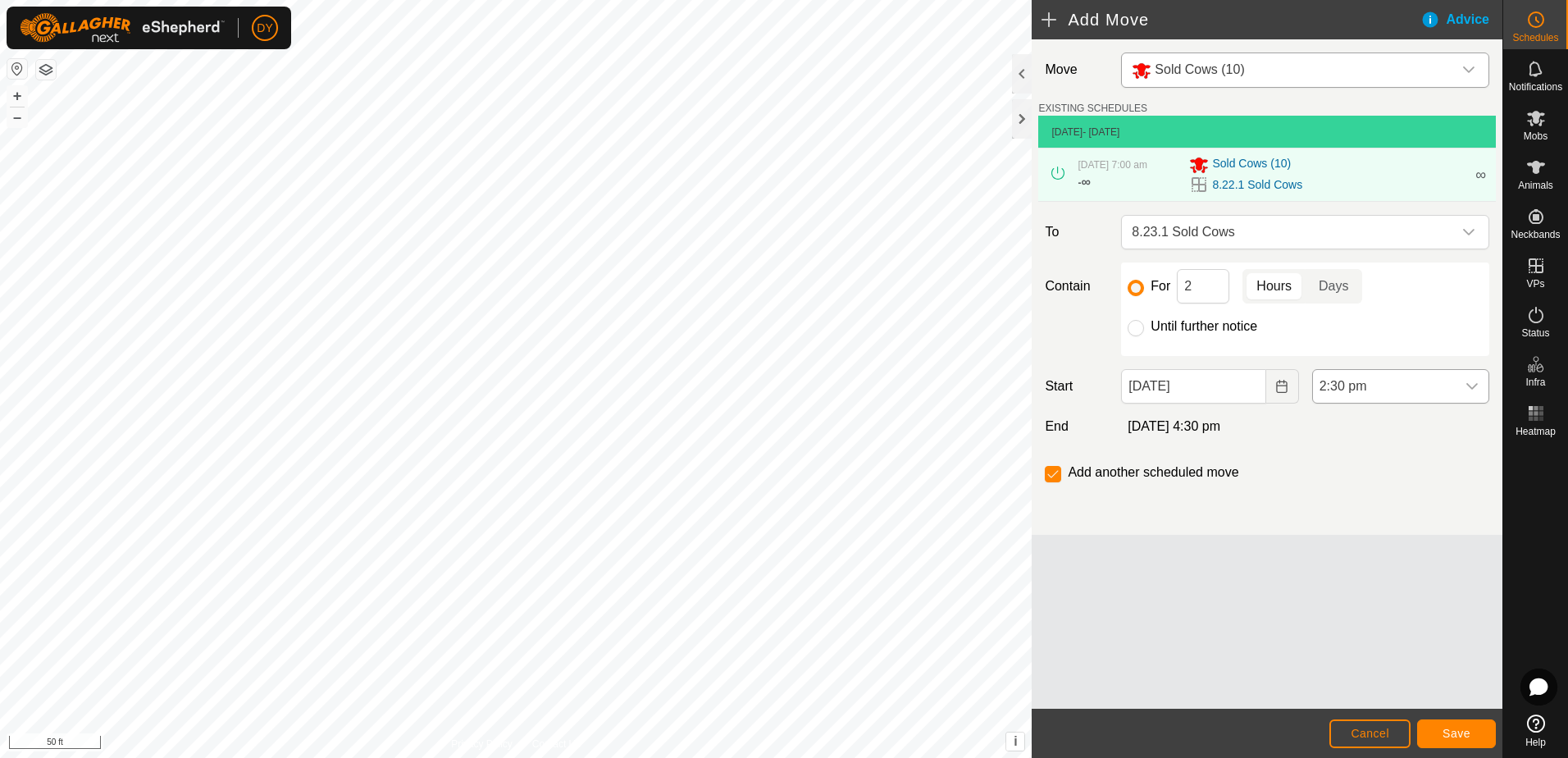
click at [1467, 383] on icon "dropdown trigger" at bounding box center [1472, 386] width 13 height 13
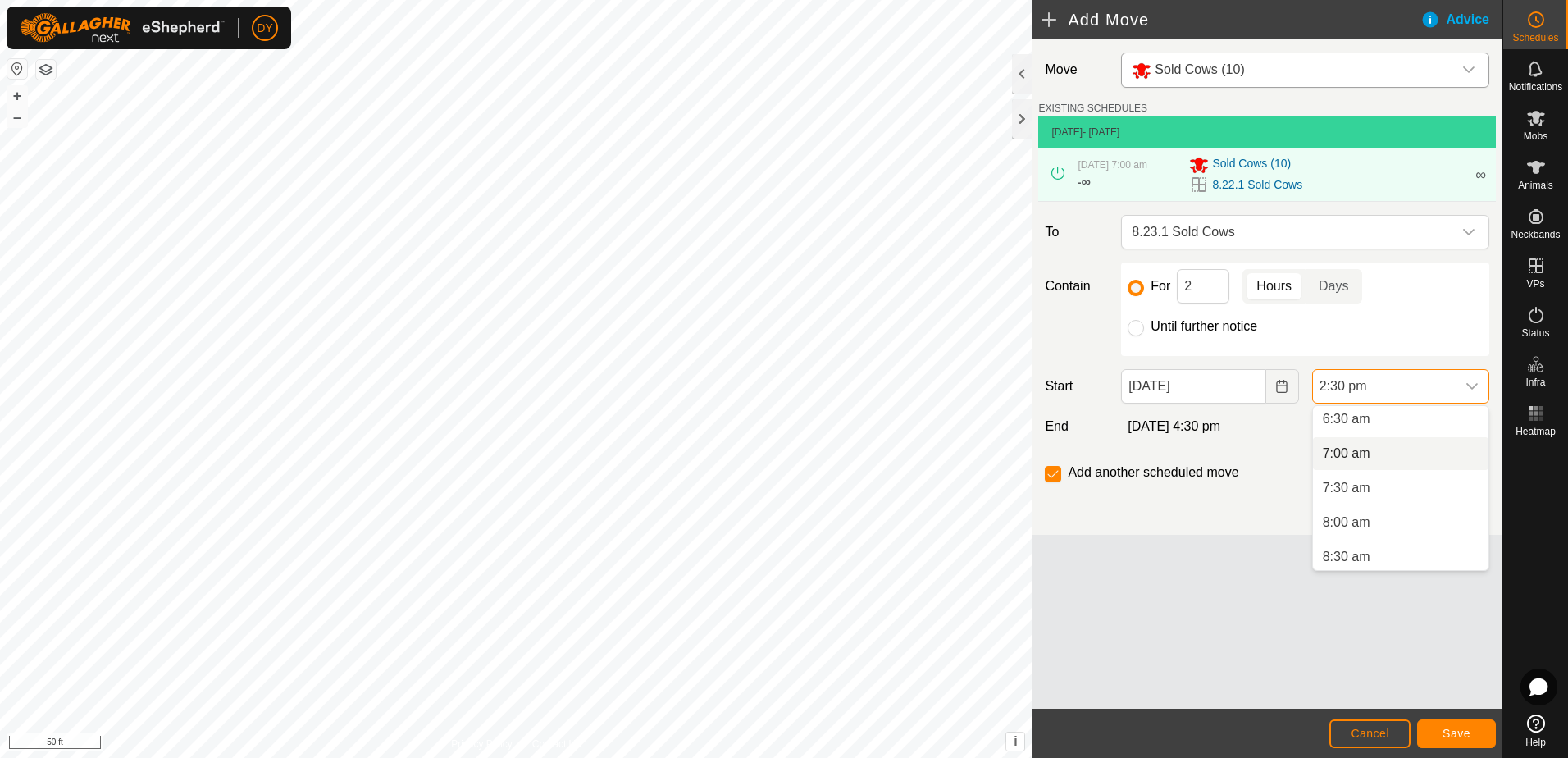
click at [1365, 457] on li "7:00 am" at bounding box center [1400, 453] width 175 height 32
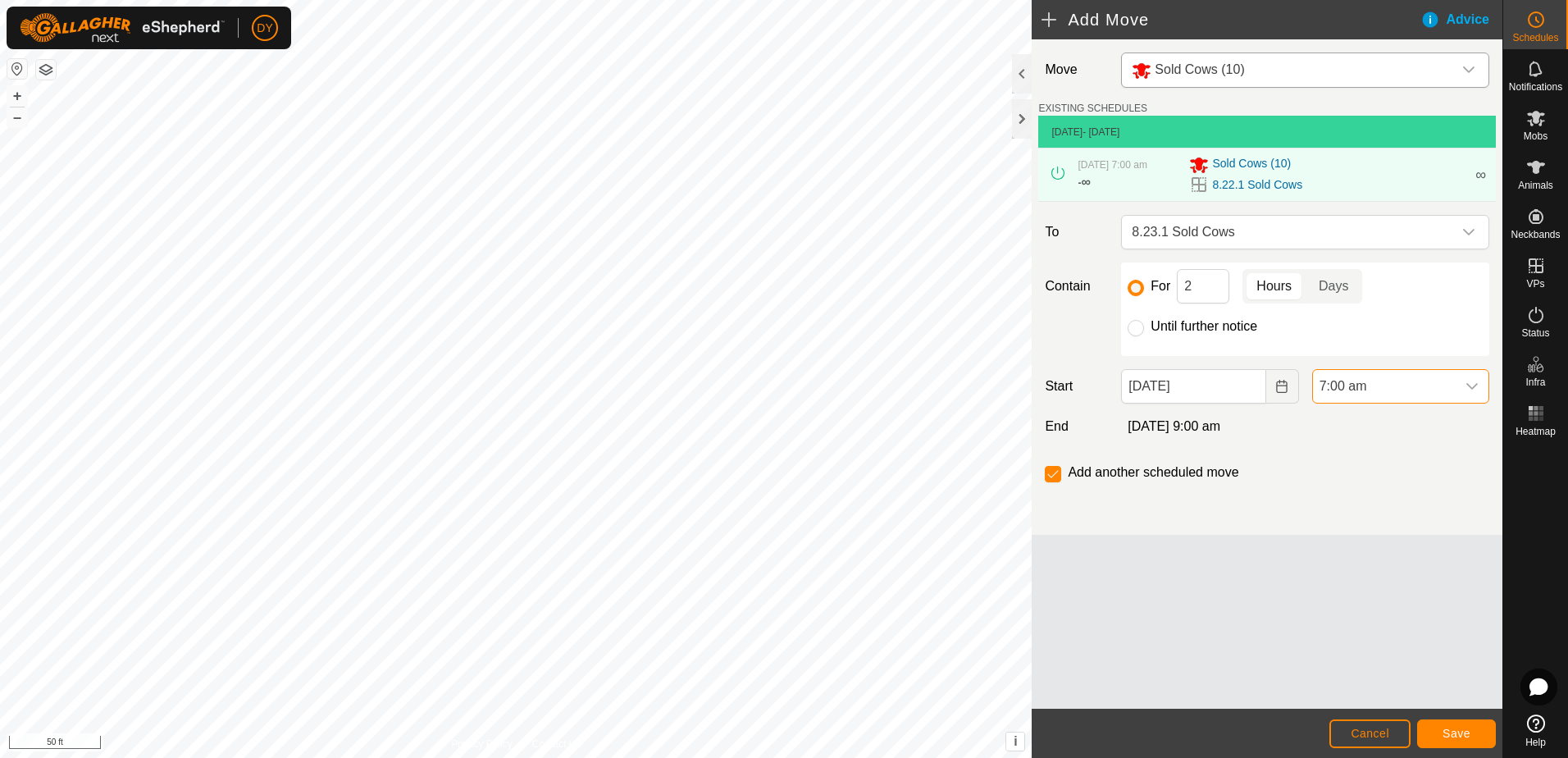
scroll to position [868, 0]
click at [1133, 327] on input "Until further notice" at bounding box center [1136, 328] width 17 height 17
radio input "true"
checkbox input "false"
click at [1478, 742] on button "Save" at bounding box center [1456, 733] width 79 height 29
